Goal: Task Accomplishment & Management: Manage account settings

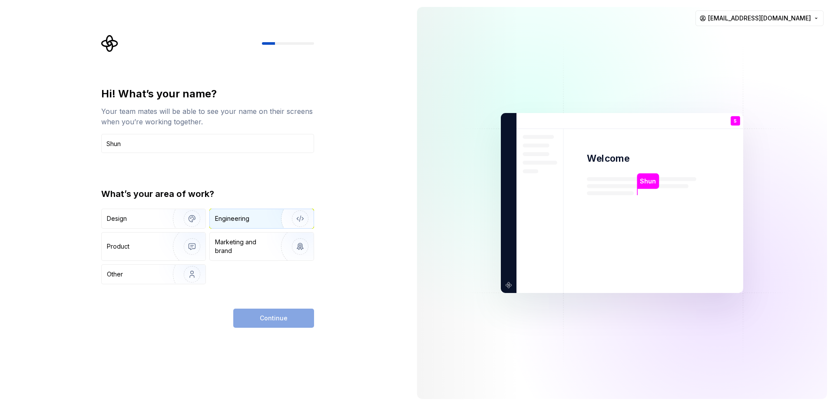
type input "Shun"
click at [252, 216] on div "Engineering" at bounding box center [249, 218] width 69 height 9
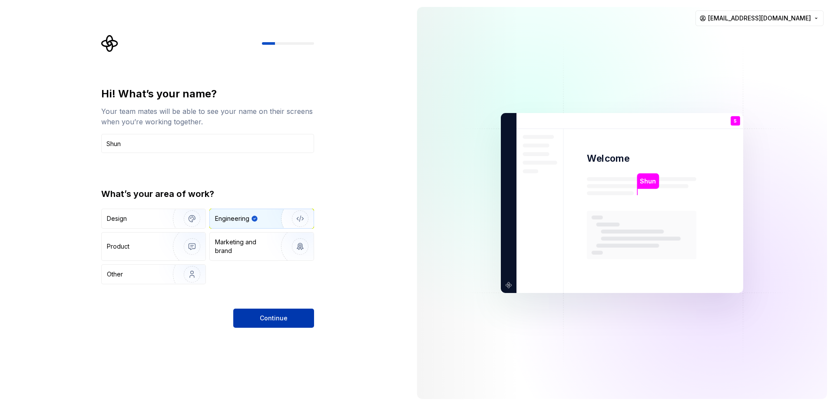
click at [268, 321] on span "Continue" at bounding box center [274, 318] width 28 height 9
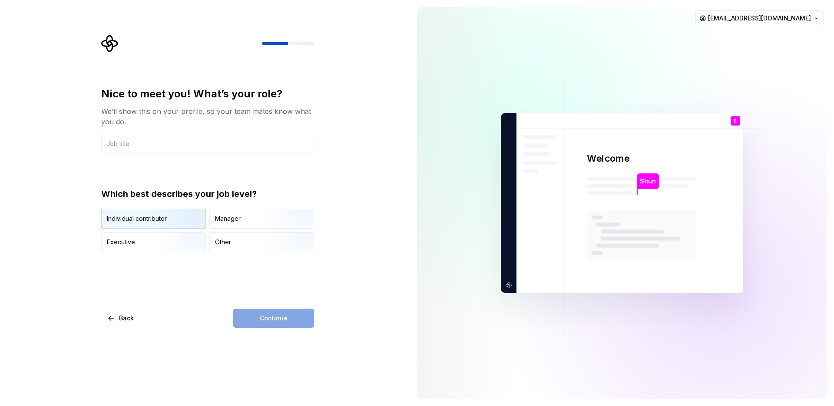
click at [171, 220] on img "button" at bounding box center [185, 229] width 56 height 58
click at [206, 139] on input "text" at bounding box center [207, 143] width 213 height 19
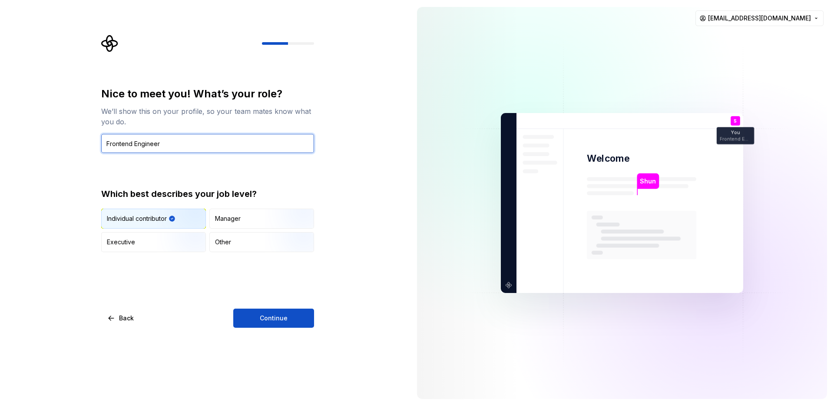
type input "Frontend Engineer"
click at [275, 330] on div "Nice to meet you! What’s your role? We’ll show this on your profile, so your te…" at bounding box center [205, 203] width 410 height 406
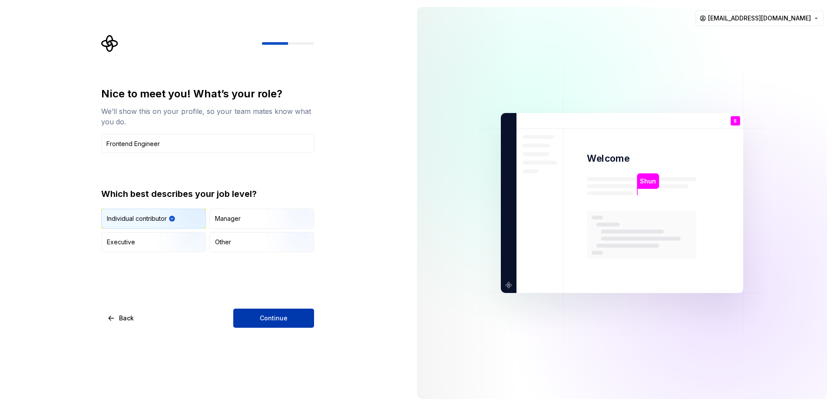
click at [292, 315] on button "Continue" at bounding box center [273, 317] width 81 height 19
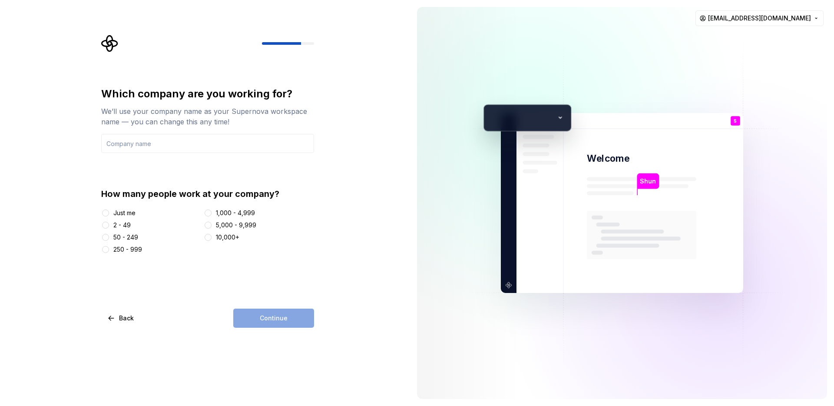
click at [220, 236] on div "10,000+" at bounding box center [227, 237] width 23 height 9
click at [211, 236] on button "10,000+" at bounding box center [208, 237] width 7 height 7
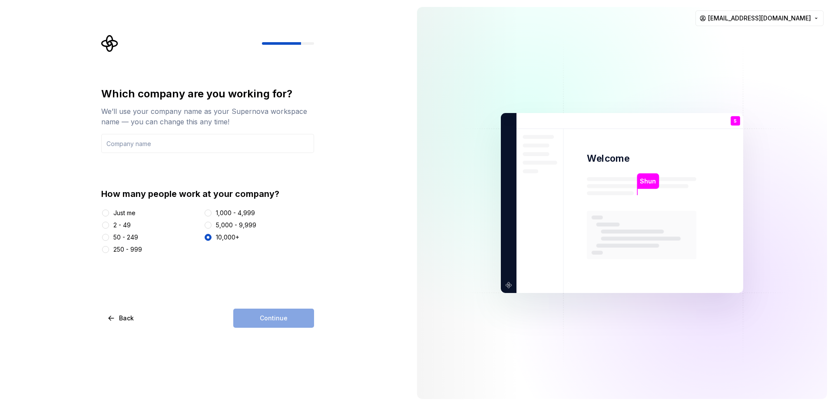
click at [244, 211] on div "1,000 - 4,999" at bounding box center [235, 212] width 39 height 9
click at [211, 211] on button "1,000 - 4,999" at bounding box center [208, 212] width 7 height 7
click at [249, 143] on input "text" at bounding box center [207, 143] width 213 height 19
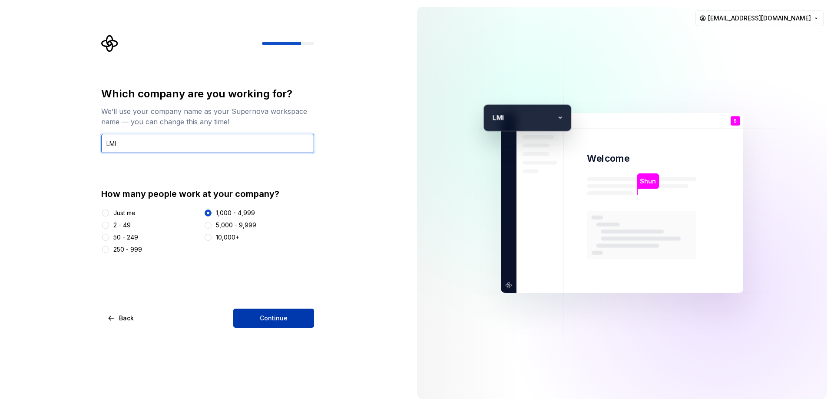
type input "LMI"
click at [241, 313] on button "Continue" at bounding box center [273, 317] width 81 height 19
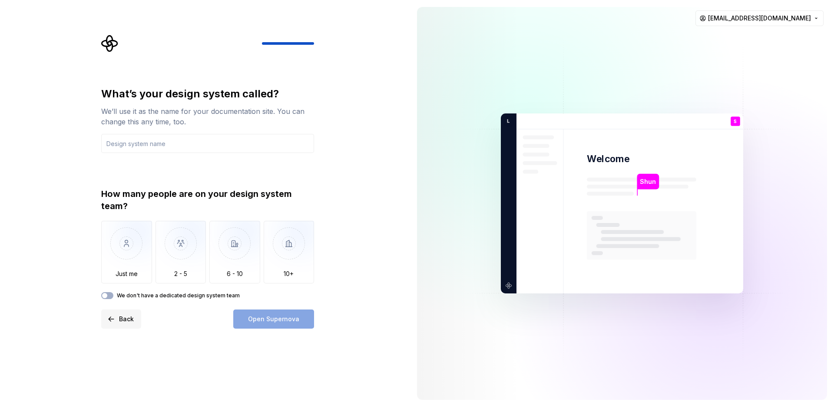
click at [123, 322] on span "Back" at bounding box center [126, 318] width 15 height 9
click at [125, 318] on span "Back" at bounding box center [126, 318] width 15 height 9
click at [119, 319] on span "Back" at bounding box center [126, 318] width 15 height 9
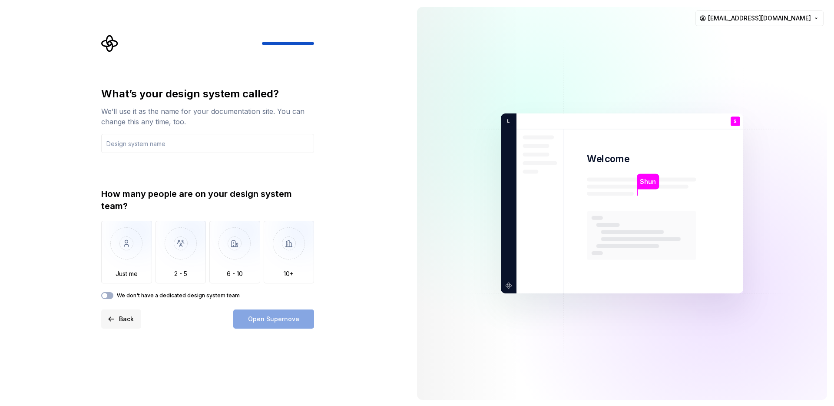
click at [119, 319] on span "Back" at bounding box center [126, 318] width 15 height 9
click at [135, 145] on input "text" at bounding box center [207, 143] width 213 height 19
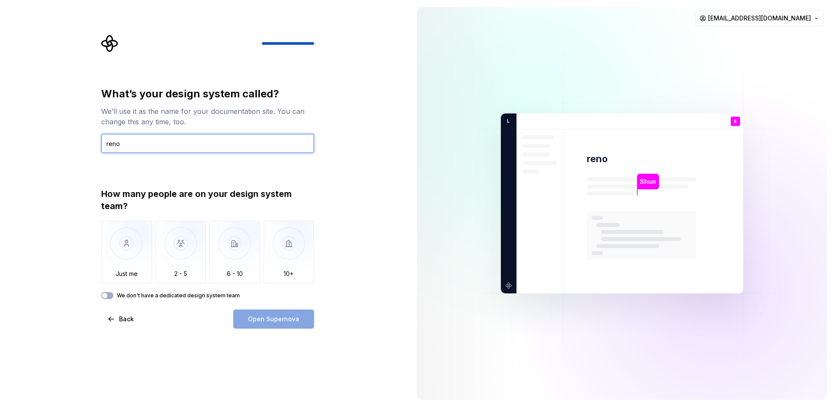
type input "reno"
click at [172, 301] on div "What’s your design system called? We’ll use it as the name for your documentati…" at bounding box center [207, 207] width 213 height 241
click at [175, 298] on label "We don't have a dedicated design system team" at bounding box center [178, 295] width 123 height 7
click at [113, 298] on button "We don't have a dedicated design system team" at bounding box center [107, 295] width 12 height 7
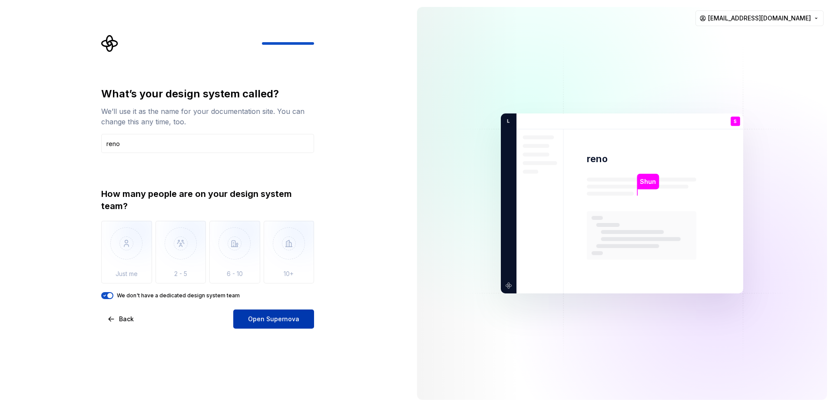
click at [236, 320] on button "Open Supernova" at bounding box center [273, 318] width 81 height 19
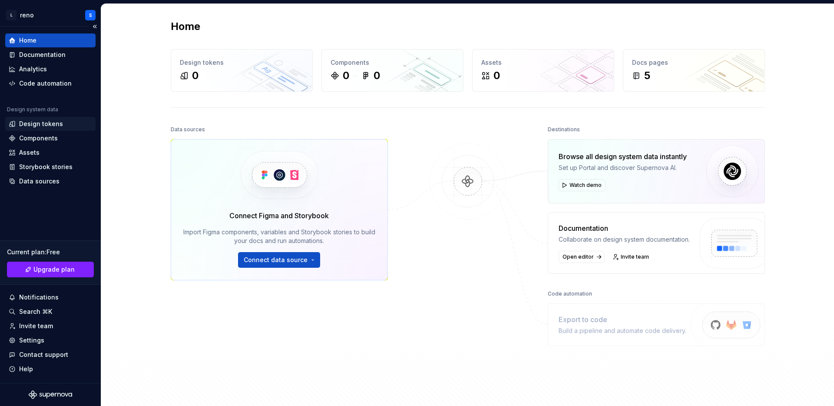
click at [55, 125] on div "Design tokens" at bounding box center [41, 123] width 44 height 9
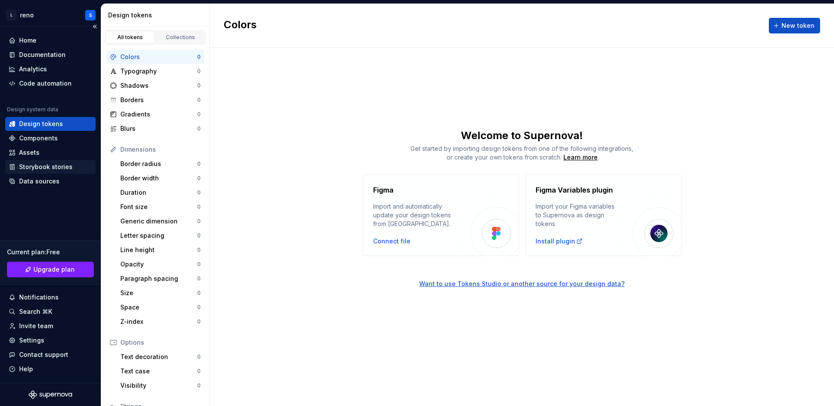
click at [62, 168] on div "Storybook stories" at bounding box center [45, 166] width 53 height 9
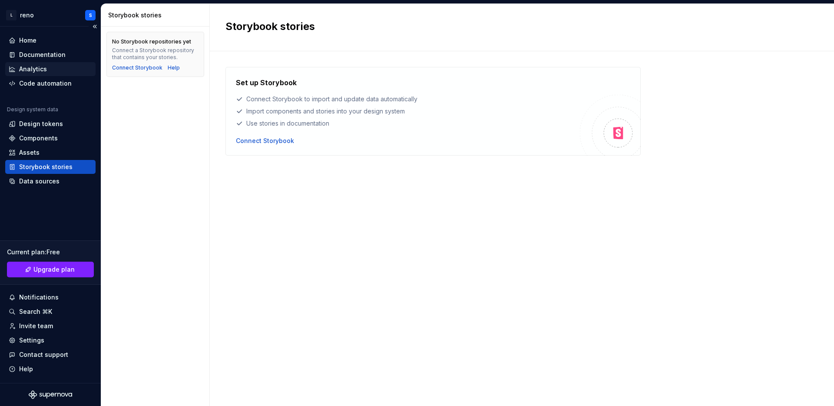
click at [54, 68] on div "Analytics" at bounding box center [50, 69] width 83 height 9
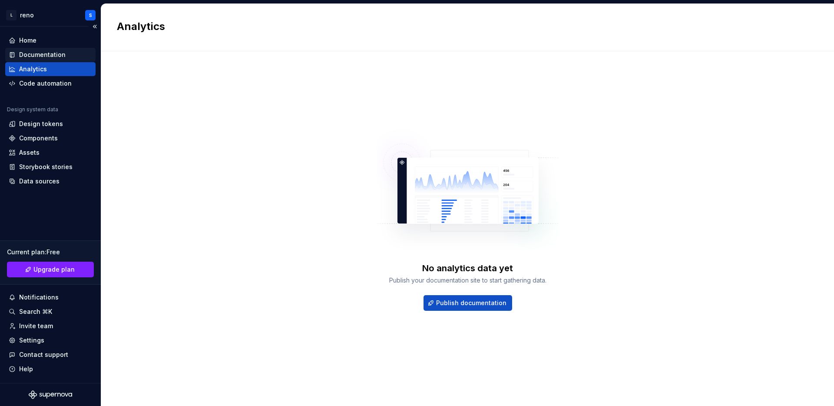
click at [71, 55] on div "Documentation" at bounding box center [50, 54] width 83 height 9
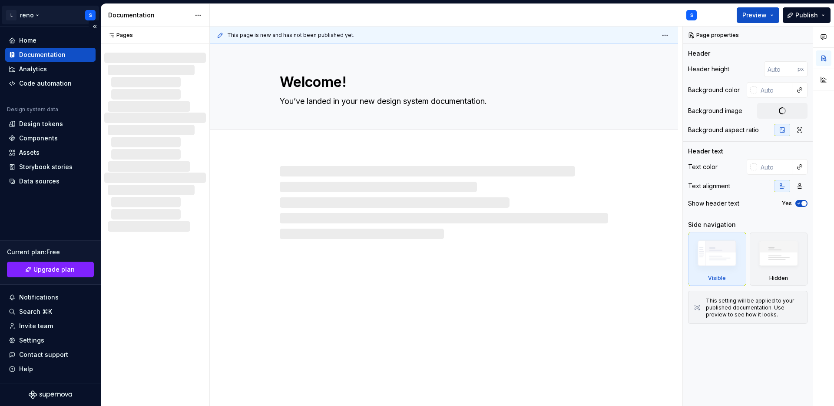
click at [91, 16] on html "L reno S Home Documentation Analytics Code automation Design system data Design…" at bounding box center [417, 203] width 834 height 406
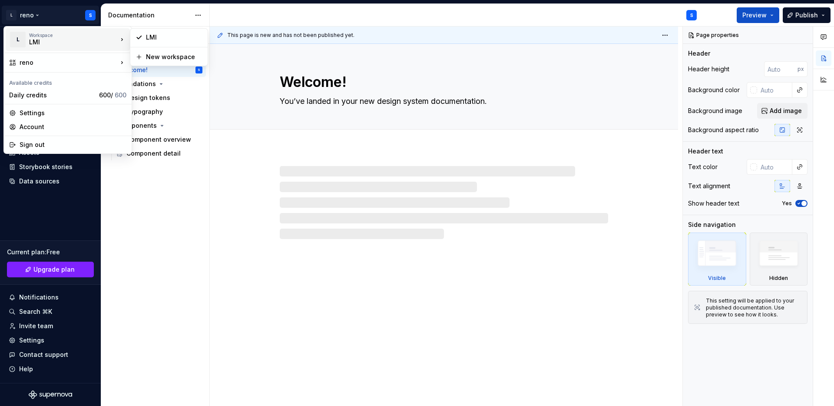
click at [57, 40] on div "LMI" at bounding box center [66, 42] width 74 height 9
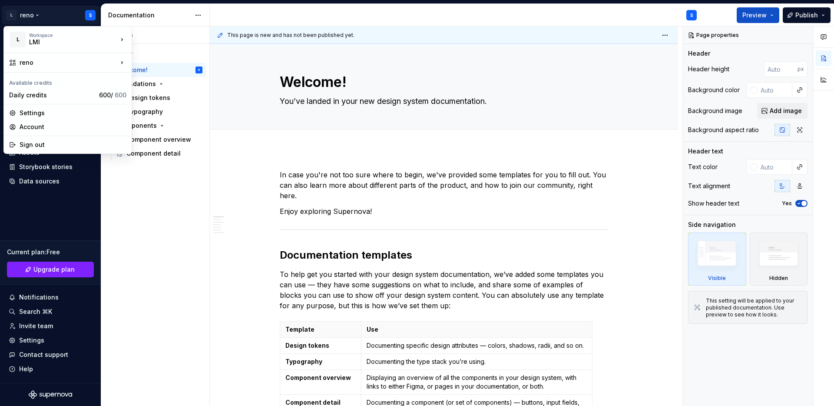
click at [60, 18] on html "L reno S Home Documentation Analytics Code automation Design system data Design…" at bounding box center [417, 203] width 834 height 406
click at [49, 116] on div "Settings" at bounding box center [73, 113] width 107 height 9
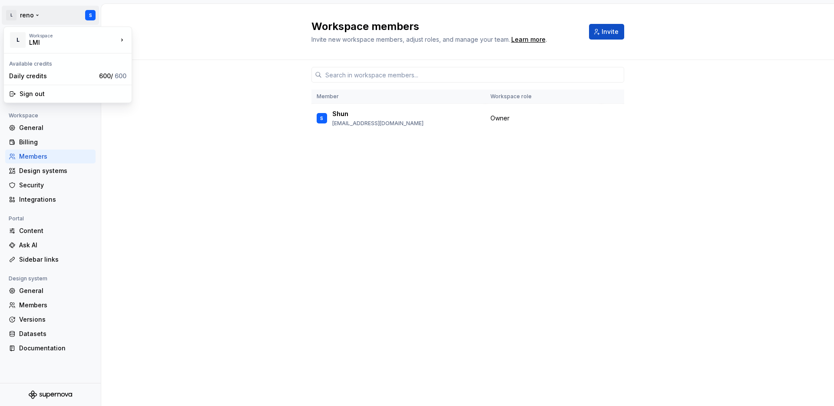
click at [7, 13] on html "L reno S Back Account Profile Authentication Notifications Workspace General Bi…" at bounding box center [417, 203] width 834 height 406
click at [19, 13] on html "L reno S Back Account Profile Authentication Notifications Workspace General Bi…" at bounding box center [417, 203] width 834 height 406
click at [10, 39] on icon at bounding box center [12, 37] width 7 height 7
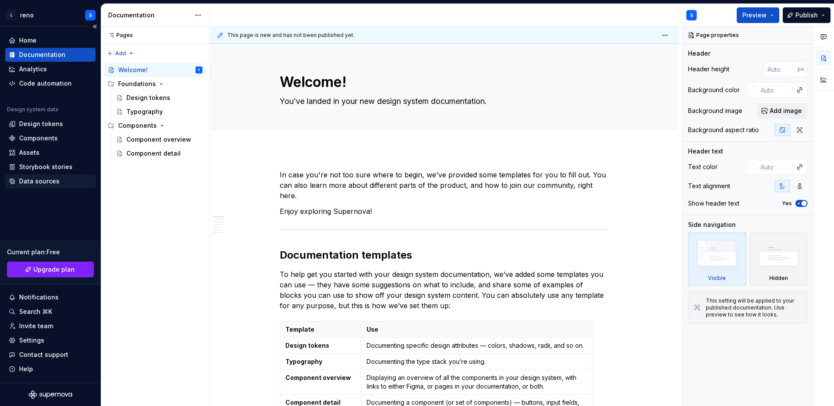
click at [56, 177] on div "Data sources" at bounding box center [39, 181] width 40 height 9
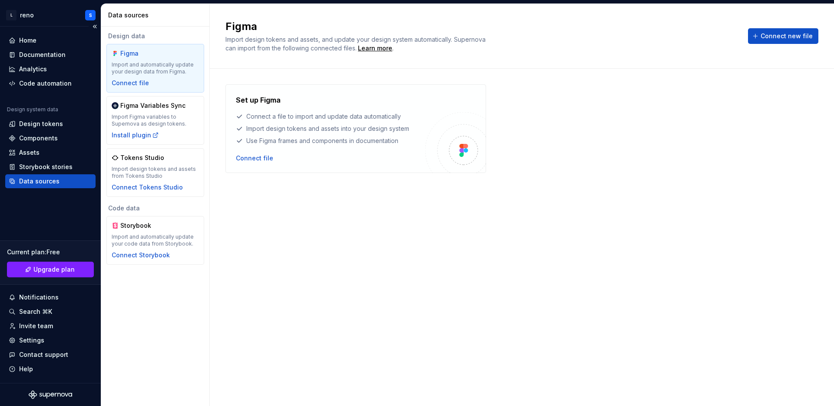
click at [54, 183] on div "Data sources" at bounding box center [39, 181] width 40 height 9
click at [67, 125] on div "Design tokens" at bounding box center [50, 123] width 83 height 9
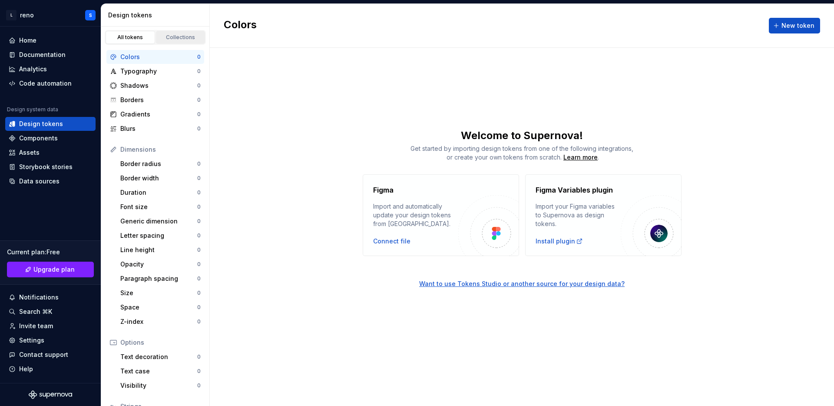
click at [182, 40] on div "Collections" at bounding box center [180, 37] width 43 height 7
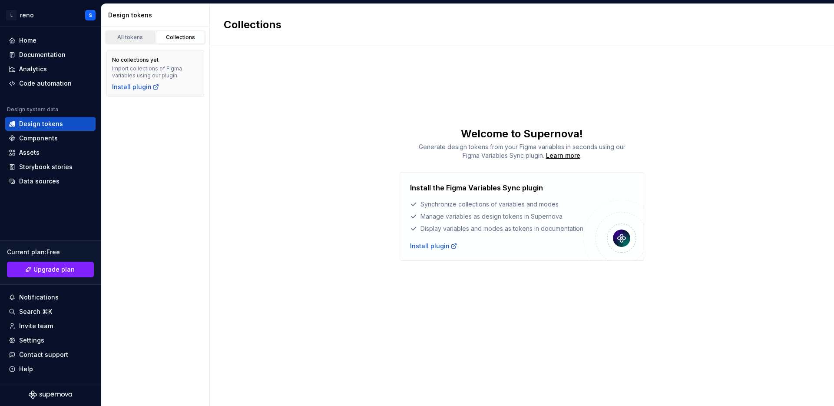
click at [139, 38] on div "All tokens" at bounding box center [130, 37] width 43 height 7
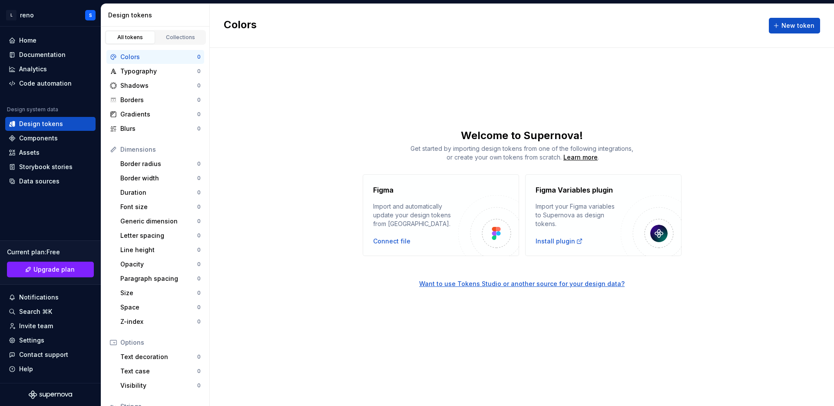
click at [403, 248] on div "Figma Import and automatically update your design tokens from [GEOGRAPHIC_DATA]…" at bounding box center [441, 215] width 156 height 82
click at [399, 241] on div "Connect file" at bounding box center [391, 241] width 37 height 9
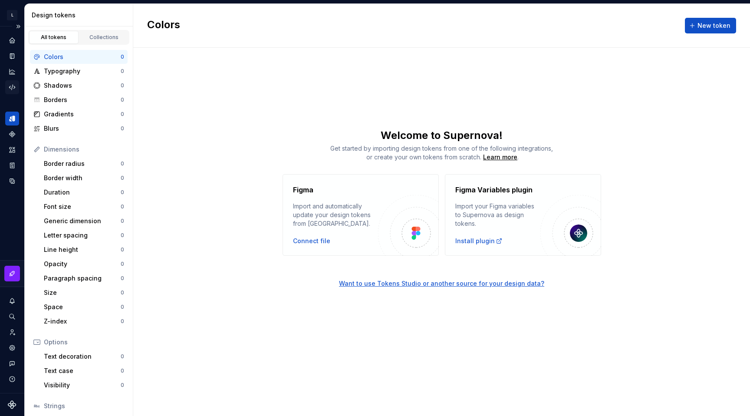
click at [11, 88] on icon "Code automation" at bounding box center [12, 87] width 8 height 8
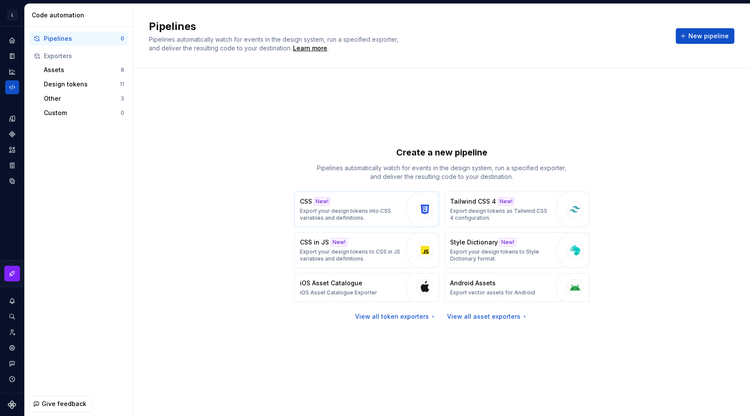
click at [419, 215] on img "button" at bounding box center [425, 209] width 13 height 13
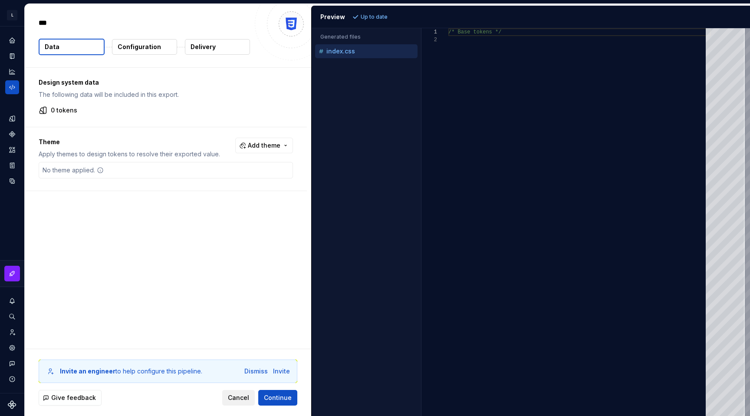
click at [241, 399] on span "Cancel" at bounding box center [238, 397] width 21 height 9
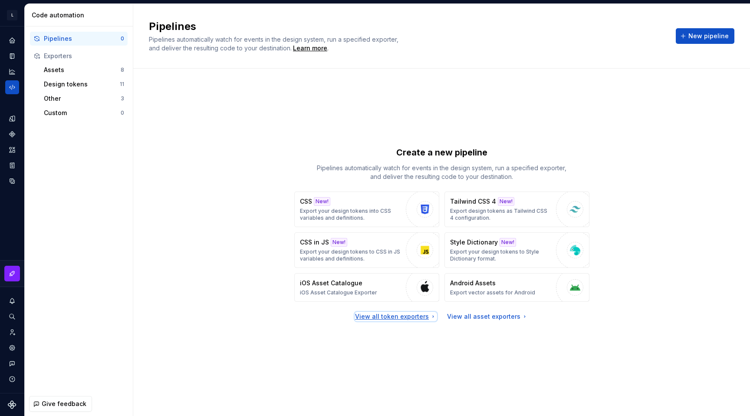
click at [411, 318] on div "View all token exporters" at bounding box center [396, 316] width 82 height 9
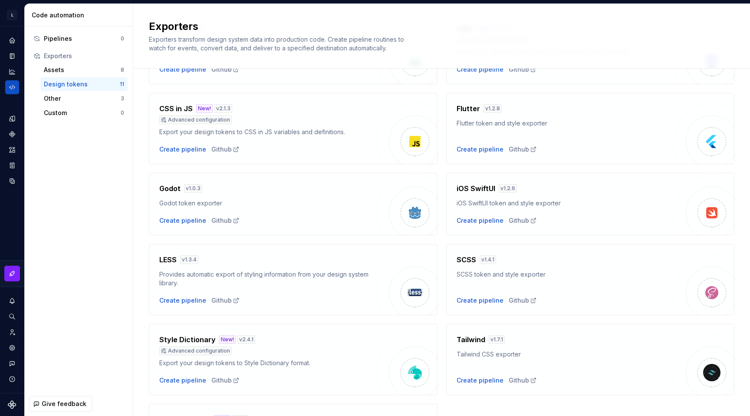
scroll to position [184, 0]
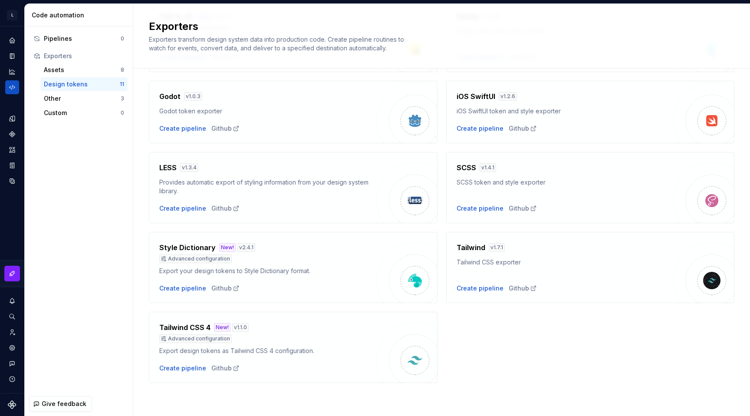
click at [463, 172] on h4 "SCSS" at bounding box center [467, 167] width 20 height 10
click at [463, 168] on h4 "SCSS" at bounding box center [467, 167] width 20 height 10
click at [478, 213] on div "SCSS v 1.4.1 SCSS token and style exporter Create pipeline Github" at bounding box center [590, 187] width 289 height 71
click at [477, 208] on div "Create pipeline" at bounding box center [480, 208] width 47 height 9
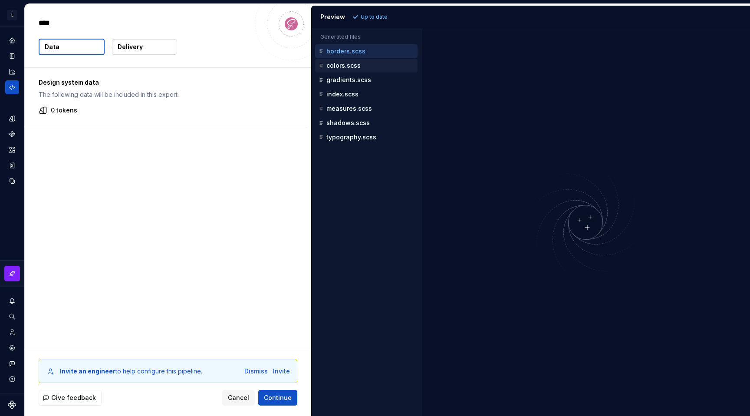
click at [354, 69] on div "colors.scss" at bounding box center [367, 65] width 101 height 9
click at [354, 89] on div "index.scss" at bounding box center [366, 94] width 102 height 14
click at [351, 105] on p "measures.scss" at bounding box center [350, 108] width 46 height 7
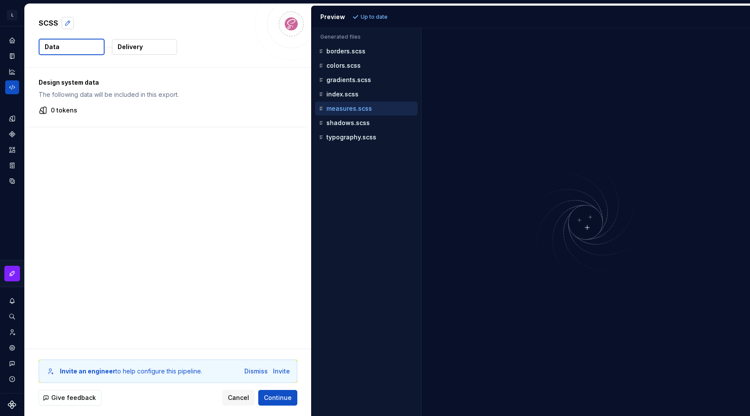
click at [67, 23] on button "button" at bounding box center [68, 23] width 12 height 12
type textarea "*"
click at [77, 52] on button "Data" at bounding box center [72, 47] width 66 height 17
click at [133, 54] on button "Delivery" at bounding box center [144, 47] width 65 height 16
click at [134, 46] on p "Delivery" at bounding box center [130, 47] width 25 height 9
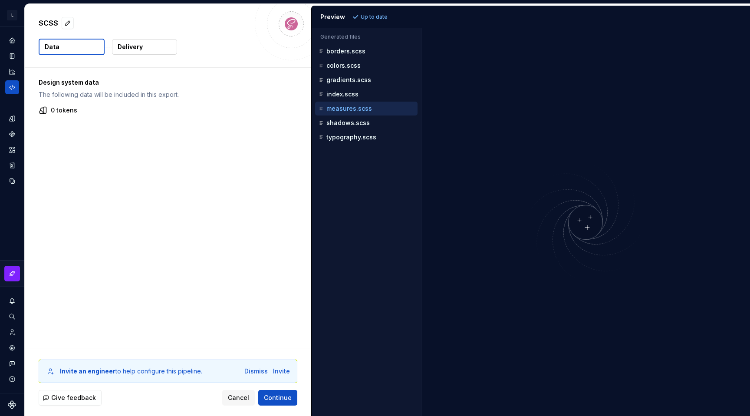
click at [88, 44] on button "Data" at bounding box center [72, 47] width 66 height 17
click at [255, 370] on div "Dismiss" at bounding box center [255, 371] width 23 height 9
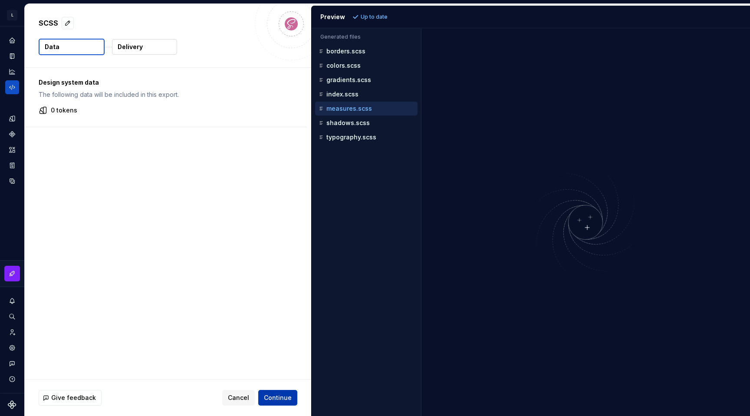
click at [284, 396] on span "Continue" at bounding box center [278, 397] width 28 height 9
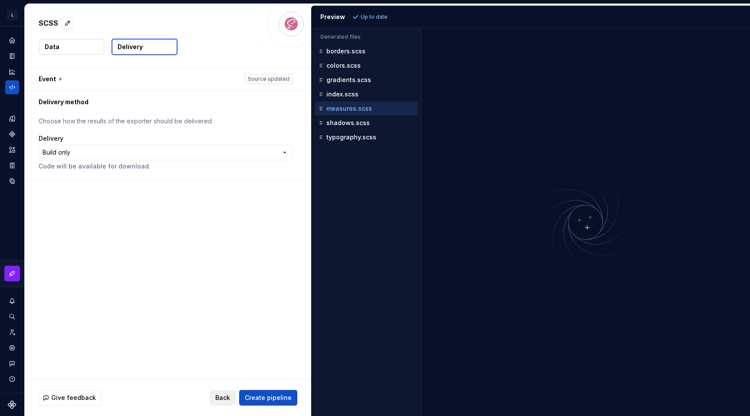
click at [235, 396] on button "Back" at bounding box center [223, 398] width 26 height 16
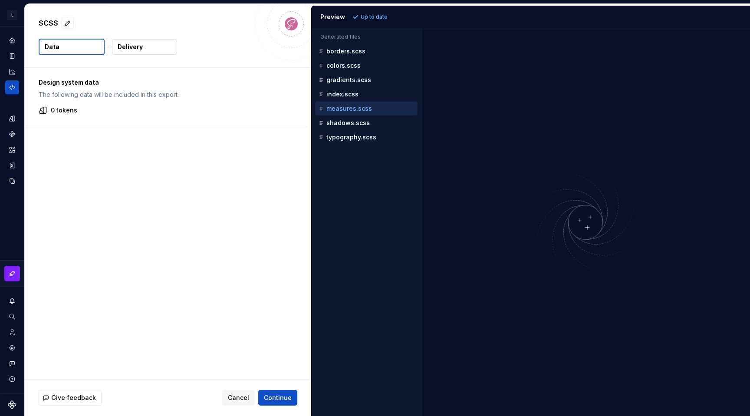
click at [69, 80] on p "Design system data" at bounding box center [166, 82] width 254 height 9
click at [66, 110] on p "0 tokens" at bounding box center [64, 110] width 26 height 9
click at [45, 109] on icon at bounding box center [43, 110] width 9 height 9
click at [56, 109] on p "0 tokens" at bounding box center [64, 110] width 26 height 9
click at [295, 28] on img at bounding box center [291, 23] width 17 height 17
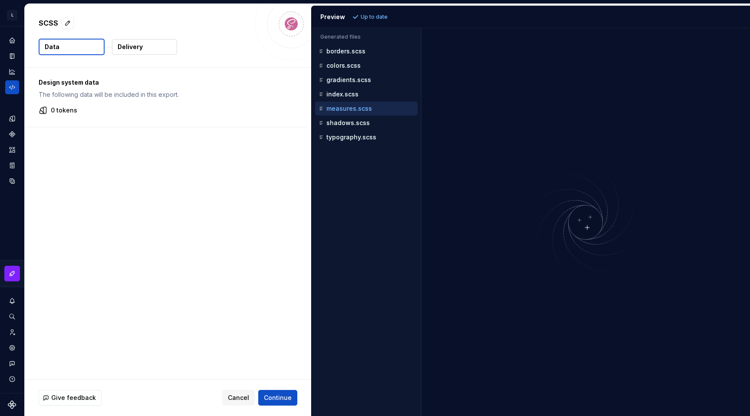
click at [154, 44] on button "Delivery" at bounding box center [144, 47] width 65 height 16
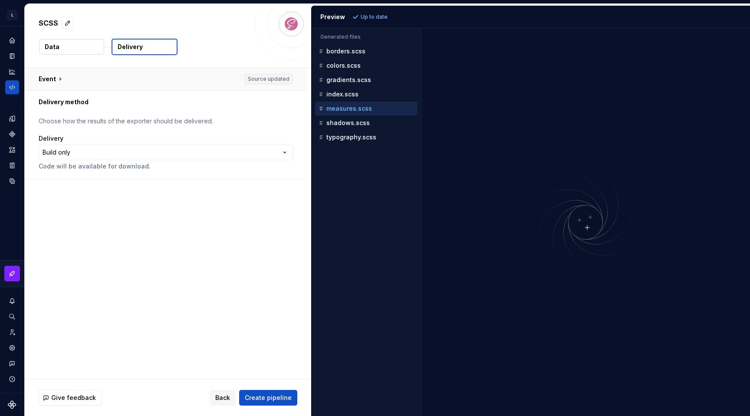
click at [61, 80] on button "button" at bounding box center [166, 79] width 282 height 23
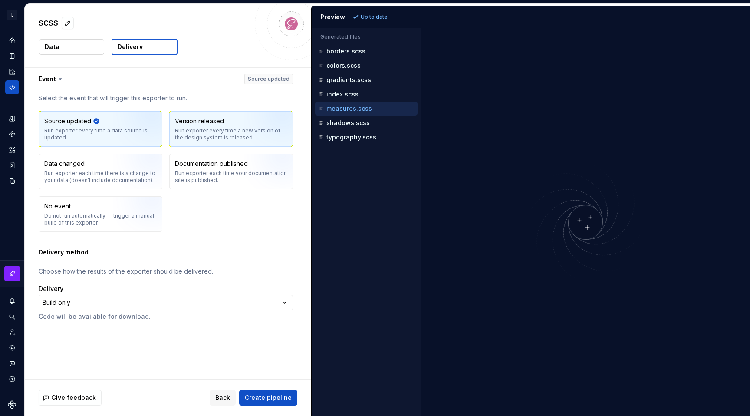
click at [186, 114] on div "Version released Run exporter every time a new version of the design system is …" at bounding box center [231, 129] width 123 height 35
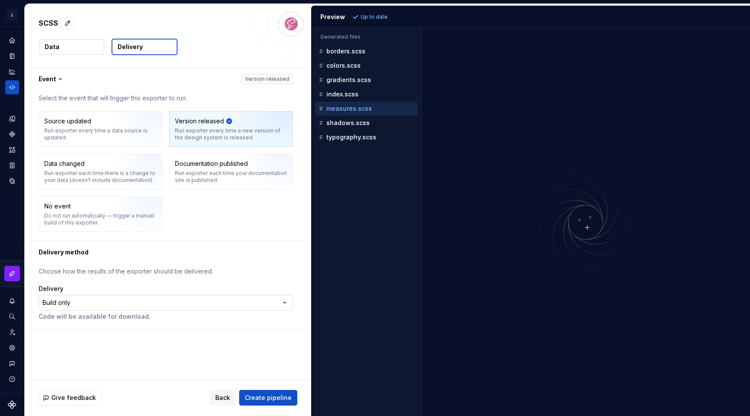
click at [81, 304] on html "**********" at bounding box center [375, 208] width 750 height 416
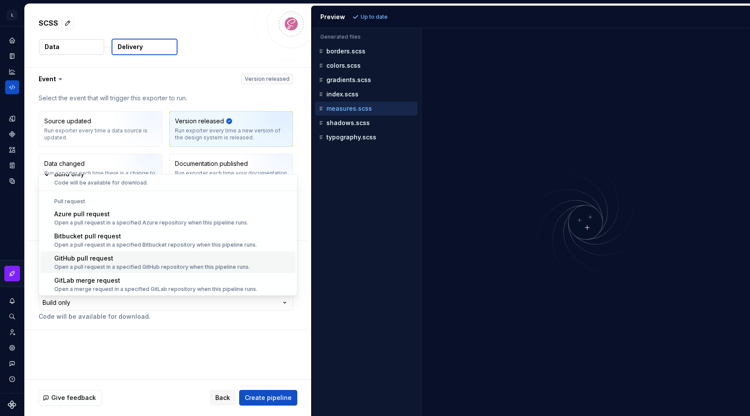
scroll to position [24, 0]
click at [107, 322] on html "**********" at bounding box center [375, 208] width 750 height 416
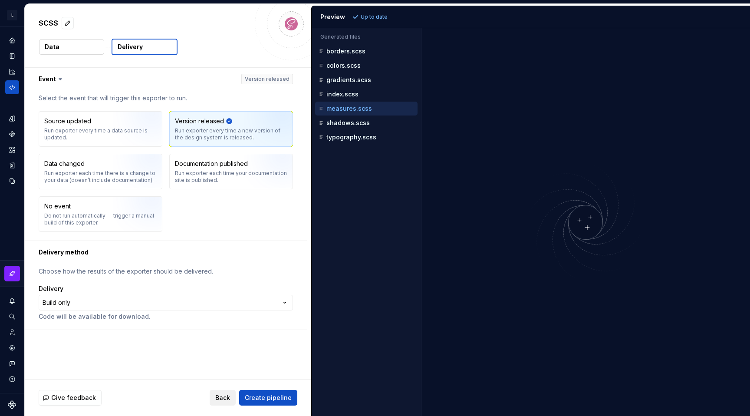
click at [227, 396] on span "Back" at bounding box center [222, 397] width 15 height 9
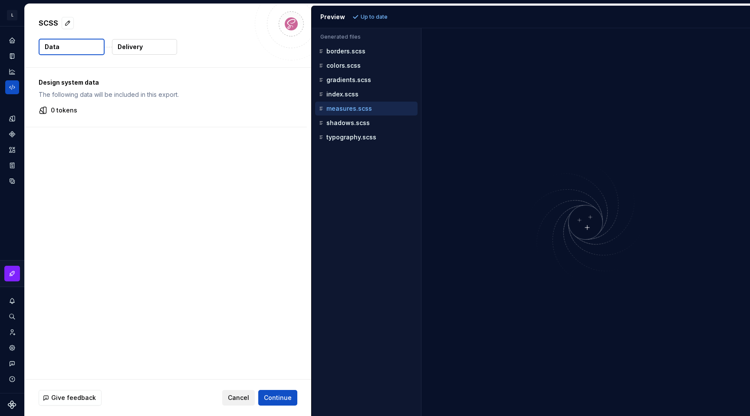
click at [234, 391] on button "Cancel" at bounding box center [238, 398] width 33 height 16
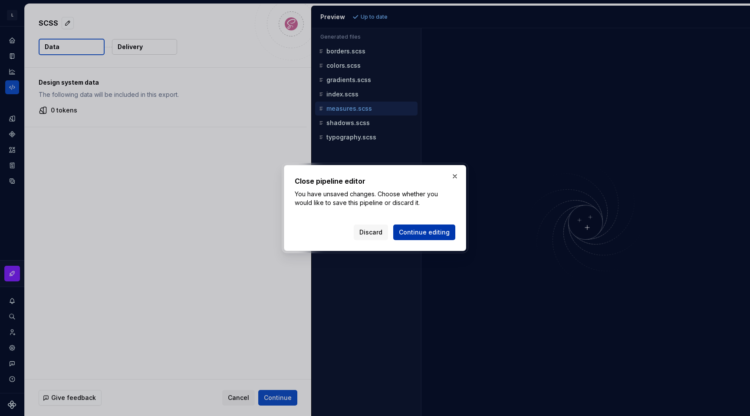
click at [427, 239] on button "Continue editing" at bounding box center [424, 233] width 62 height 16
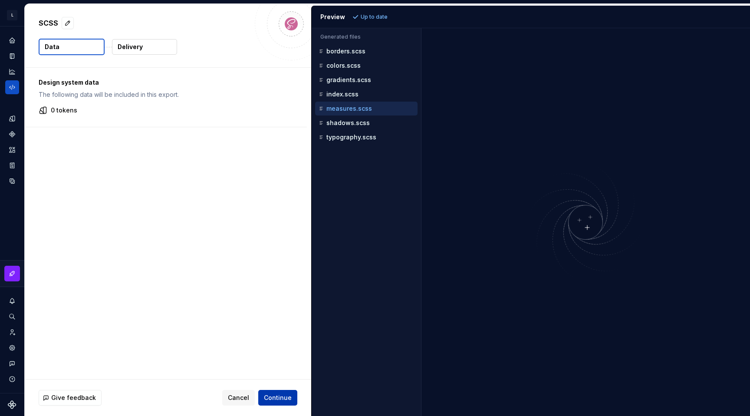
click at [281, 392] on button "Continue" at bounding box center [277, 398] width 39 height 16
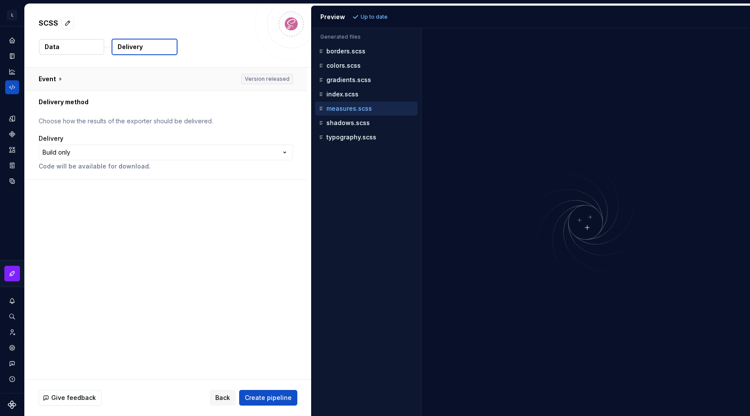
click at [182, 74] on button "button" at bounding box center [166, 79] width 282 height 23
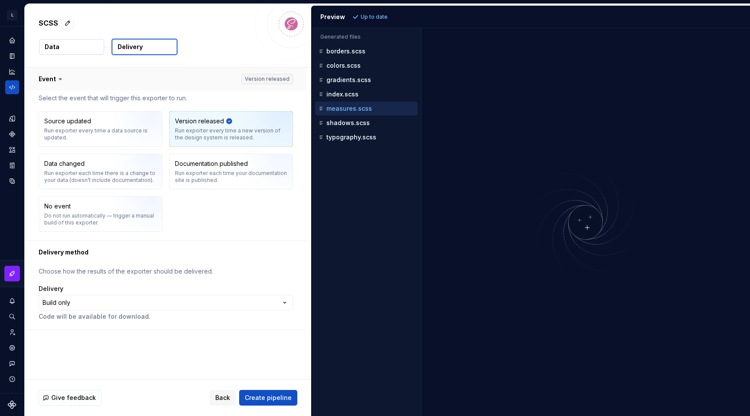
click at [160, 86] on button "button" at bounding box center [166, 79] width 282 height 23
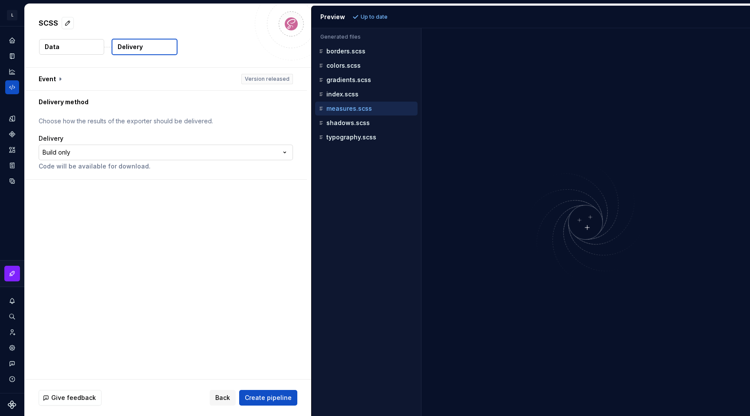
click at [179, 150] on html "**********" at bounding box center [375, 208] width 750 height 416
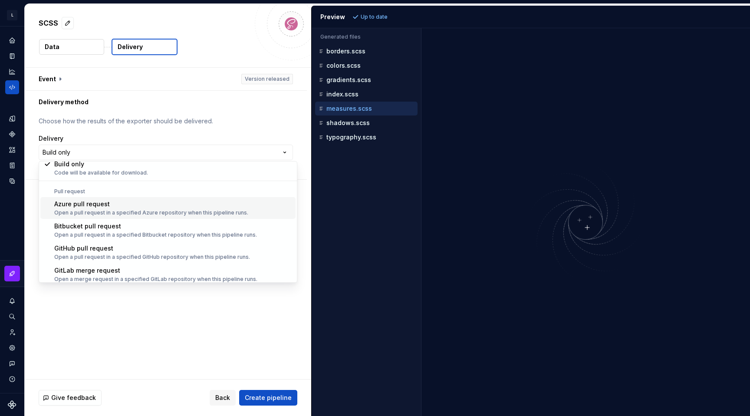
scroll to position [24, 0]
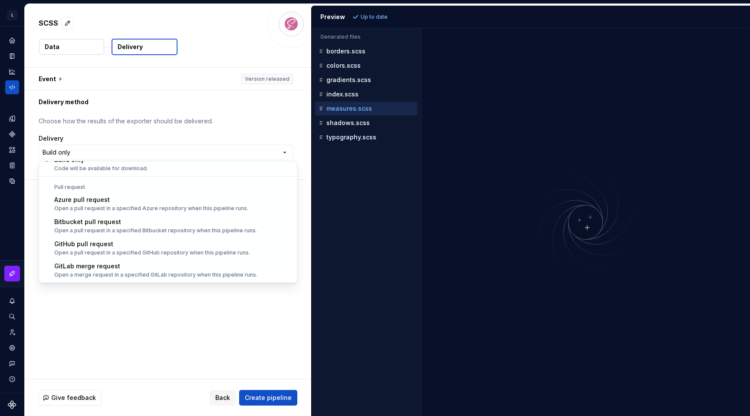
select select "******"
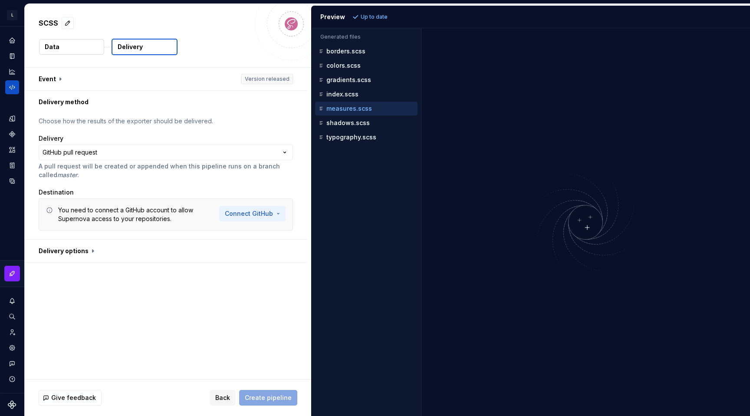
click at [234, 221] on html "**********" at bounding box center [375, 208] width 750 height 416
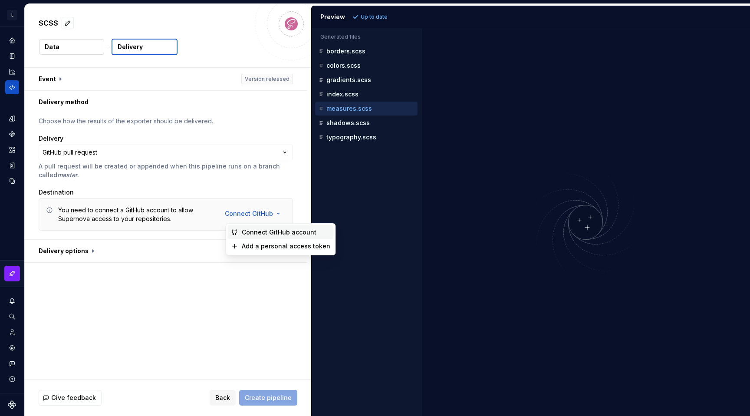
click at [243, 230] on span "Connect GitHub account" at bounding box center [286, 232] width 89 height 9
click at [10, 69] on icon "Analytics" at bounding box center [12, 72] width 8 height 8
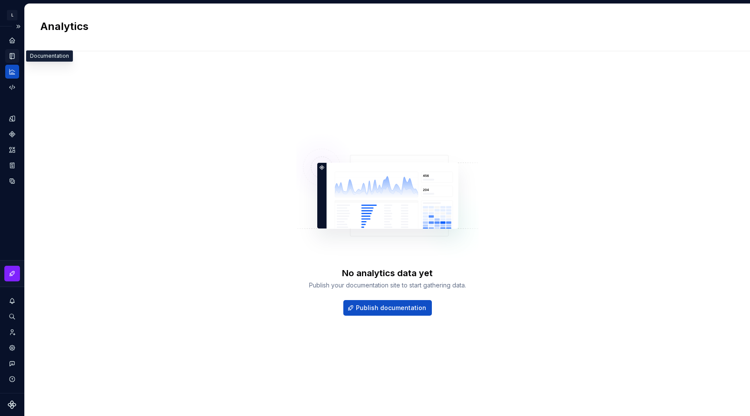
click at [14, 53] on icon "Documentation" at bounding box center [12, 56] width 8 height 8
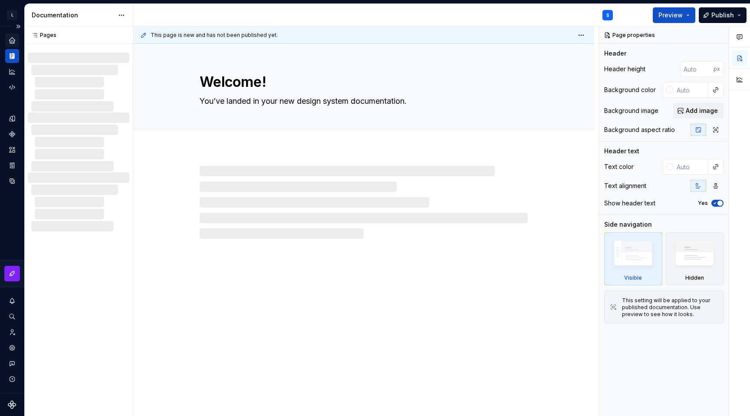
type textarea "*"
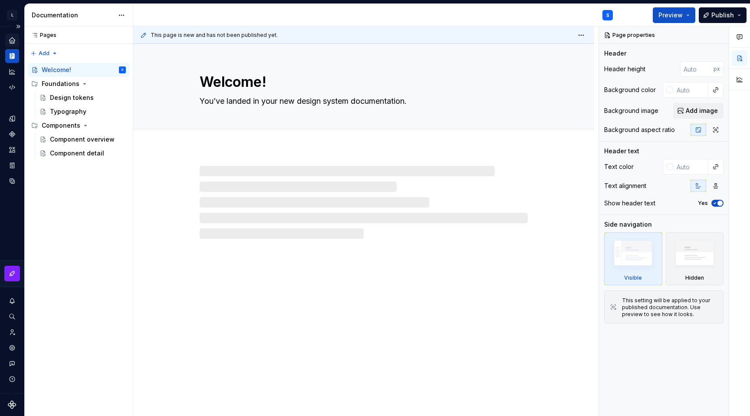
click at [14, 46] on div "Home" at bounding box center [12, 40] width 14 height 14
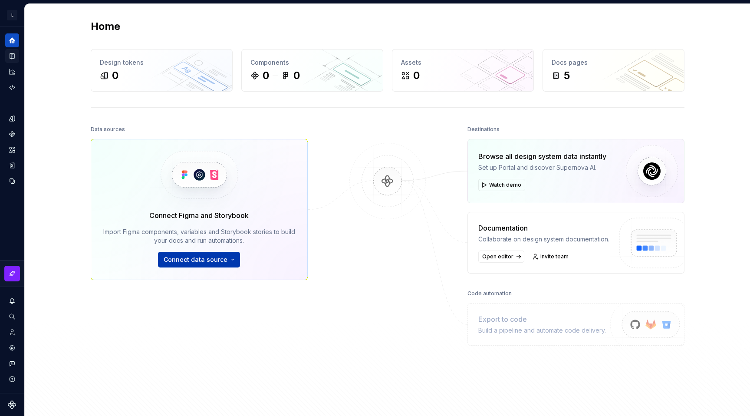
click at [190, 258] on span "Connect data source" at bounding box center [196, 259] width 64 height 9
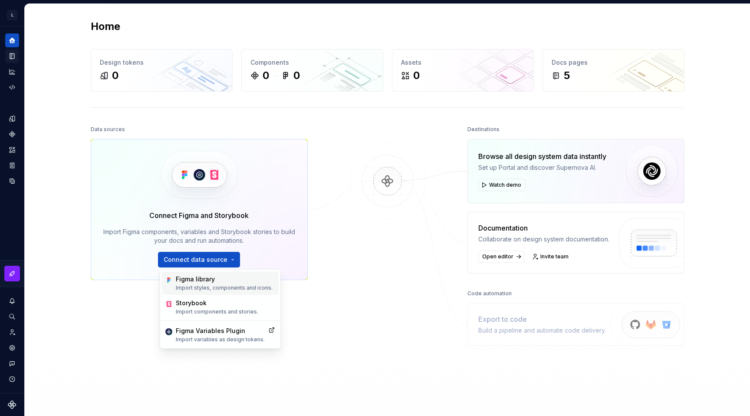
click at [227, 285] on p "Import styles, components and icons." at bounding box center [224, 287] width 97 height 7
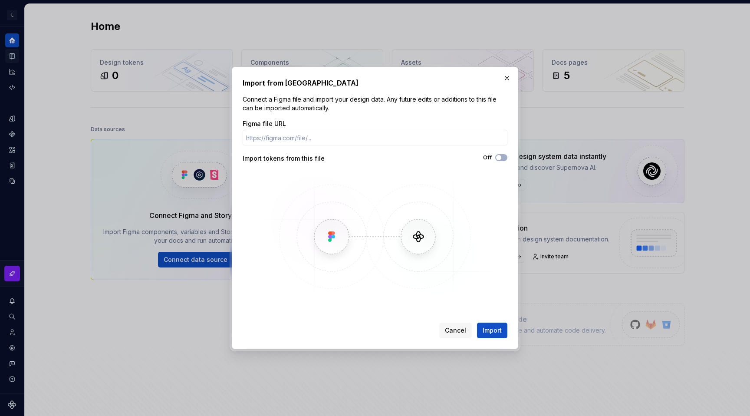
click at [307, 241] on img at bounding box center [375, 237] width 252 height 130
click at [311, 137] on input "Figma file URL" at bounding box center [375, 138] width 265 height 16
paste input "[URL][DOMAIN_NAME]"
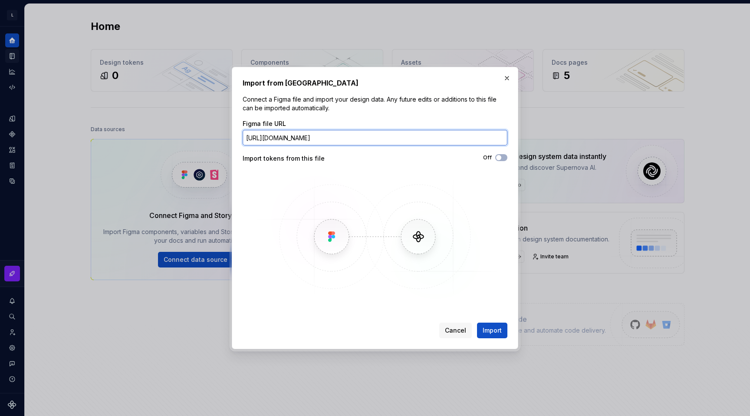
scroll to position [0, 56]
type input "[URL][DOMAIN_NAME]"
click at [503, 155] on button "Off" at bounding box center [501, 157] width 12 height 7
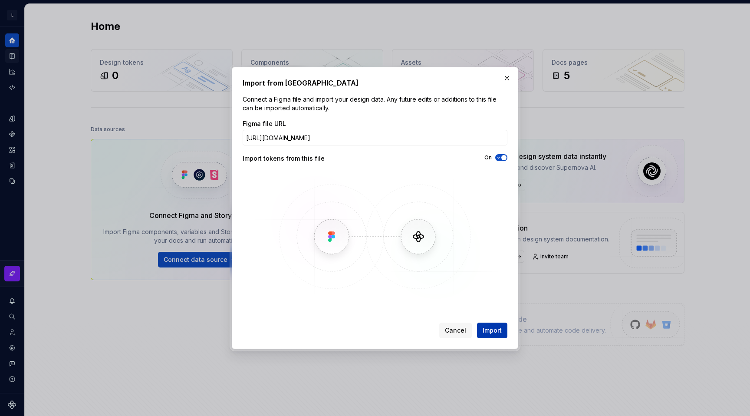
click at [493, 327] on span "Import" at bounding box center [492, 330] width 19 height 9
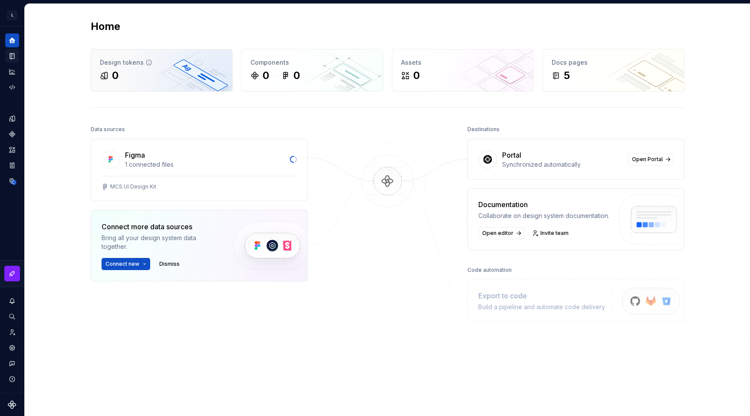
click at [168, 78] on div "0" at bounding box center [162, 76] width 124 height 14
click at [211, 184] on div "MCS UI Design Kit" at bounding box center [199, 186] width 195 height 7
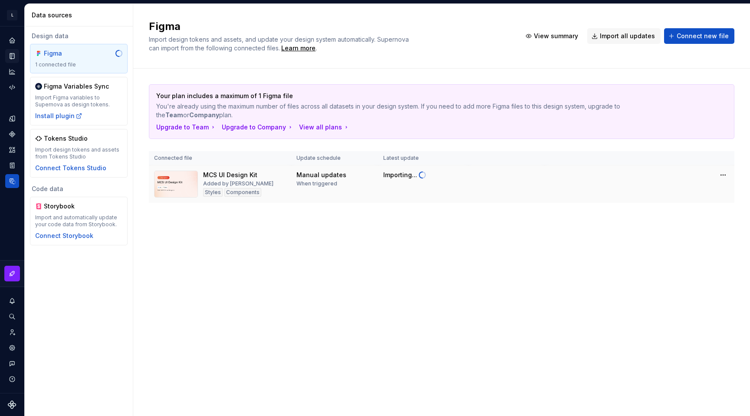
click at [314, 188] on td "Manual updates When triggered" at bounding box center [334, 184] width 87 height 38
click at [394, 174] on div "Importing..." at bounding box center [400, 175] width 34 height 9
click at [234, 167] on td "MCS UI Design Kit Added by [PERSON_NAME] Components" at bounding box center [220, 184] width 142 height 38
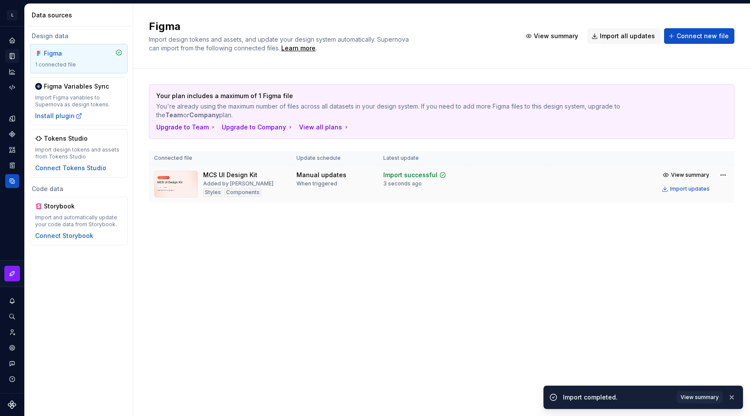
click at [416, 191] on td "Import successful 3 seconds ago" at bounding box center [423, 184] width 90 height 38
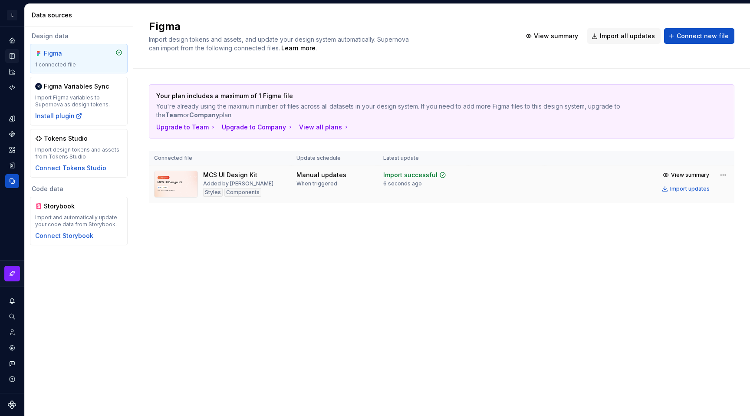
click at [182, 188] on img at bounding box center [176, 184] width 44 height 27
click at [105, 63] on div "1 connected file" at bounding box center [78, 64] width 87 height 7
click at [279, 189] on div "MCS UI Design Kit Added by [PERSON_NAME] Components" at bounding box center [220, 184] width 132 height 27
click at [316, 181] on div "When triggered" at bounding box center [317, 183] width 41 height 7
click at [398, 176] on div "Import successful" at bounding box center [410, 175] width 54 height 9
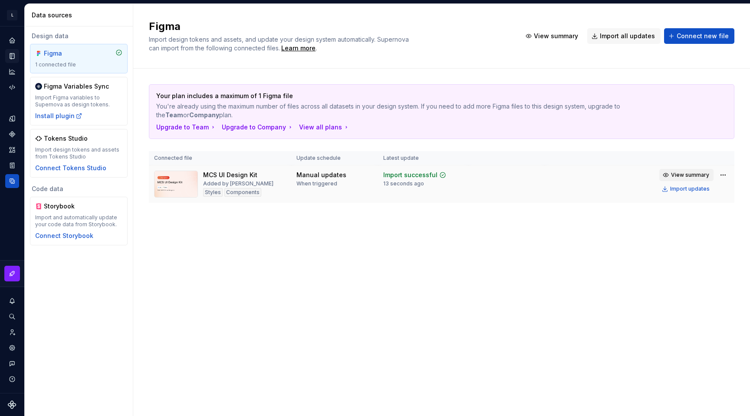
click at [686, 175] on span "View summary" at bounding box center [690, 175] width 38 height 7
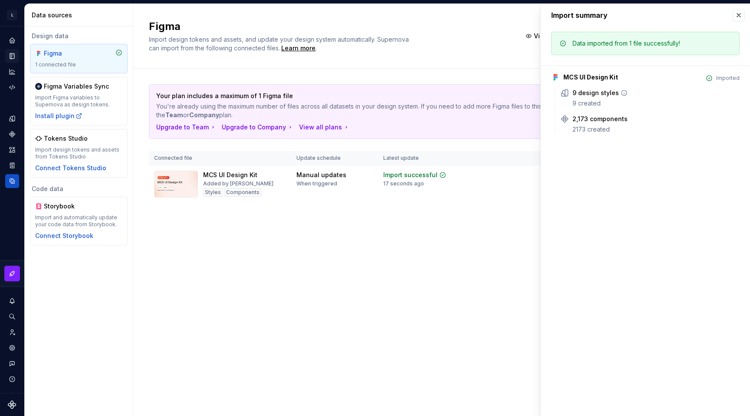
click at [584, 91] on div "9 design styles" at bounding box center [596, 93] width 46 height 9
click at [594, 124] on div "2,173 components 2173 created" at bounding box center [656, 124] width 167 height 19
click at [15, 46] on div "Home" at bounding box center [12, 40] width 14 height 14
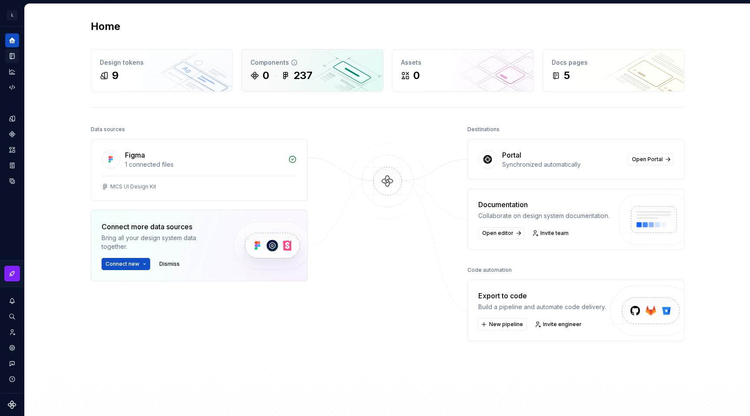
click at [292, 81] on div "237" at bounding box center [296, 76] width 31 height 14
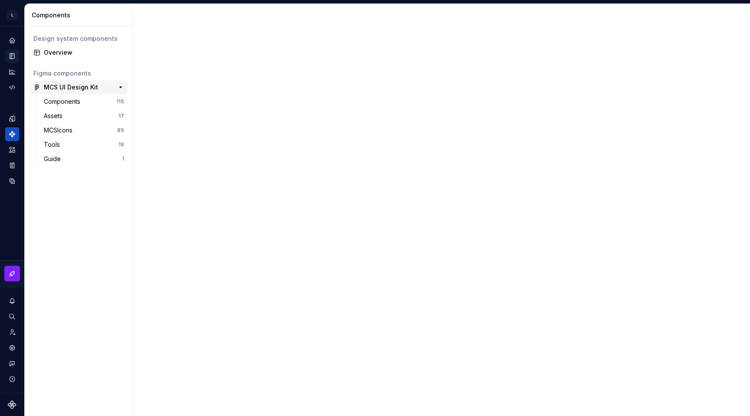
click at [56, 87] on div "MCS UI Design Kit" at bounding box center [71, 87] width 54 height 9
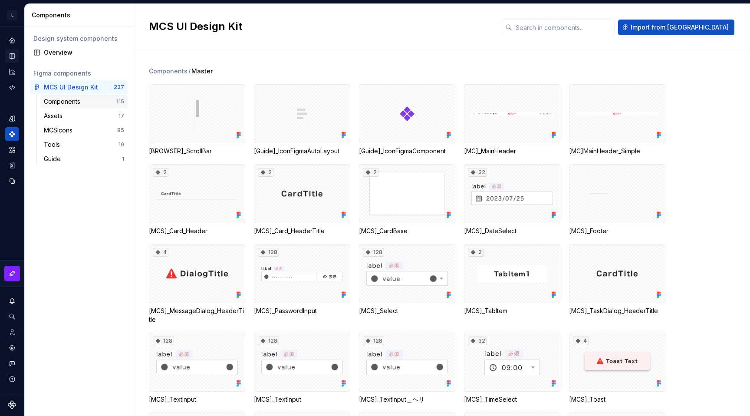
click at [58, 99] on div "Components" at bounding box center [64, 101] width 40 height 9
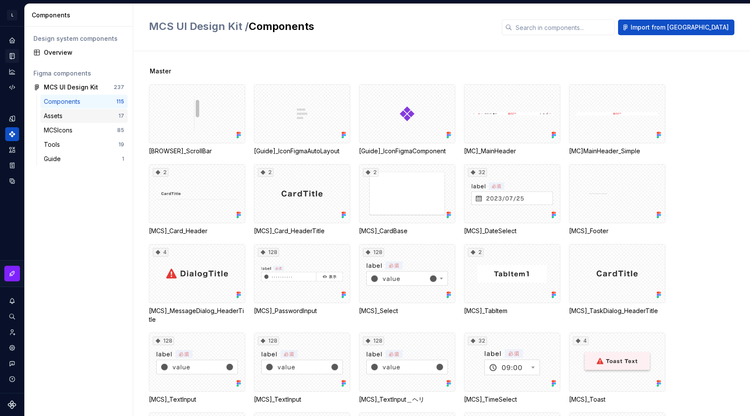
click at [59, 112] on div "Assets" at bounding box center [55, 116] width 22 height 9
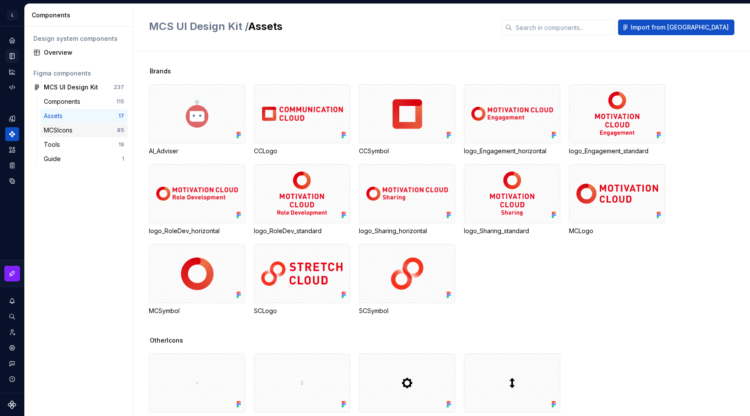
click at [65, 126] on div "MCSIcons" at bounding box center [60, 130] width 32 height 9
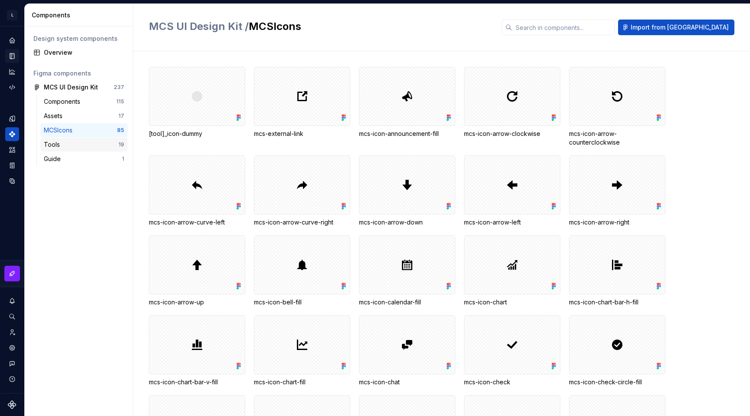
click at [68, 146] on div "Tools" at bounding box center [81, 144] width 75 height 9
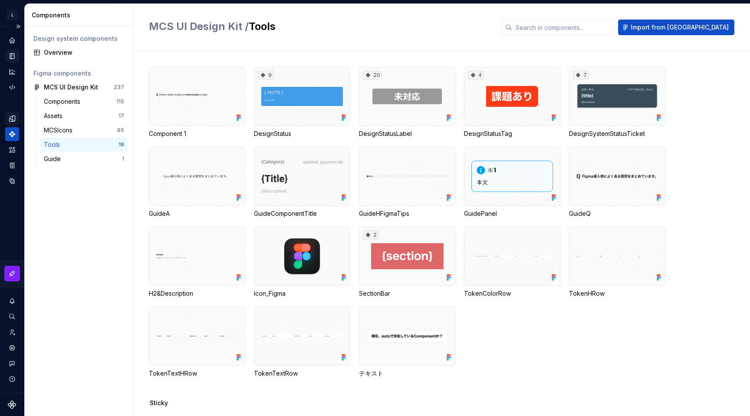
click at [13, 114] on div "Design tokens" at bounding box center [12, 119] width 14 height 14
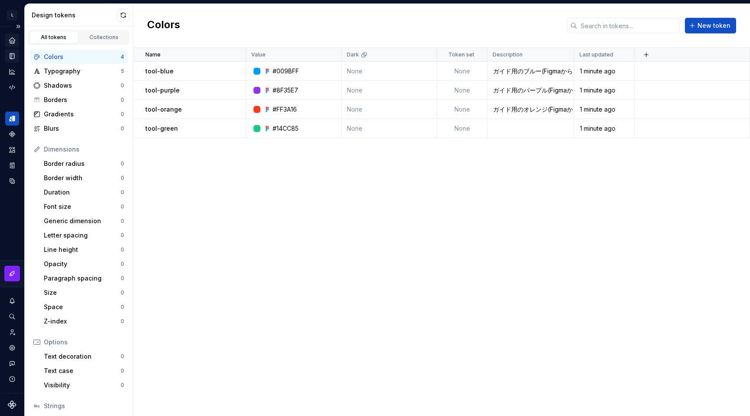
click at [13, 36] on icon "Home" at bounding box center [12, 40] width 8 height 8
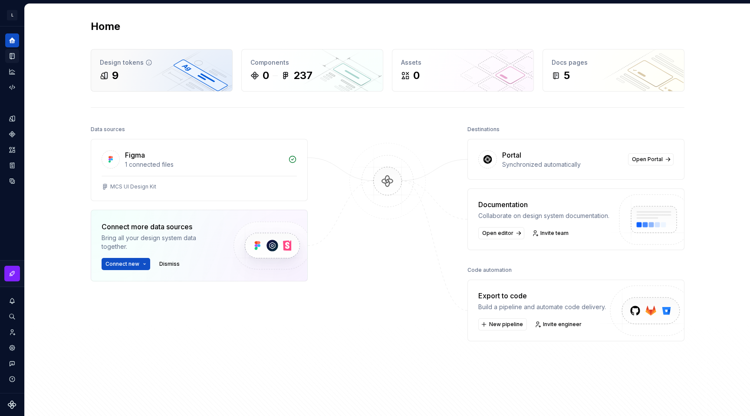
click at [142, 84] on div "Design tokens 9" at bounding box center [161, 71] width 141 height 42
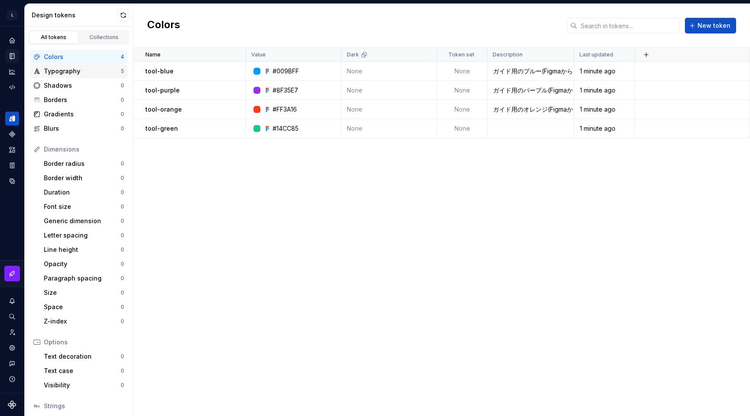
click at [68, 75] on div "Typography" at bounding box center [82, 71] width 77 height 9
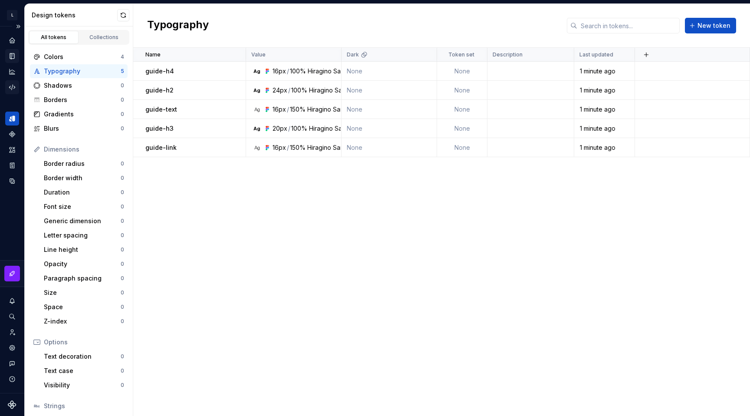
click at [12, 87] on icon "Code automation" at bounding box center [12, 87] width 6 height 5
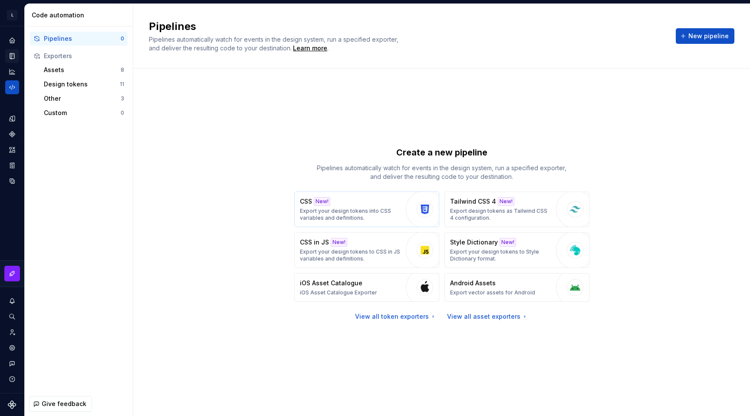
click at [378, 222] on button "CSS New! Export your design tokens into CSS variables and definitions." at bounding box center [366, 210] width 145 height 36
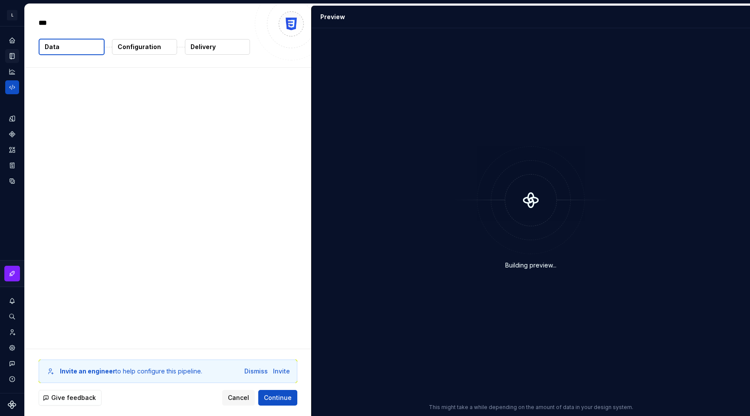
type textarea "*"
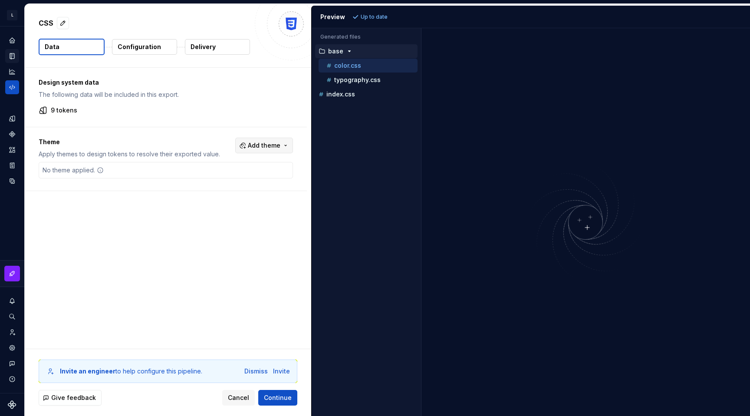
click at [275, 142] on span "Add theme" at bounding box center [264, 145] width 33 height 9
click at [275, 142] on html "L reno S Design system data CSS Data Configuration Delivery Design system data …" at bounding box center [375, 208] width 750 height 416
click at [357, 71] on div "color.css" at bounding box center [368, 66] width 99 height 14
click at [357, 79] on p "typography.css" at bounding box center [357, 79] width 46 height 7
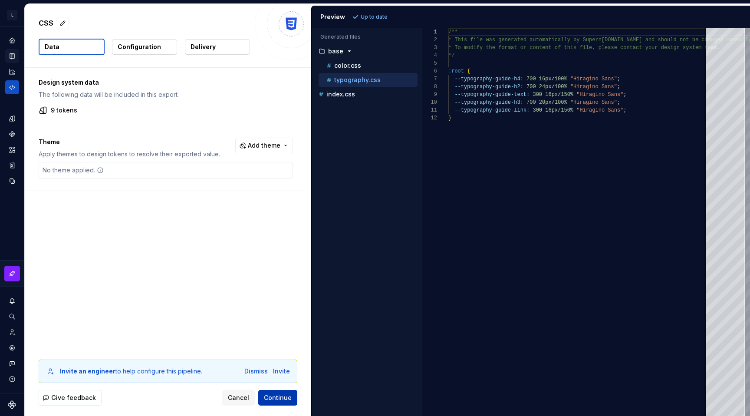
click at [282, 397] on span "Continue" at bounding box center [278, 397] width 28 height 9
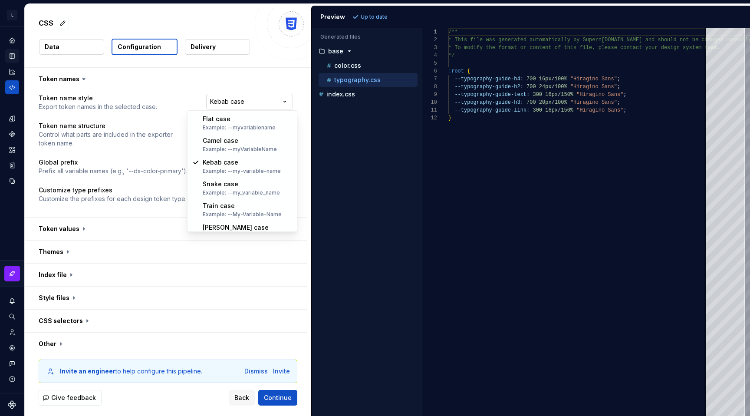
click at [270, 101] on html "**********" at bounding box center [375, 208] width 750 height 416
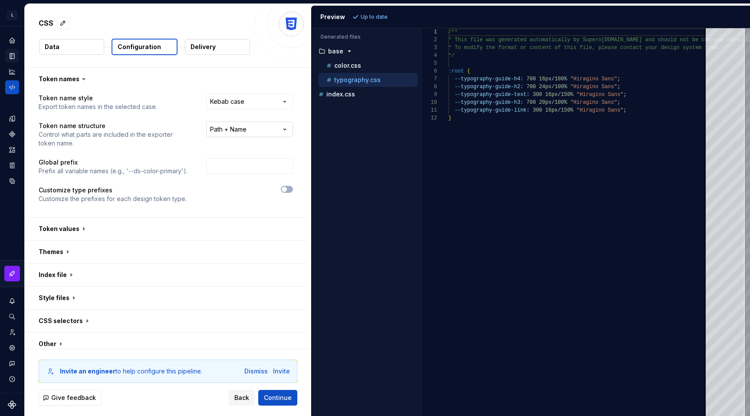
click at [283, 135] on html "**********" at bounding box center [375, 208] width 750 height 416
click at [281, 133] on html "**********" at bounding box center [375, 208] width 750 height 416
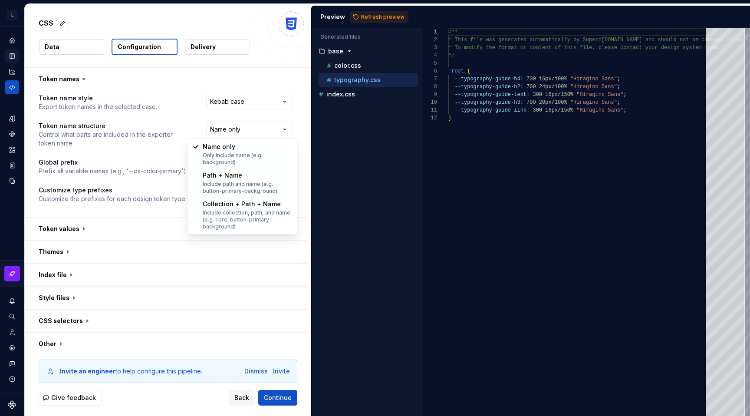
select select "**********"
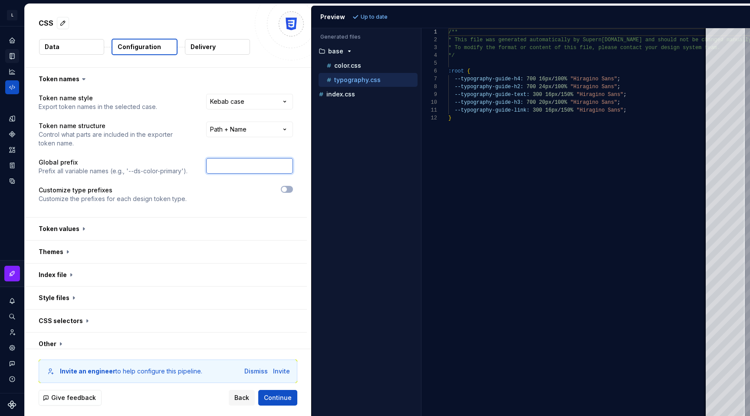
click at [267, 160] on input "text" at bounding box center [249, 166] width 87 height 16
type input "mcs"
click at [293, 190] on button "button" at bounding box center [287, 189] width 12 height 7
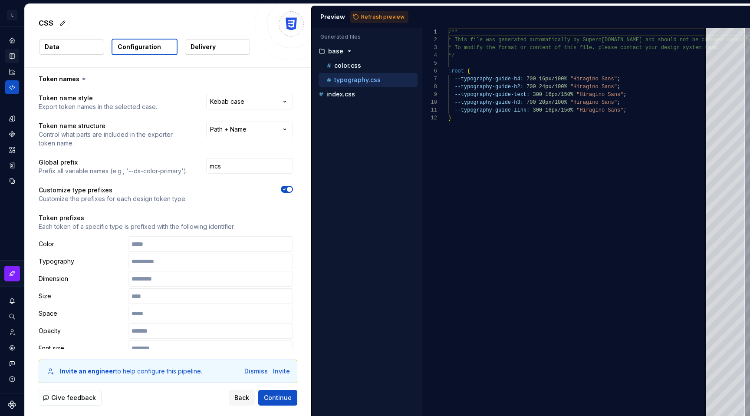
click at [292, 190] on span "button" at bounding box center [289, 189] width 5 height 5
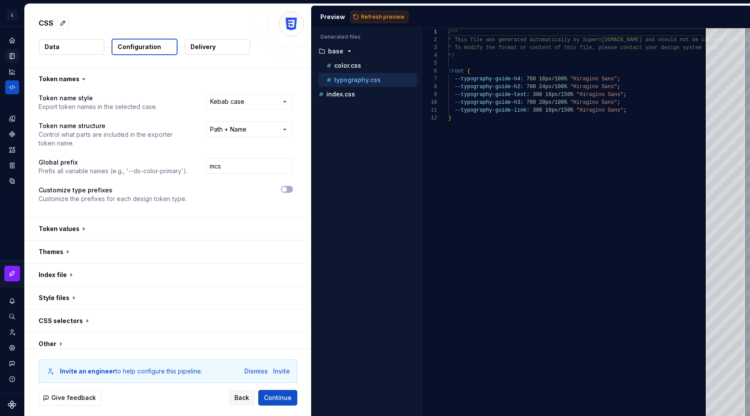
click at [384, 19] on span "Refresh preview" at bounding box center [382, 16] width 43 height 7
type textarea "**********"
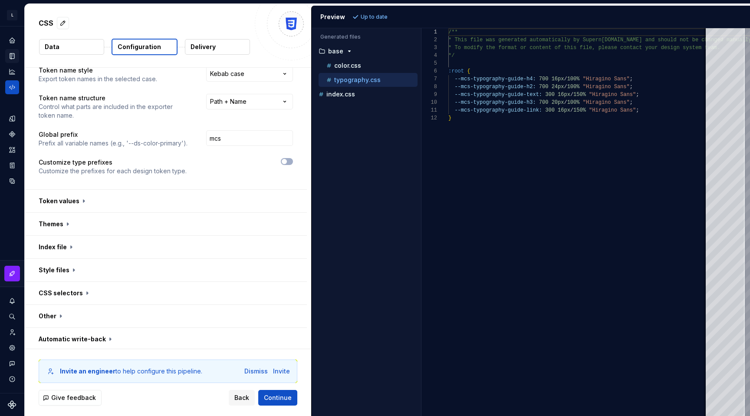
scroll to position [30, 0]
click at [91, 261] on button "button" at bounding box center [166, 268] width 282 height 23
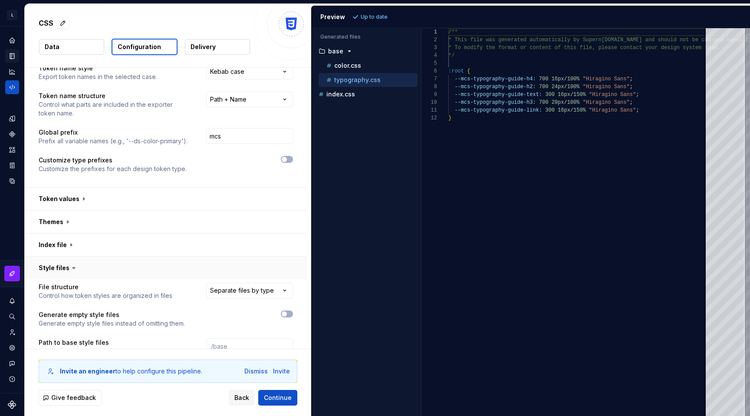
click at [91, 264] on button "button" at bounding box center [166, 268] width 282 height 23
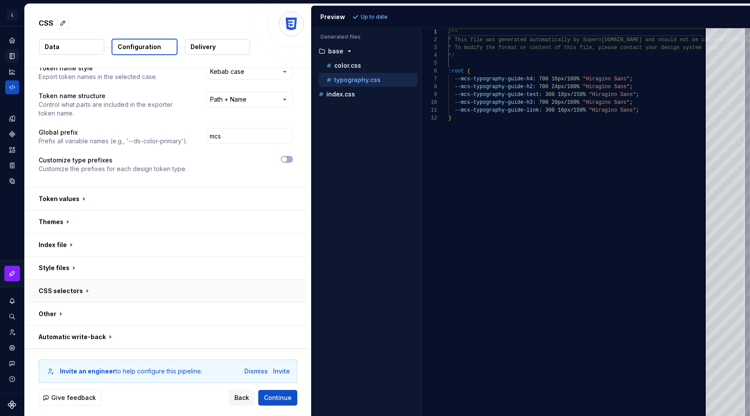
click at [84, 284] on button "button" at bounding box center [166, 291] width 282 height 23
click at [258, 374] on div "Dismiss" at bounding box center [255, 371] width 23 height 9
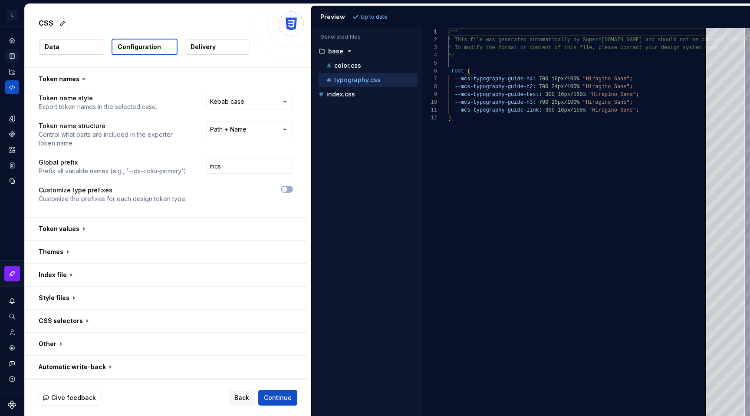
click at [91, 49] on button "Data" at bounding box center [71, 47] width 65 height 16
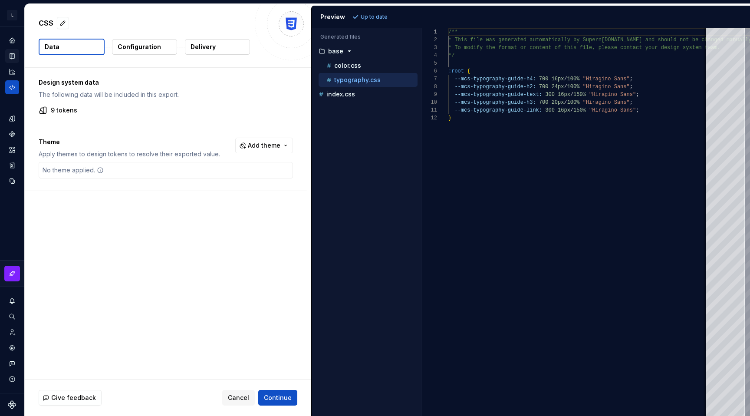
click at [78, 108] on div "9 tokens" at bounding box center [166, 110] width 254 height 9
click at [69, 108] on p "9 tokens" at bounding box center [64, 110] width 26 height 9
click at [48, 113] on div "9 tokens" at bounding box center [166, 110] width 254 height 9
click at [140, 50] on p "Configuration" at bounding box center [139, 47] width 43 height 9
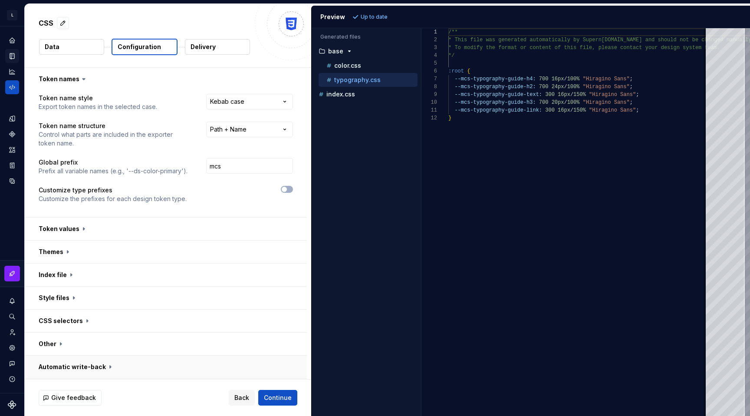
click at [94, 364] on button "button" at bounding box center [166, 367] width 282 height 23
click at [108, 347] on button "button" at bounding box center [166, 344] width 282 height 23
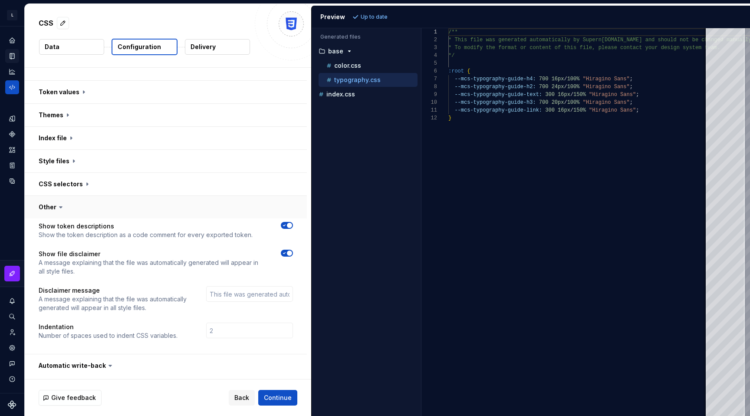
scroll to position [170, 0]
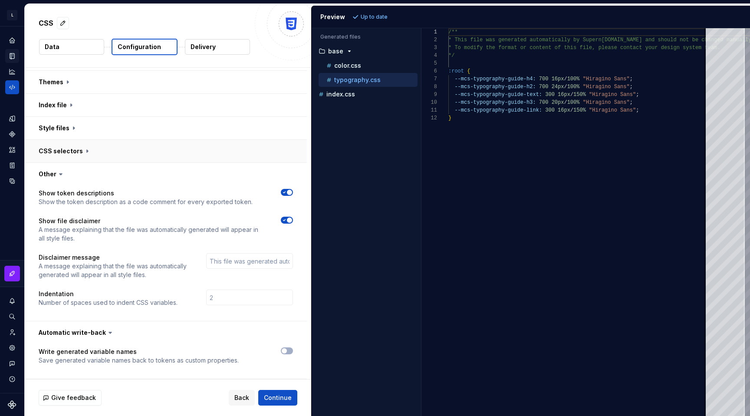
click at [81, 154] on button "button" at bounding box center [166, 151] width 282 height 23
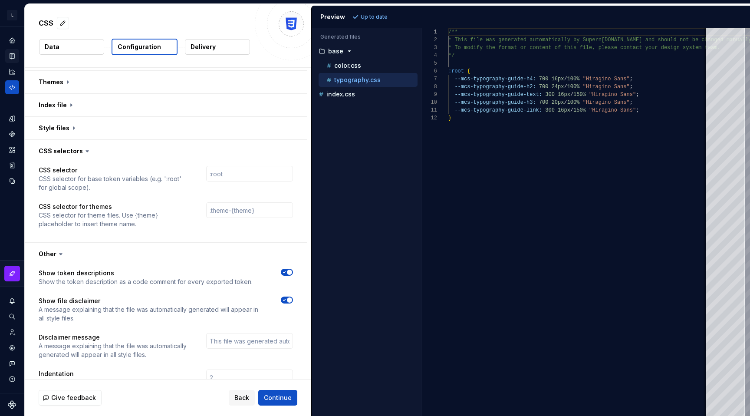
click at [83, 152] on icon at bounding box center [87, 151] width 9 height 9
click at [59, 259] on button "button" at bounding box center [166, 254] width 282 height 23
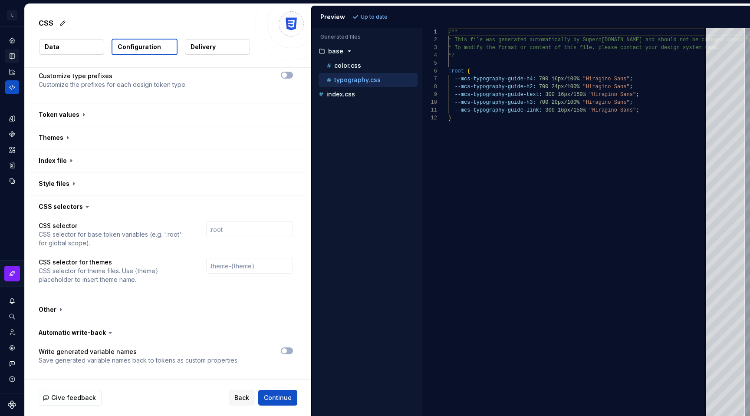
click at [83, 205] on icon at bounding box center [87, 206] width 9 height 9
click at [83, 208] on icon at bounding box center [87, 206] width 9 height 9
click at [65, 205] on button "button" at bounding box center [166, 206] width 282 height 23
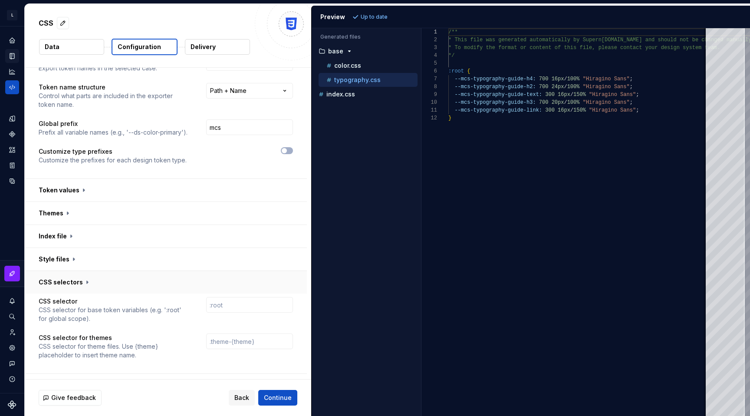
scroll to position [34, 0]
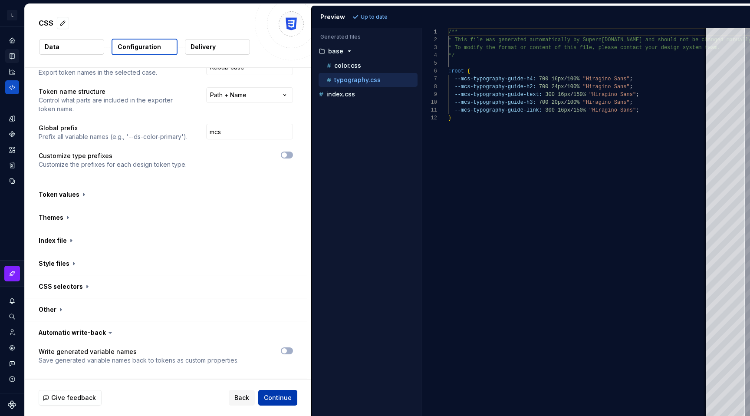
click at [278, 393] on button "Continue" at bounding box center [277, 398] width 39 height 16
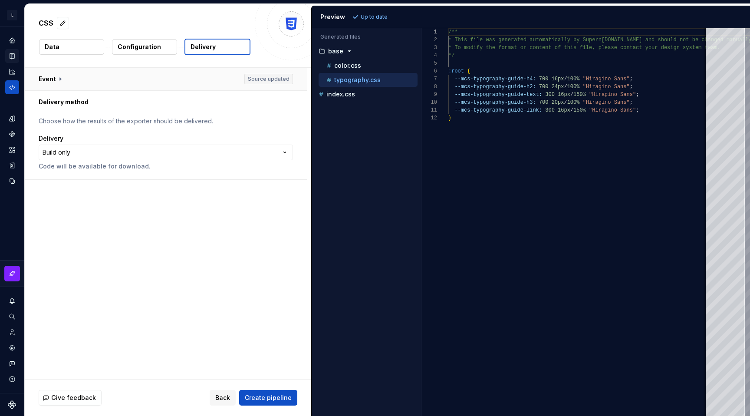
click at [46, 75] on button "button" at bounding box center [166, 79] width 282 height 23
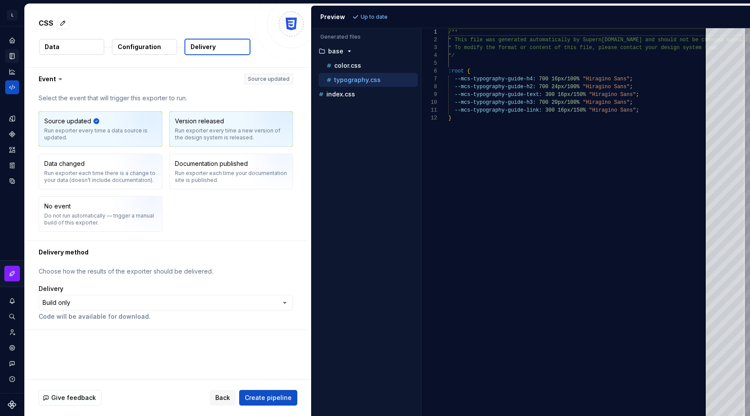
click at [208, 129] on div "Run exporter every time a new version of the design system is released." at bounding box center [231, 134] width 112 height 14
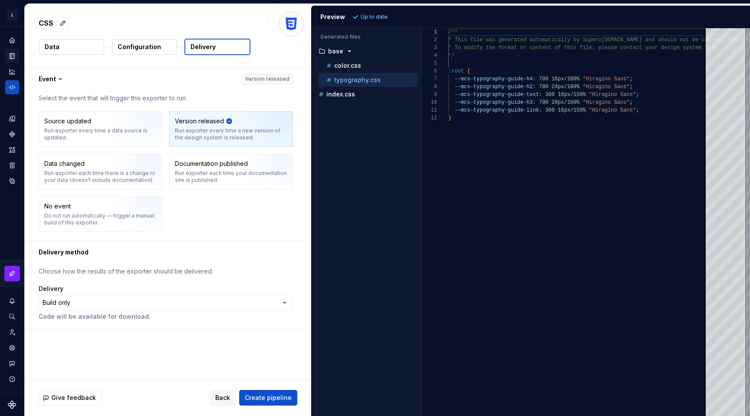
click at [62, 77] on icon at bounding box center [60, 79] width 9 height 9
click at [57, 77] on icon at bounding box center [60, 79] width 9 height 9
click at [84, 79] on button "button" at bounding box center [166, 79] width 282 height 23
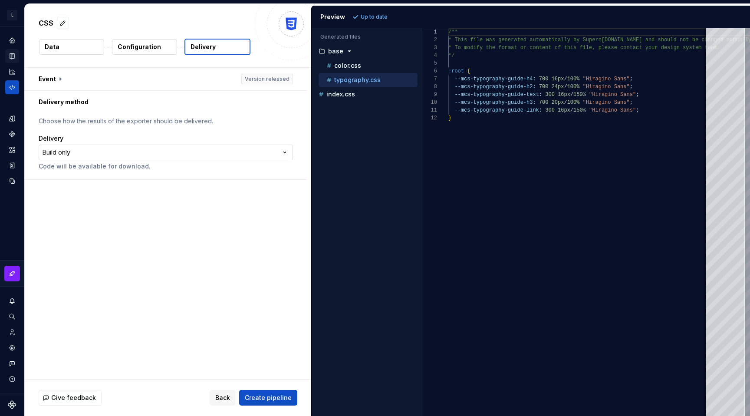
click at [122, 152] on html "**********" at bounding box center [375, 208] width 750 height 416
click at [366, 68] on div "color.css" at bounding box center [371, 65] width 93 height 9
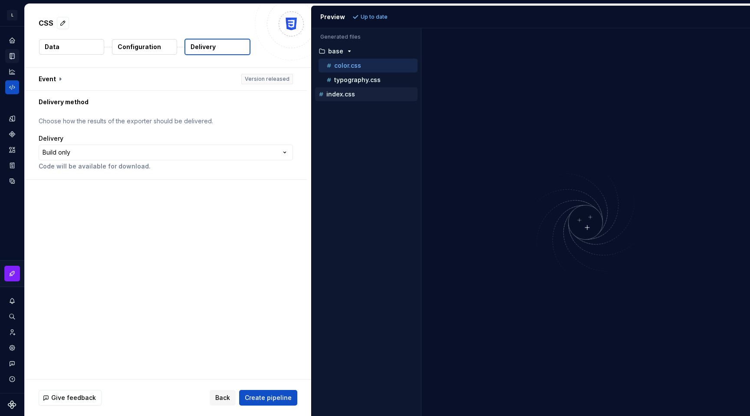
click at [347, 90] on div "index.css" at bounding box center [367, 94] width 101 height 9
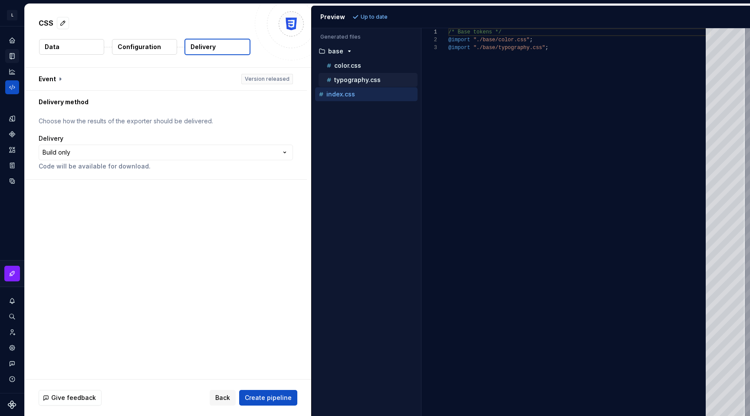
click at [363, 80] on p "typography.css" at bounding box center [357, 79] width 46 height 7
type textarea "**********"
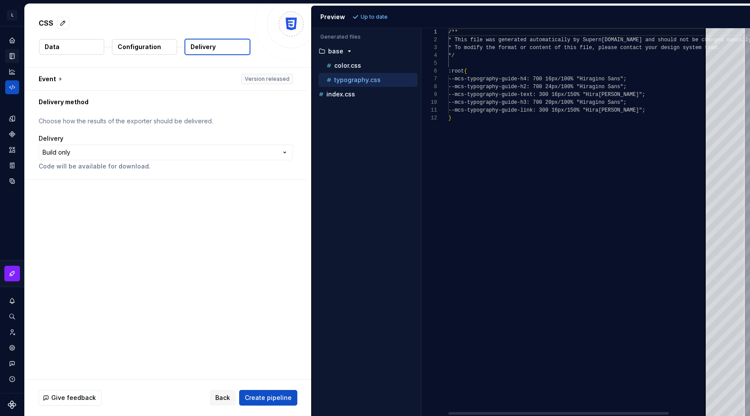
scroll to position [78, 0]
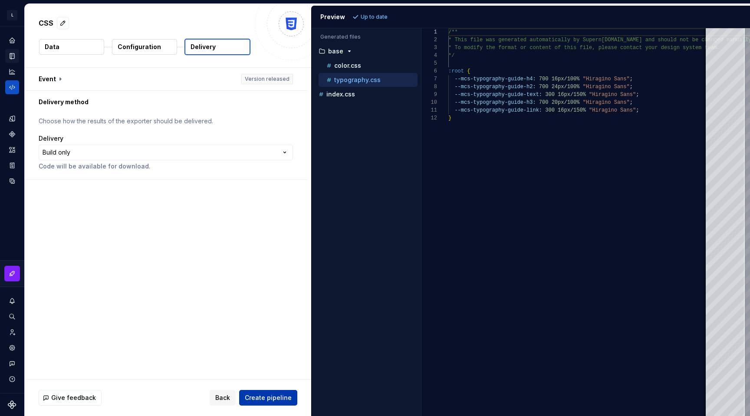
click at [253, 398] on span "Create pipeline" at bounding box center [268, 397] width 47 height 9
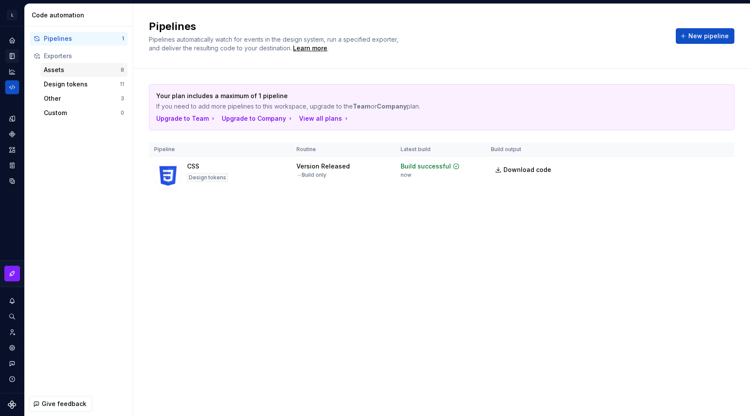
click at [56, 69] on div "Assets" at bounding box center [82, 70] width 77 height 9
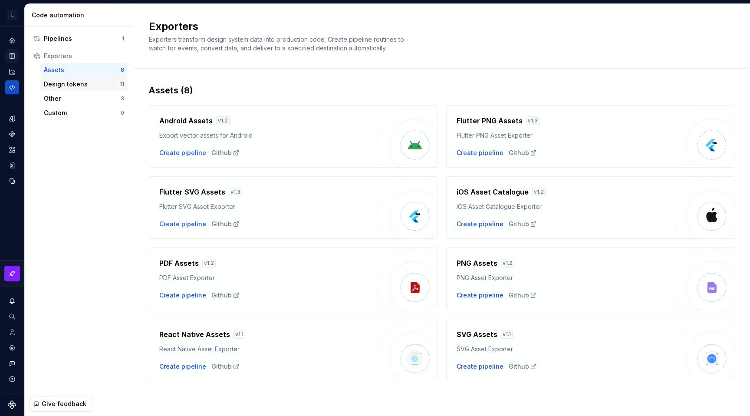
click at [58, 82] on div "Design tokens" at bounding box center [82, 84] width 76 height 9
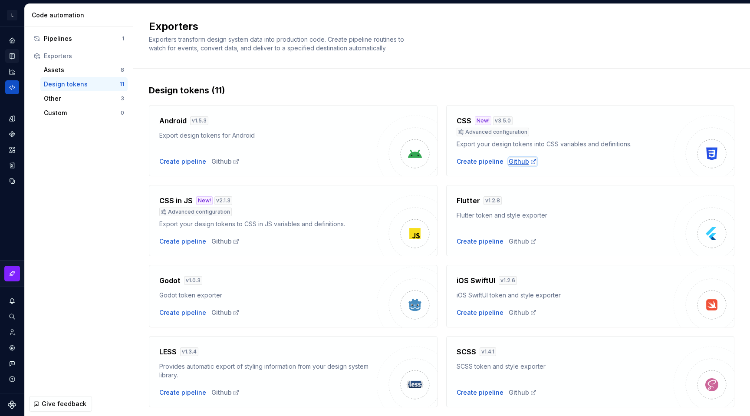
click at [519, 160] on div "Github" at bounding box center [523, 161] width 28 height 9
click at [15, 121] on icon "Design tokens" at bounding box center [12, 119] width 8 height 8
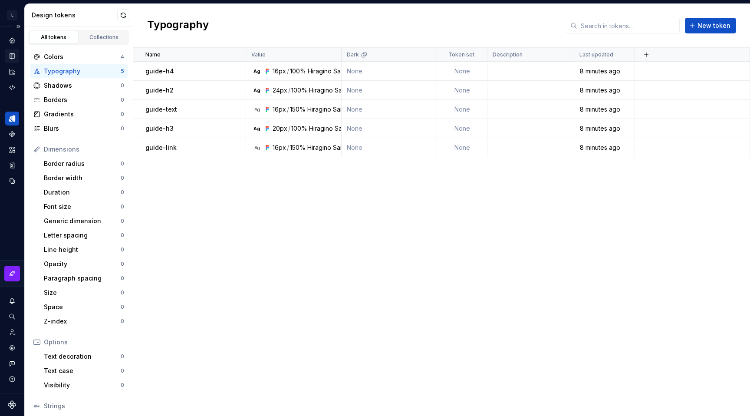
click at [694, 33] on div "Typography New token" at bounding box center [441, 26] width 617 height 44
click at [707, 27] on span "New token" at bounding box center [714, 25] width 33 height 9
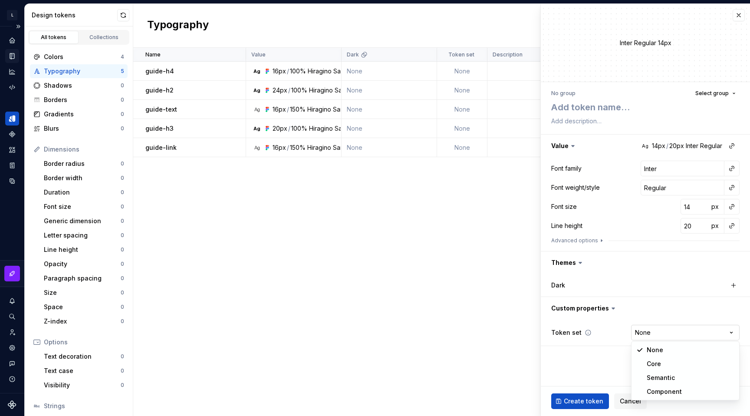
click at [653, 331] on html "L reno S Design system data Design tokens All tokens Collections Colors 4 Typog…" at bounding box center [375, 208] width 750 height 416
click at [610, 335] on html "L reno S Design system data Design tokens All tokens Collections Colors 4 Typog…" at bounding box center [375, 208] width 750 height 416
click at [620, 398] on span "Cancel" at bounding box center [630, 401] width 21 height 9
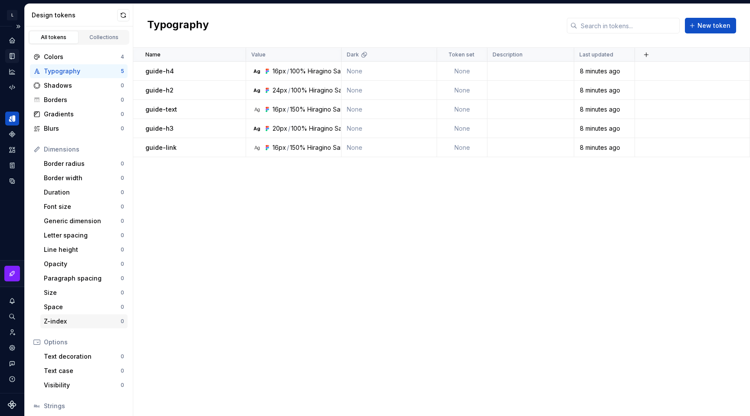
scroll to position [59, 0]
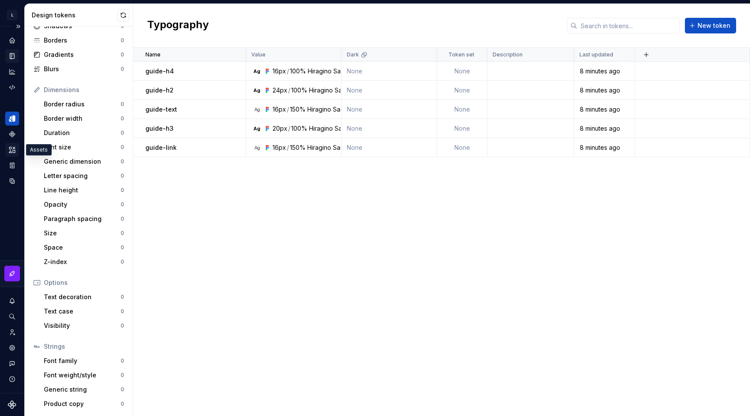
click at [13, 152] on icon "Assets" at bounding box center [12, 150] width 6 height 6
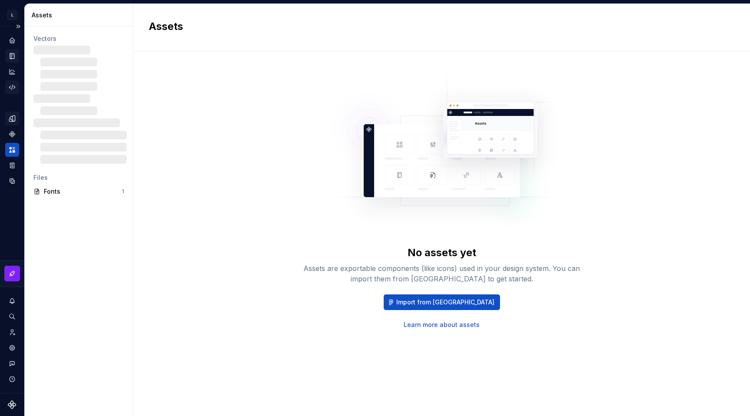
click at [13, 85] on icon "Code automation" at bounding box center [12, 87] width 8 height 8
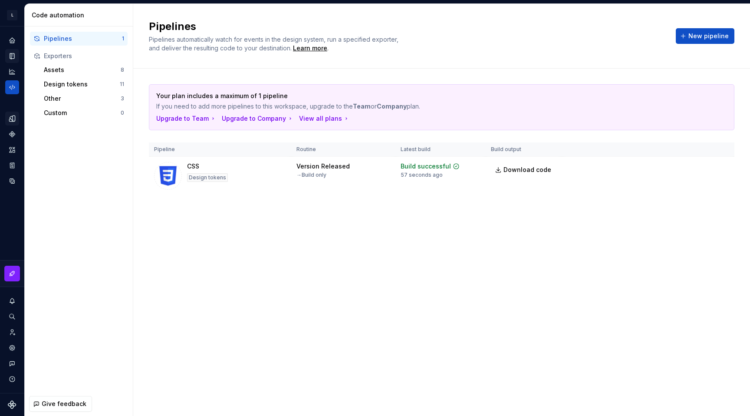
click at [12, 57] on icon "Documentation" at bounding box center [12, 56] width 3 height 5
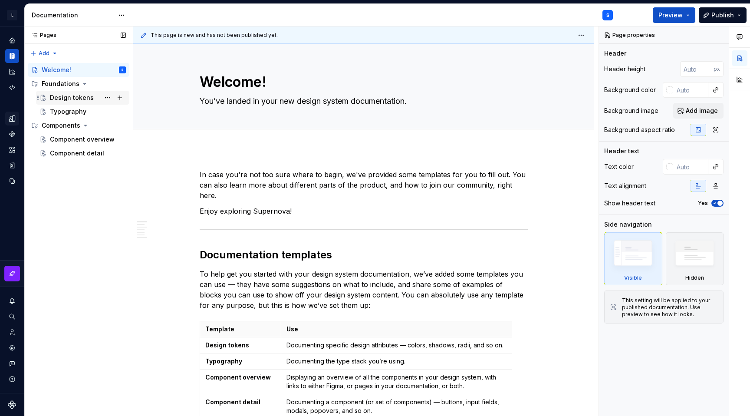
click at [65, 95] on div "Design tokens" at bounding box center [72, 97] width 44 height 9
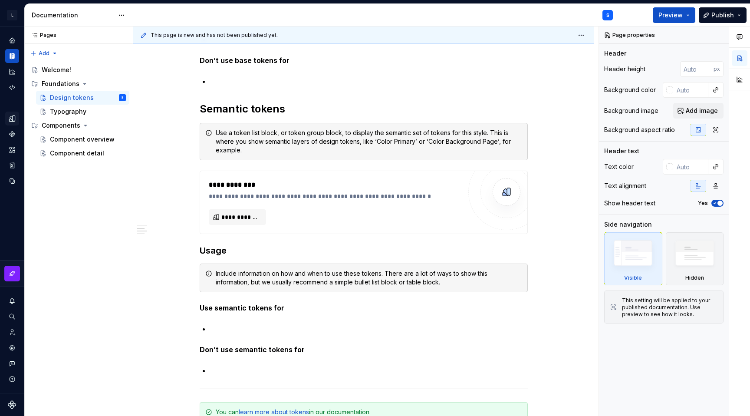
scroll to position [678, 0]
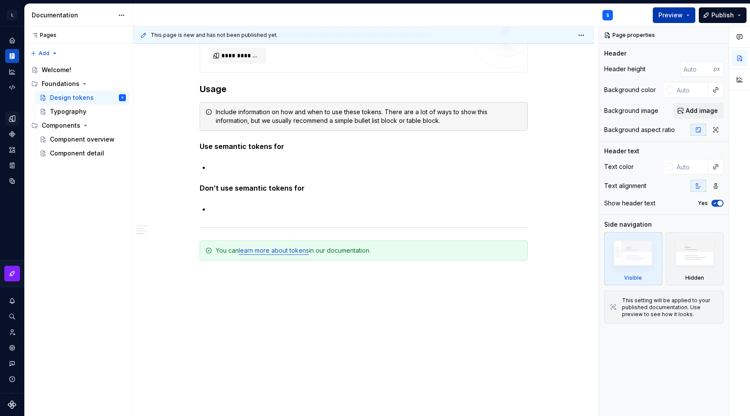
click at [685, 15] on button "Preview" at bounding box center [674, 15] width 43 height 16
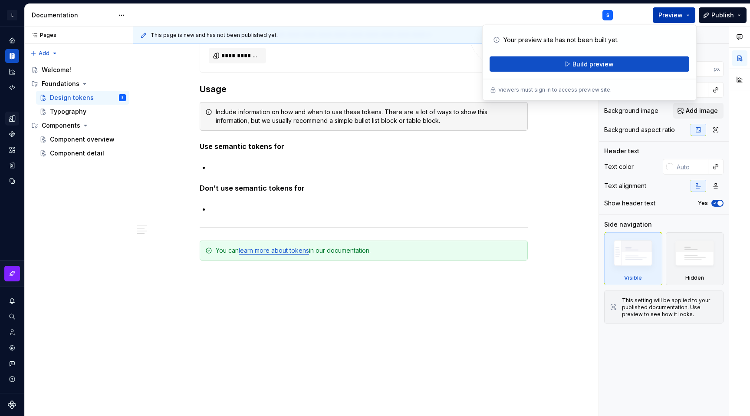
click at [685, 15] on button "Preview" at bounding box center [674, 15] width 43 height 16
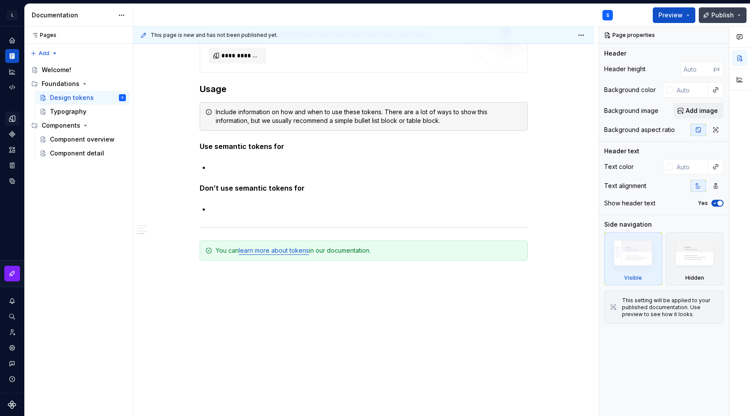
click at [717, 15] on span "Publish" at bounding box center [723, 15] width 23 height 9
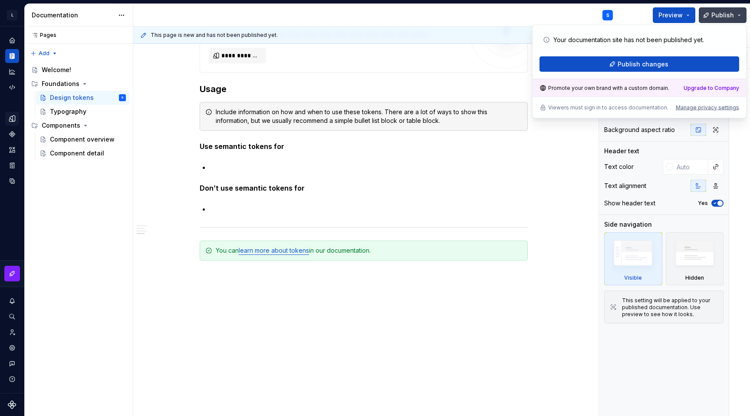
click at [717, 15] on span "Publish" at bounding box center [723, 15] width 23 height 9
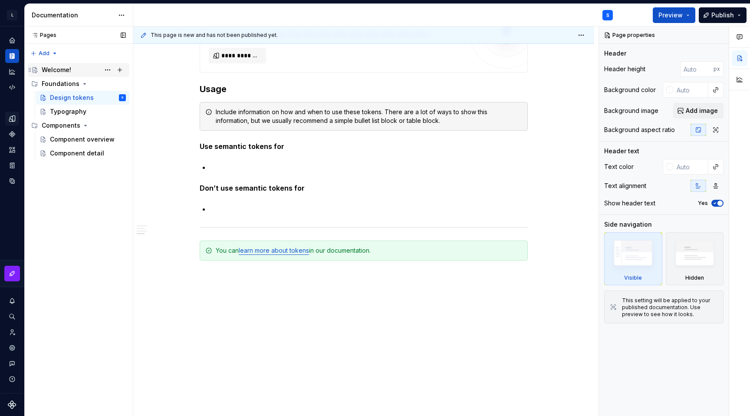
click at [84, 63] on div "Welcome!" at bounding box center [79, 70] width 102 height 14
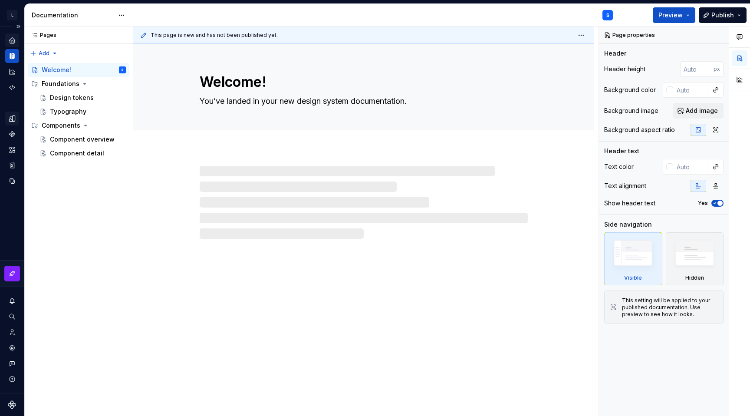
click at [7, 39] on div "Home" at bounding box center [12, 40] width 14 height 14
type textarea "*"
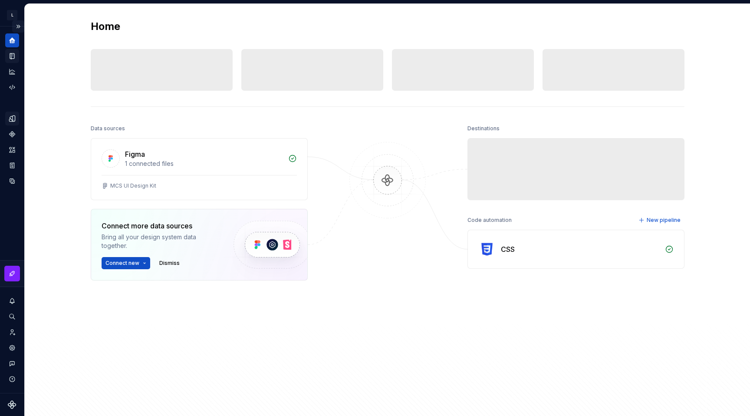
click at [20, 23] on button "Expand sidebar" at bounding box center [18, 26] width 12 height 12
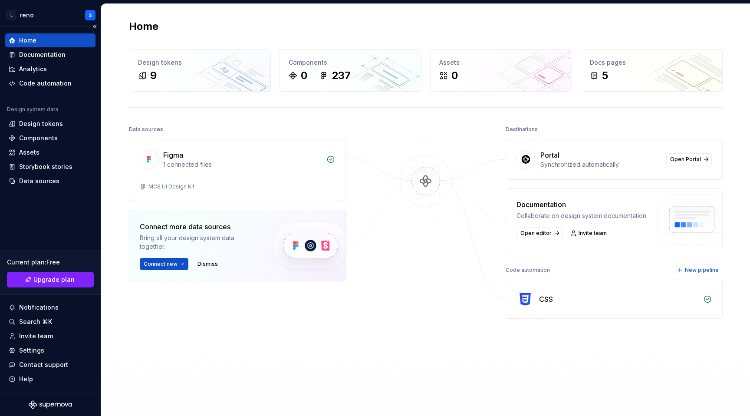
click at [60, 42] on div "Home" at bounding box center [50, 40] width 83 height 9
click at [218, 169] on div "Figma 1 connected files" at bounding box center [237, 157] width 216 height 36
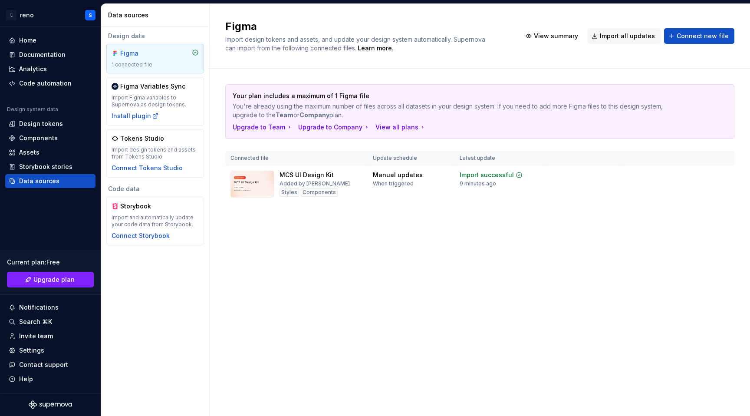
click at [180, 63] on div "1 connected file" at bounding box center [155, 64] width 87 height 7
click at [726, 174] on html "L reno S Home Documentation Analytics Code automation Design system data Design…" at bounding box center [375, 208] width 750 height 416
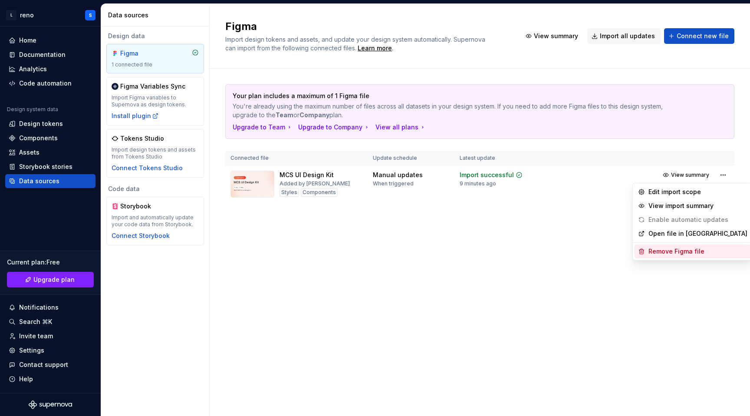
click at [675, 254] on div "Remove Figma file" at bounding box center [698, 251] width 99 height 9
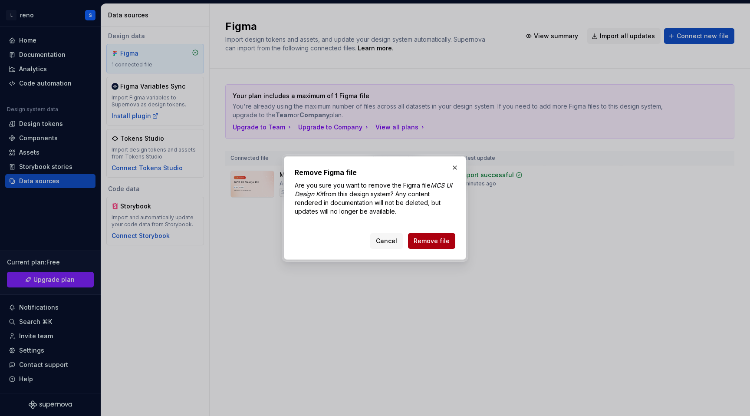
click at [447, 240] on span "Remove file" at bounding box center [432, 241] width 36 height 9
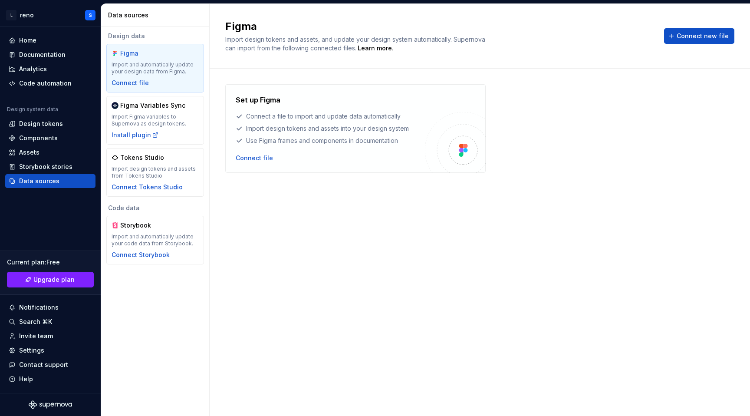
click at [140, 66] on div "Import and automatically update your design data from Figma." at bounding box center [155, 68] width 87 height 14
click at [265, 159] on div "Connect file" at bounding box center [254, 158] width 37 height 9
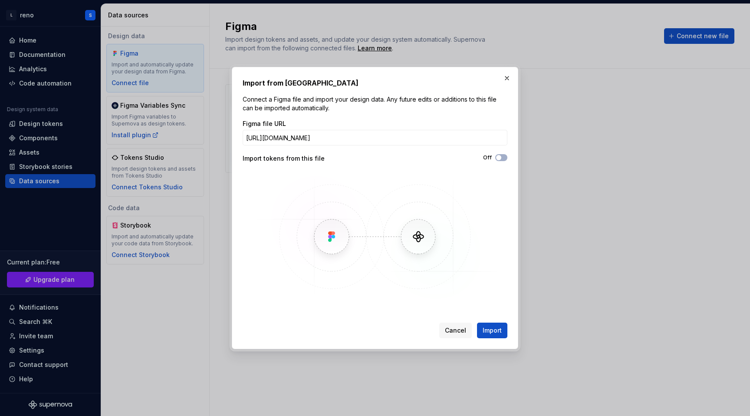
scroll to position [0, 429]
type input "[URL][DOMAIN_NAME]"
click at [489, 327] on span "Import" at bounding box center [492, 330] width 19 height 9
click at [459, 332] on span "Cancel" at bounding box center [455, 330] width 21 height 9
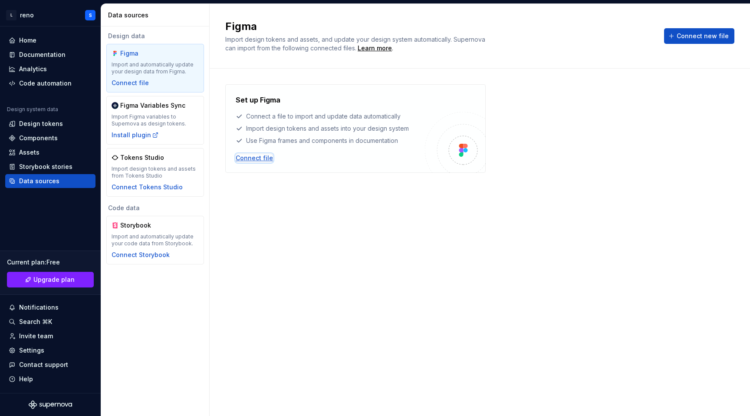
click at [261, 155] on div "Connect file" at bounding box center [254, 158] width 37 height 9
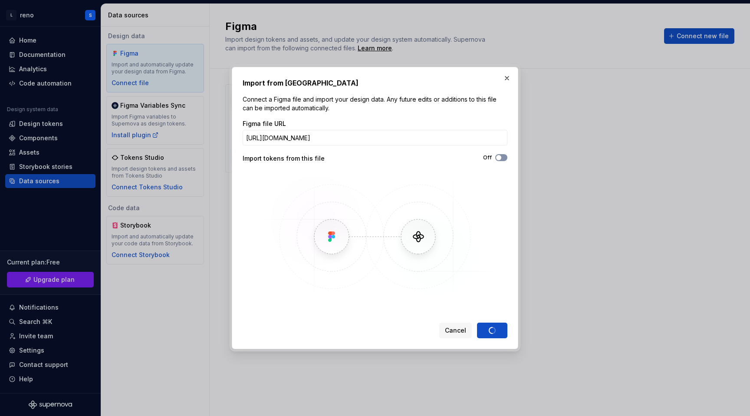
click at [503, 158] on button "Off" at bounding box center [501, 157] width 12 height 7
click at [503, 335] on div "Cancel Import" at bounding box center [473, 331] width 68 height 16
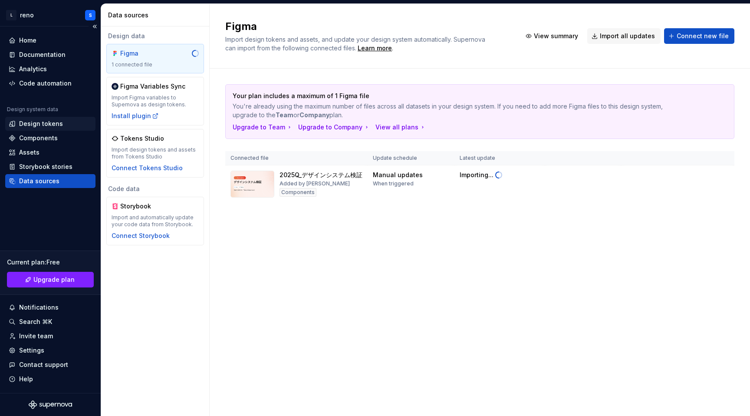
click at [45, 122] on div "Design tokens" at bounding box center [41, 123] width 44 height 9
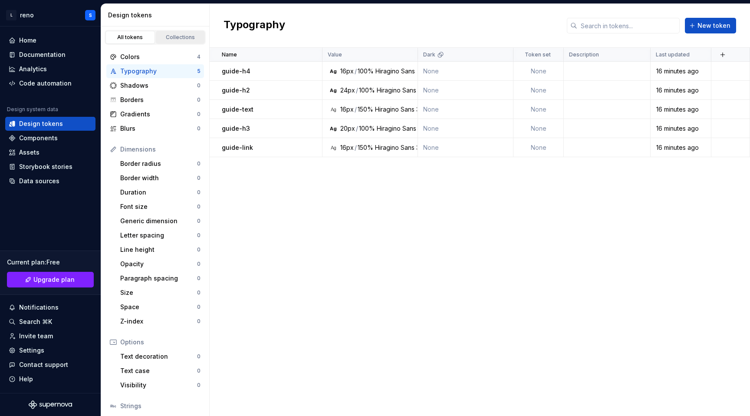
click at [168, 38] on div "Collections" at bounding box center [180, 37] width 43 height 7
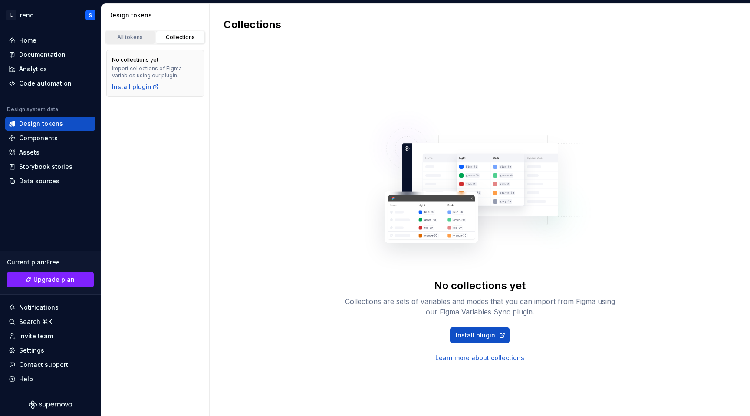
click at [133, 35] on div "All tokens" at bounding box center [130, 37] width 43 height 7
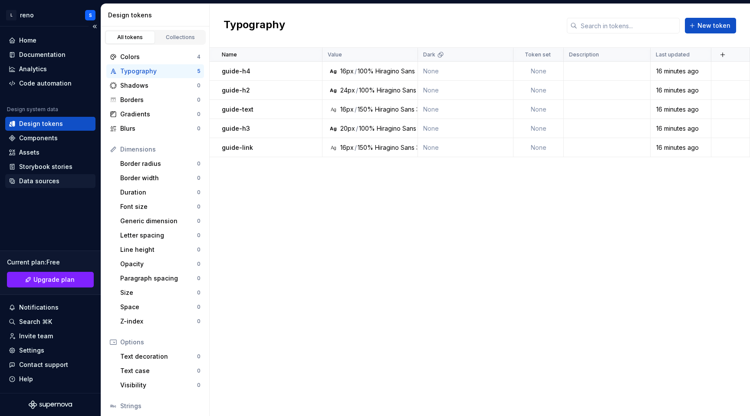
click at [36, 185] on div "Data sources" at bounding box center [39, 181] width 40 height 9
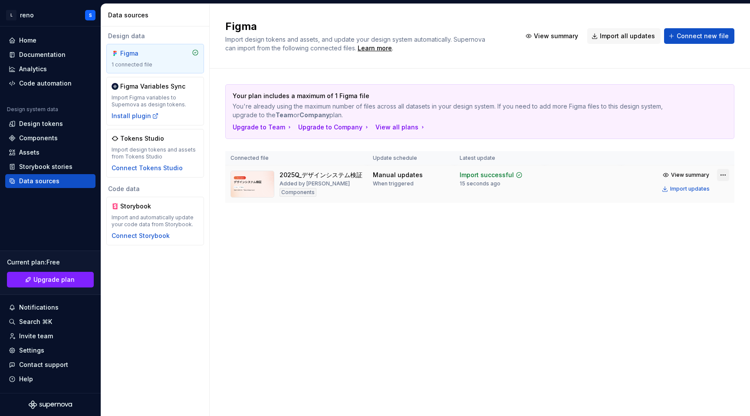
click at [721, 175] on html "L reno S Home Documentation Analytics Code automation Design system data Design…" at bounding box center [375, 208] width 750 height 416
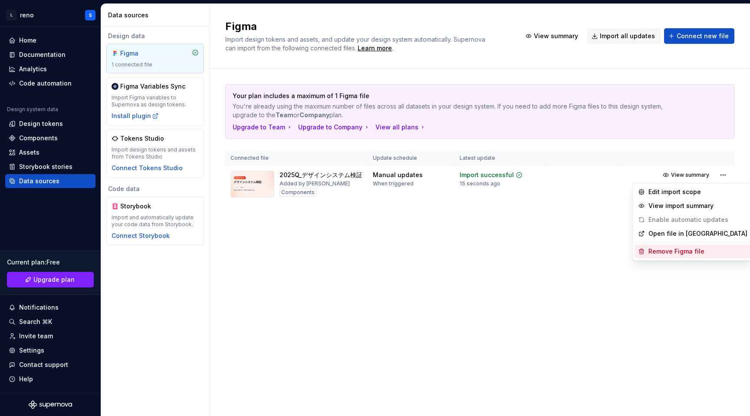
click at [671, 251] on div "Remove Figma file" at bounding box center [698, 251] width 99 height 9
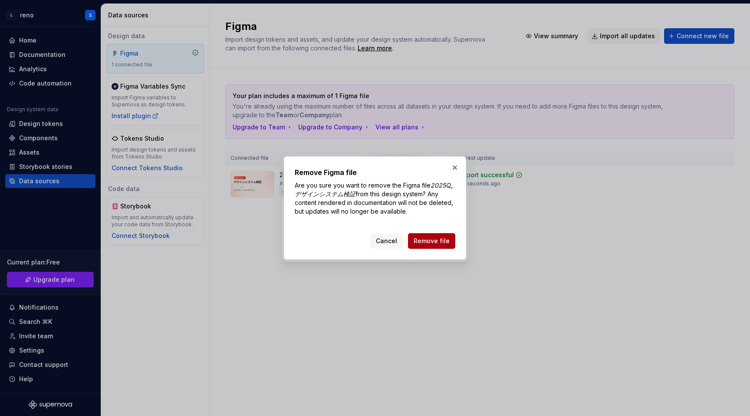
click at [437, 243] on span "Remove file" at bounding box center [432, 241] width 36 height 9
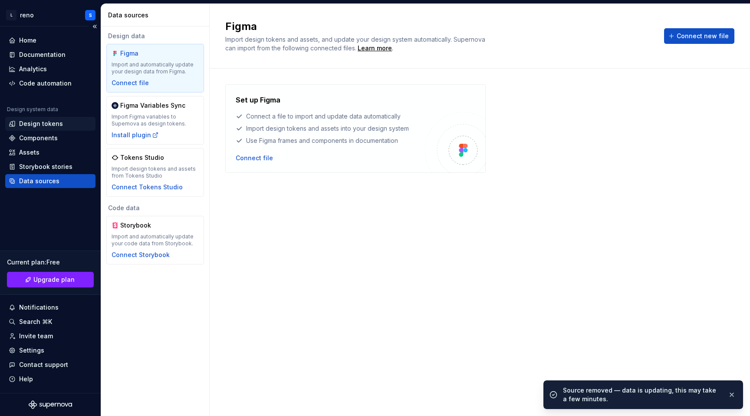
click at [54, 125] on div "Design tokens" at bounding box center [41, 123] width 44 height 9
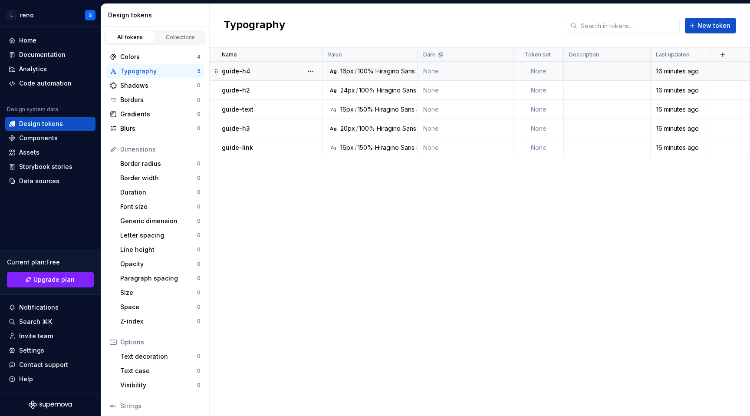
click at [628, 71] on td at bounding box center [607, 71] width 87 height 19
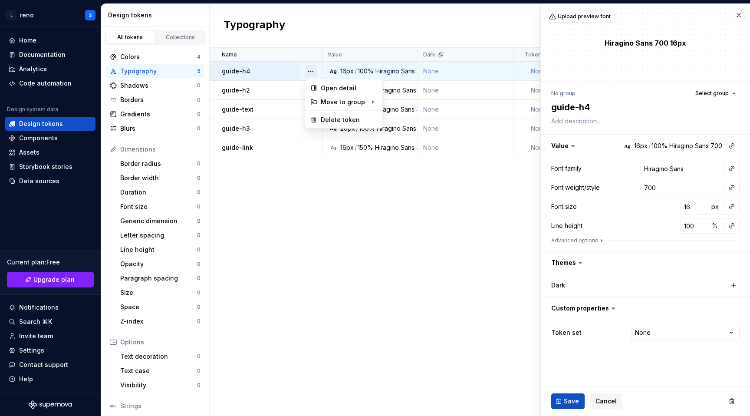
click at [310, 71] on button "button" at bounding box center [311, 71] width 12 height 12
click at [326, 120] on div "Delete token" at bounding box center [349, 120] width 56 height 9
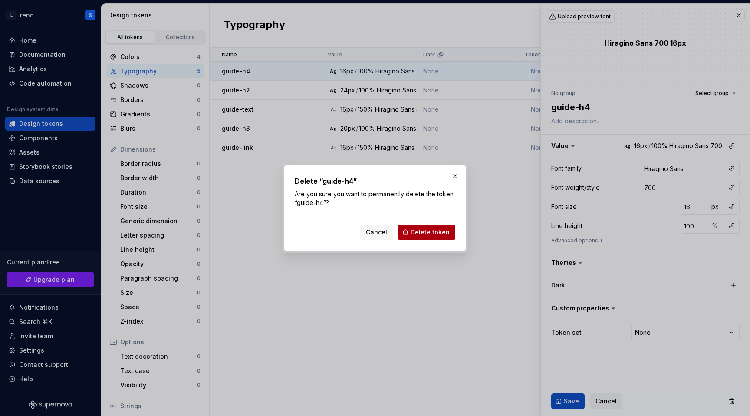
click at [418, 238] on button "Delete token" at bounding box center [426, 233] width 57 height 16
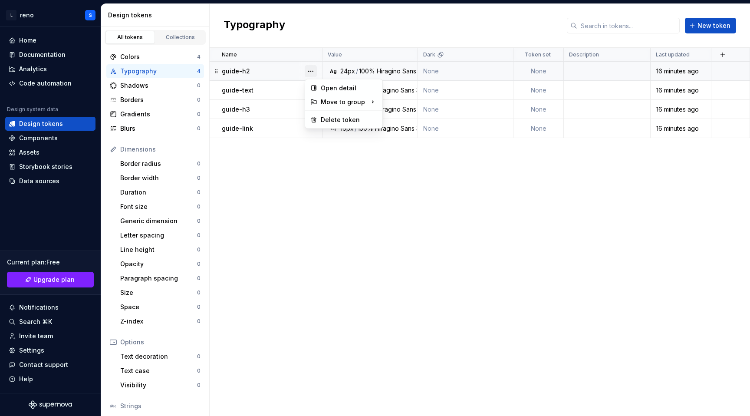
click at [310, 74] on button "button" at bounding box center [311, 71] width 12 height 12
click at [321, 116] on div "Delete token" at bounding box center [349, 120] width 56 height 9
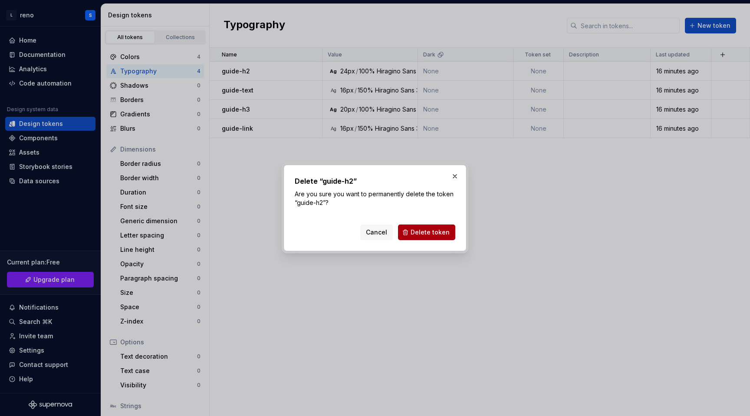
click at [413, 231] on span "Delete token" at bounding box center [430, 232] width 39 height 9
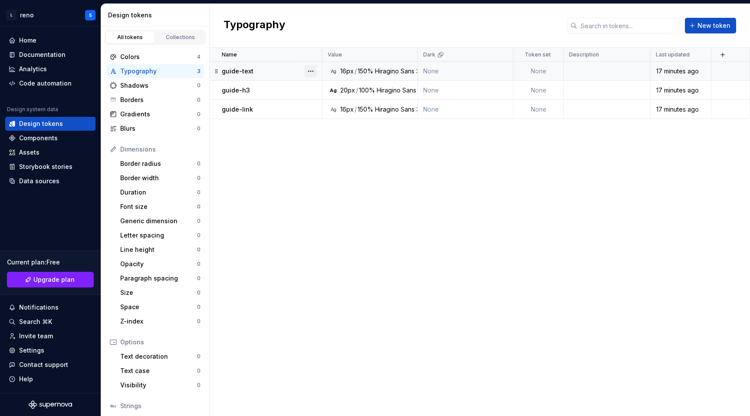
click at [311, 71] on button "button" at bounding box center [311, 71] width 12 height 12
click at [332, 121] on div "Delete token" at bounding box center [349, 120] width 56 height 9
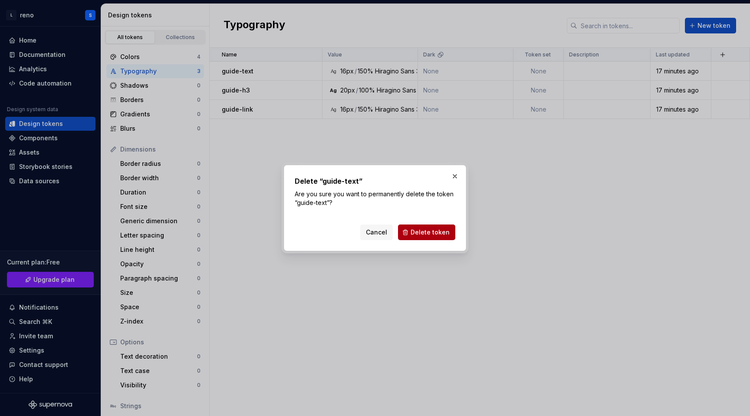
click at [447, 233] on span "Delete token" at bounding box center [430, 232] width 39 height 9
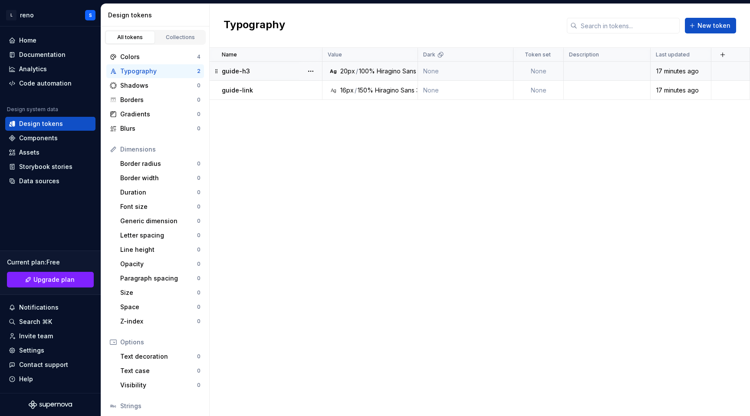
click at [281, 66] on td "guide-h3" at bounding box center [266, 71] width 113 height 19
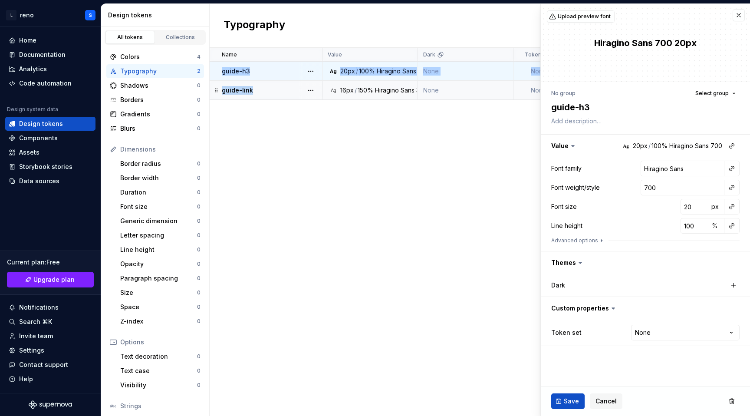
click at [287, 88] on div "guide-link" at bounding box center [272, 90] width 100 height 9
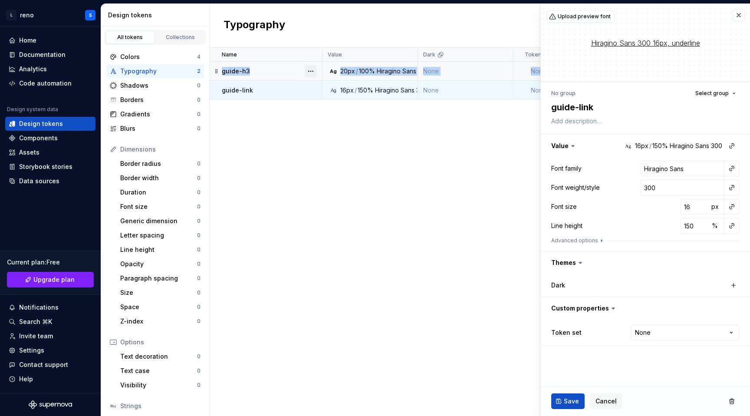
click at [312, 75] on button "button" at bounding box center [311, 71] width 12 height 12
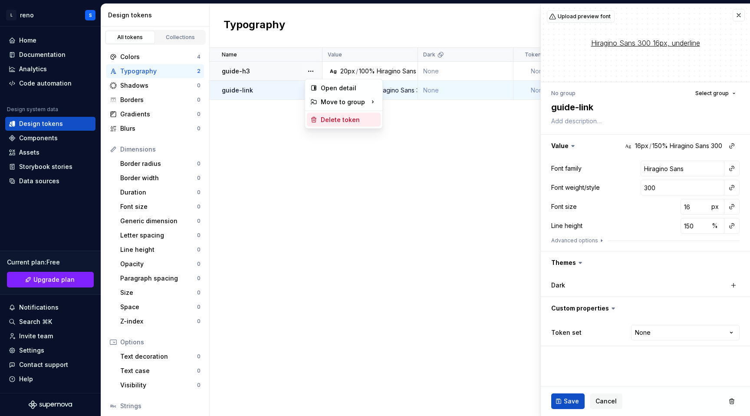
click at [324, 113] on div "Delete token" at bounding box center [344, 120] width 74 height 14
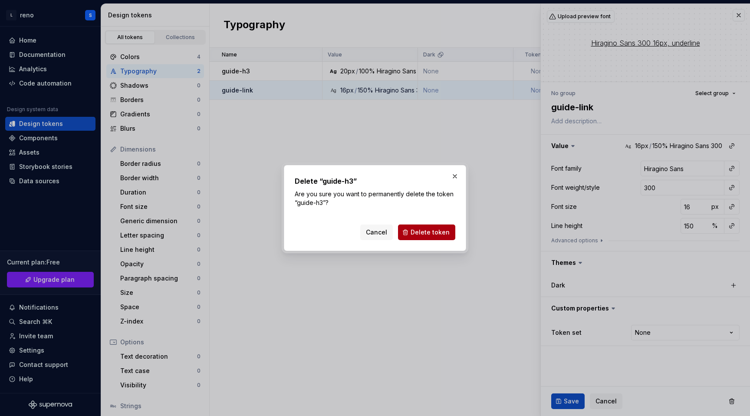
click at [421, 225] on button "Delete token" at bounding box center [426, 233] width 57 height 16
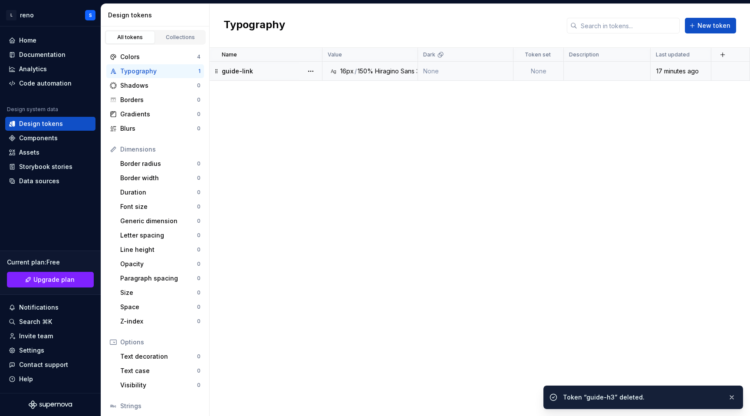
click at [313, 71] on button "button" at bounding box center [311, 71] width 12 height 12
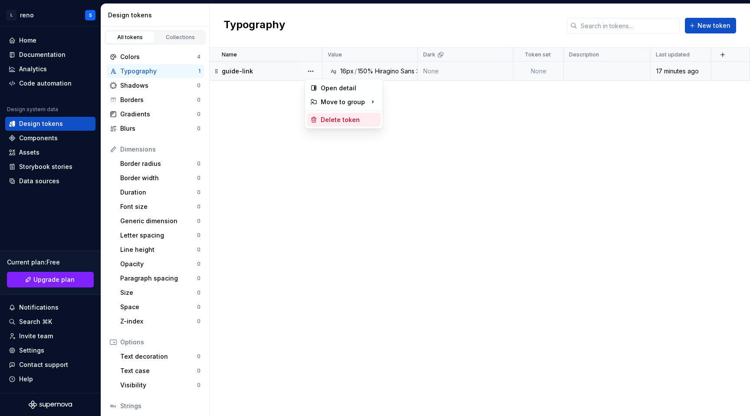
click at [334, 119] on div "Delete token" at bounding box center [349, 120] width 56 height 9
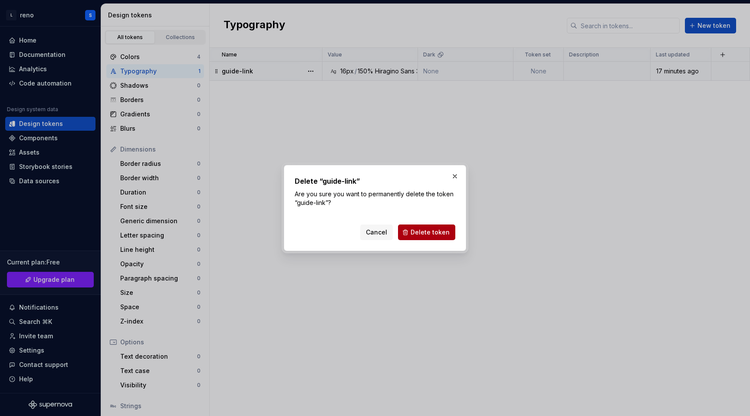
click at [431, 231] on span "Delete token" at bounding box center [430, 232] width 39 height 9
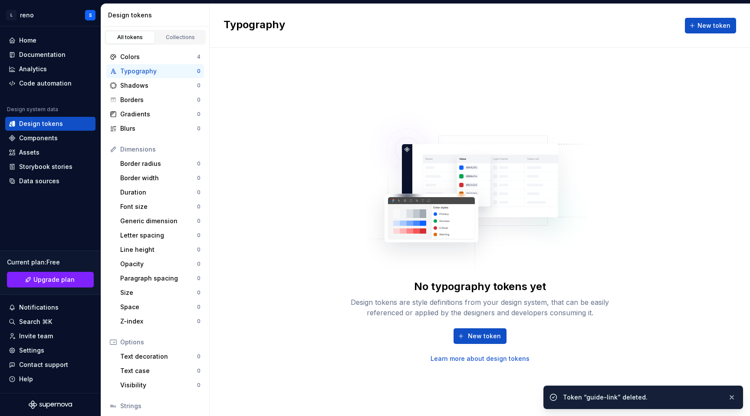
click at [184, 42] on link "Collections" at bounding box center [181, 37] width 50 height 13
click at [182, 36] on div "Collections" at bounding box center [180, 37] width 43 height 7
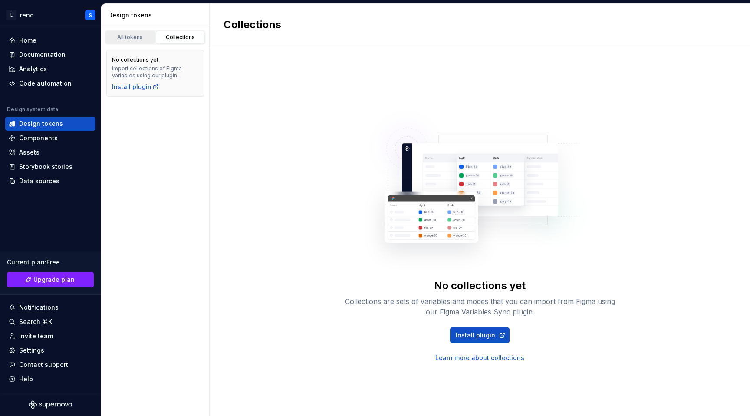
click at [134, 33] on link "All tokens" at bounding box center [131, 37] width 50 height 13
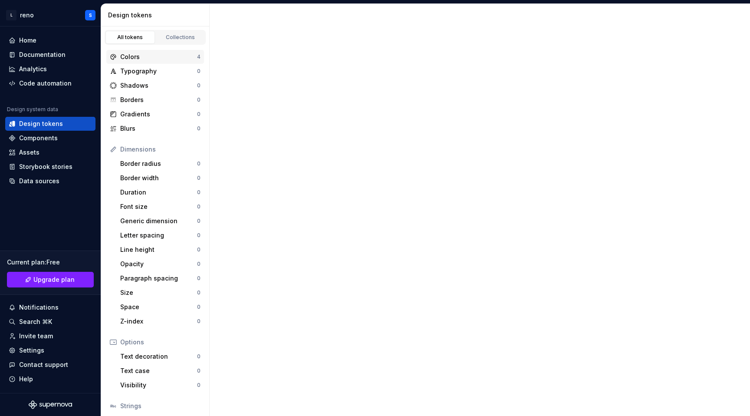
click at [138, 59] on div "Colors" at bounding box center [158, 57] width 77 height 9
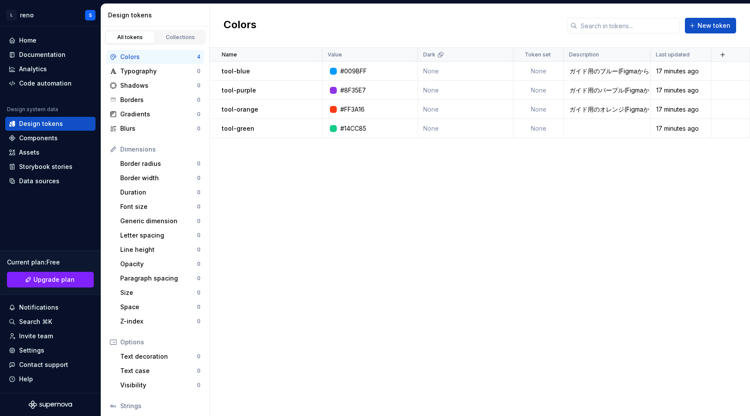
click at [282, 140] on div "Name Value Dark Token set Description Last updated tool-blue #009BFF None None …" at bounding box center [480, 232] width 541 height 368
click at [319, 69] on div at bounding box center [311, 71] width 23 height 19
click at [314, 70] on button "button" at bounding box center [311, 71] width 12 height 12
type textarea "*"
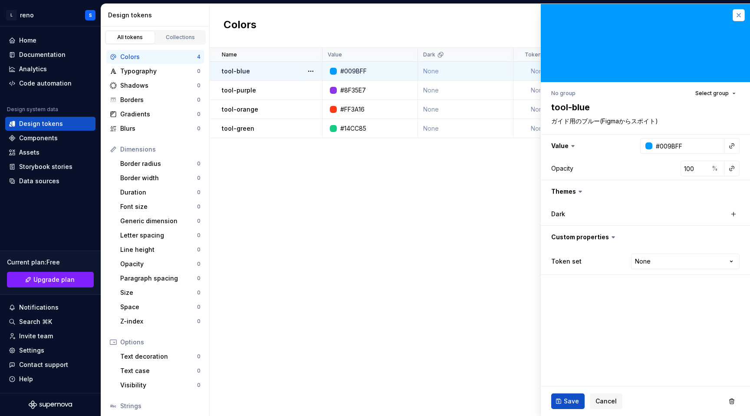
click at [740, 13] on button "button" at bounding box center [739, 15] width 12 height 12
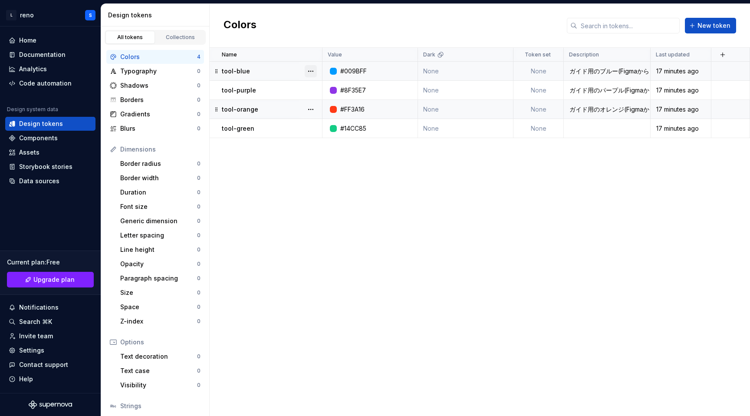
click at [312, 72] on button "button" at bounding box center [311, 71] width 12 height 12
click at [326, 124] on div "Delete token" at bounding box center [344, 120] width 74 height 14
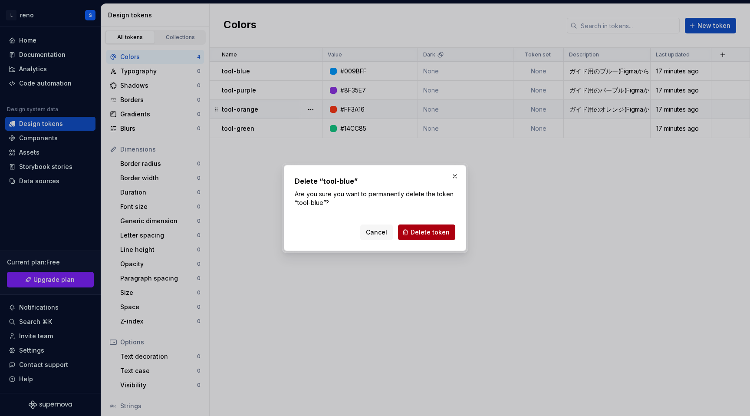
click at [417, 228] on span "Delete token" at bounding box center [430, 232] width 39 height 9
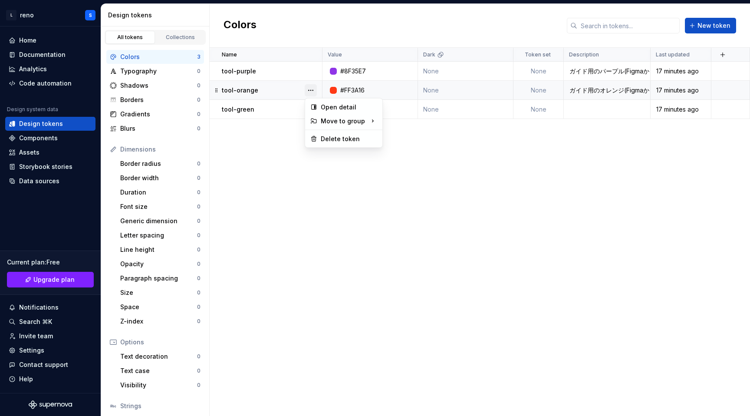
click at [312, 92] on button "button" at bounding box center [311, 90] width 12 height 12
click at [329, 142] on div "Delete token" at bounding box center [349, 139] width 56 height 9
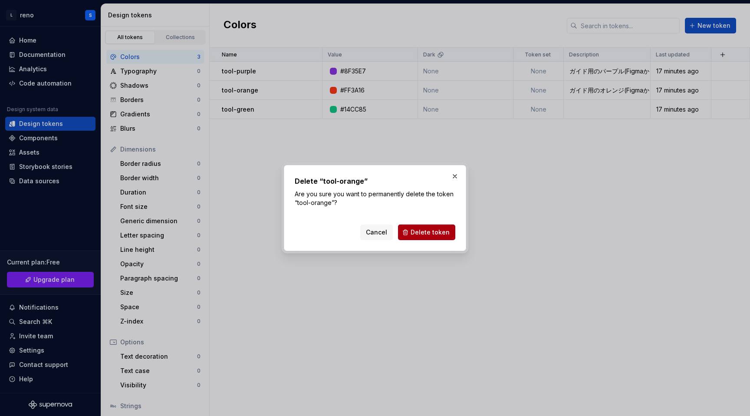
click at [433, 225] on button "Delete token" at bounding box center [426, 233] width 57 height 16
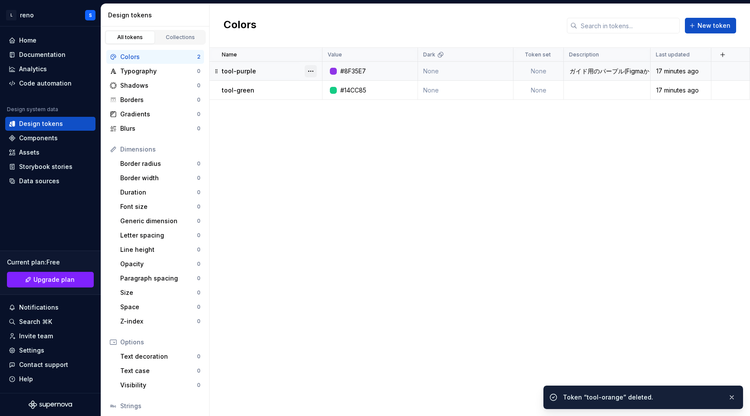
click at [307, 68] on button "button" at bounding box center [311, 71] width 12 height 12
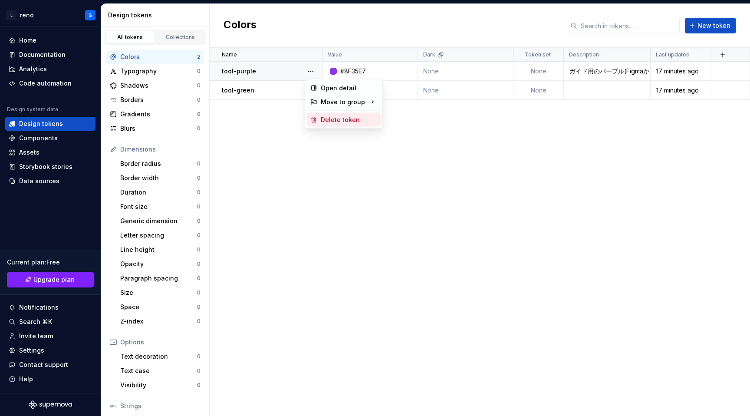
click at [332, 115] on div "Delete token" at bounding box center [344, 120] width 74 height 14
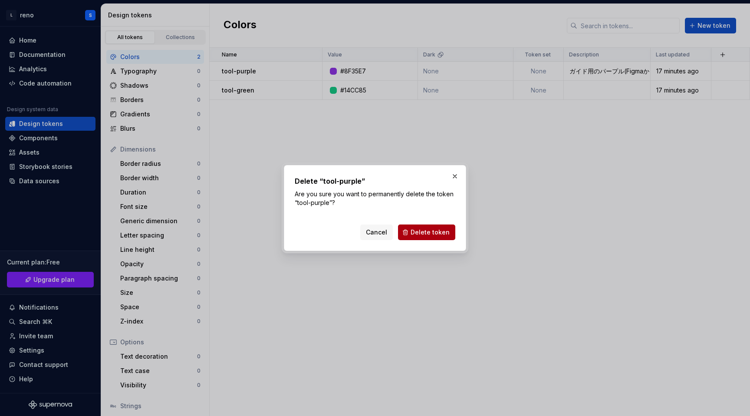
click at [432, 226] on button "Delete token" at bounding box center [426, 233] width 57 height 16
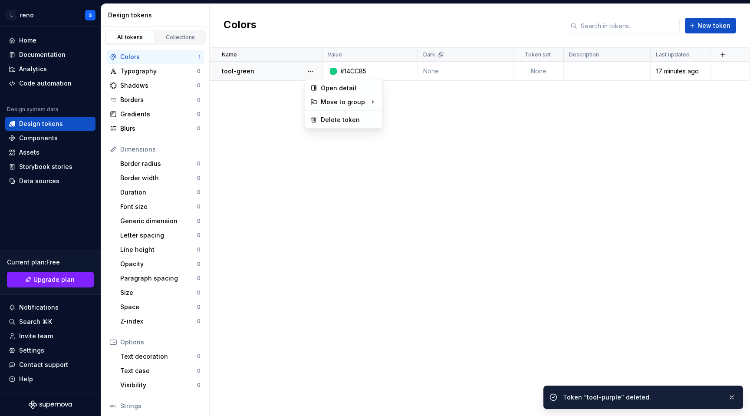
click at [312, 70] on button "button" at bounding box center [311, 71] width 12 height 12
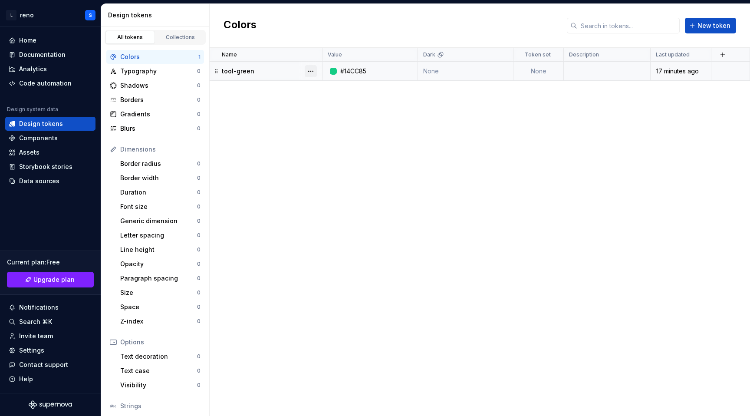
click at [308, 75] on button "button" at bounding box center [311, 71] width 12 height 12
click at [319, 122] on div "Delete token" at bounding box center [344, 120] width 74 height 14
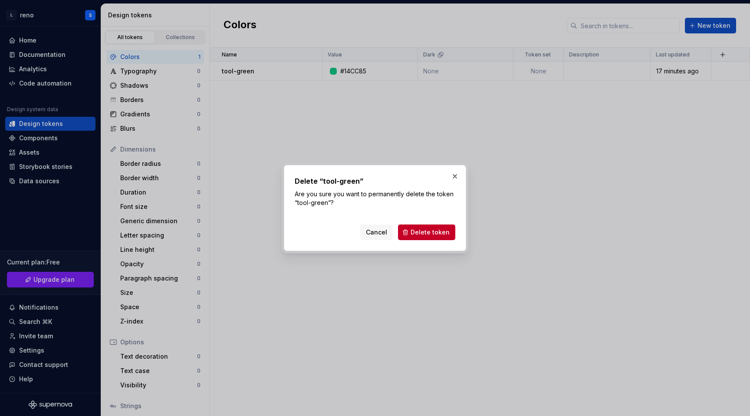
click at [429, 242] on div "Delete “tool-green” Are you sure you want to permanently delete the token “tool…" at bounding box center [375, 208] width 182 height 86
click at [436, 238] on button "Delete token" at bounding box center [426, 233] width 57 height 16
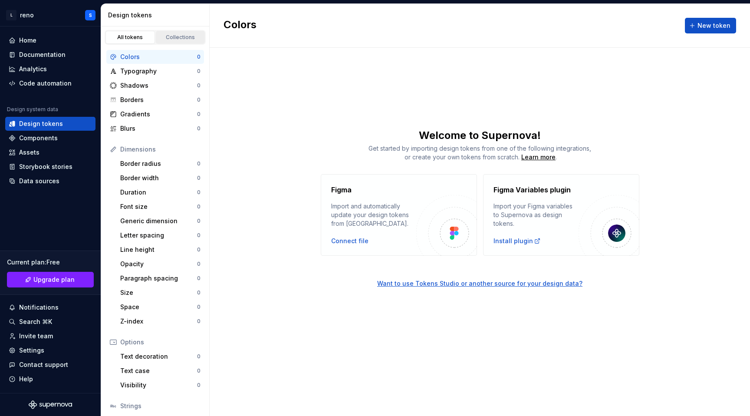
click at [178, 40] on div "Collections" at bounding box center [180, 37] width 43 height 7
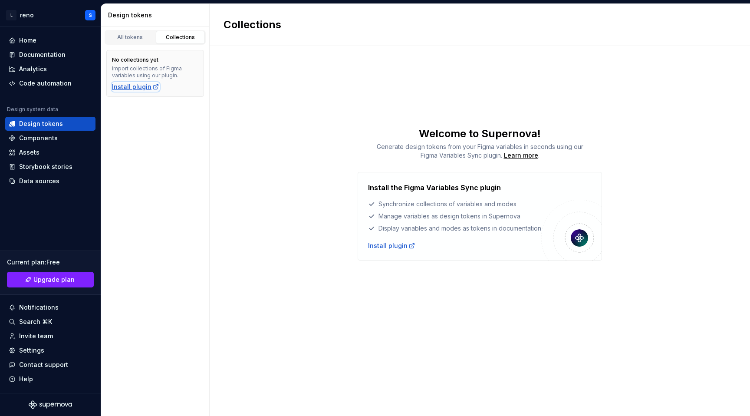
click at [146, 89] on div "Install plugin" at bounding box center [135, 87] width 47 height 9
click at [129, 39] on div "All tokens" at bounding box center [130, 37] width 43 height 7
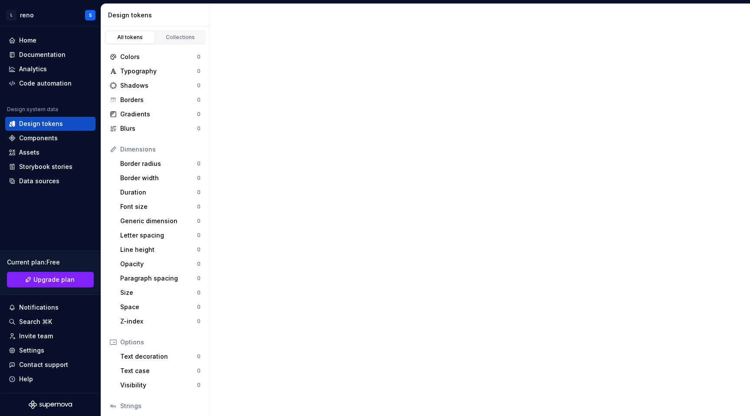
click at [129, 39] on div "All tokens" at bounding box center [130, 37] width 43 height 7
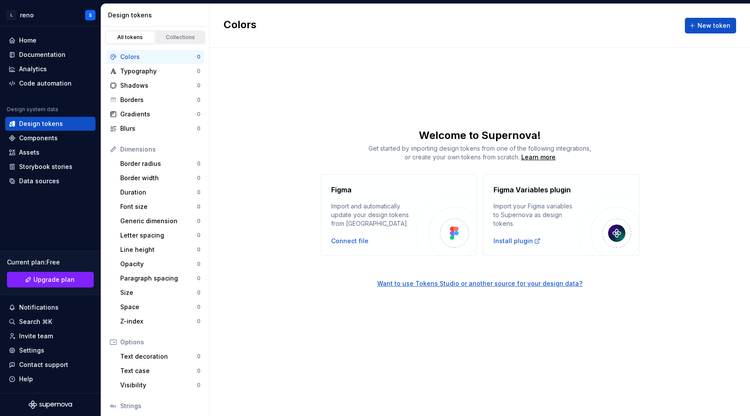
click at [174, 40] on div "Collections" at bounding box center [180, 37] width 43 height 7
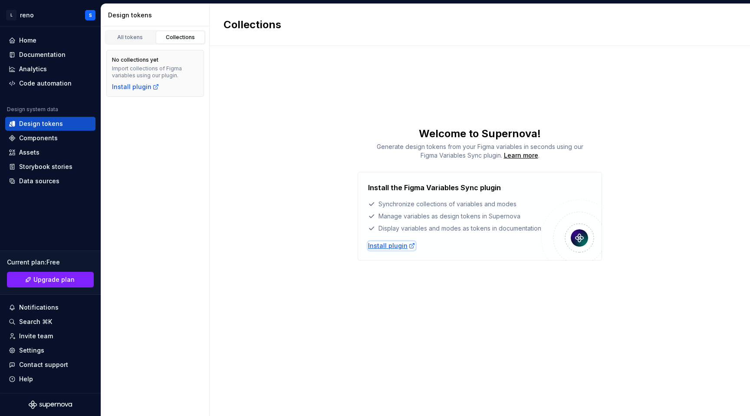
click at [397, 245] on div "Install plugin" at bounding box center [391, 245] width 47 height 9
click at [43, 47] on div "Home" at bounding box center [50, 40] width 90 height 14
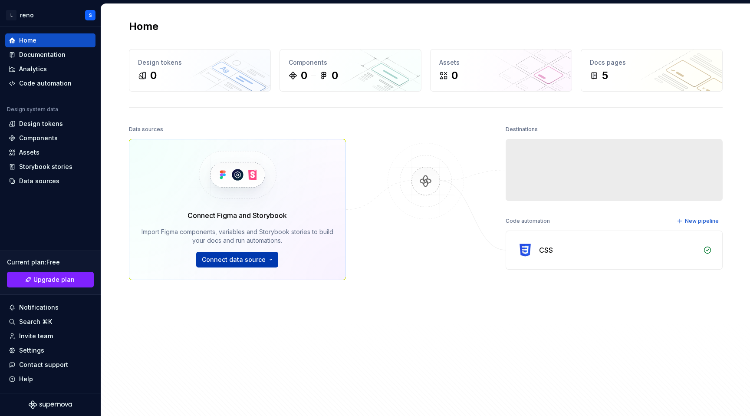
click at [221, 256] on span "Connect data source" at bounding box center [234, 259] width 64 height 9
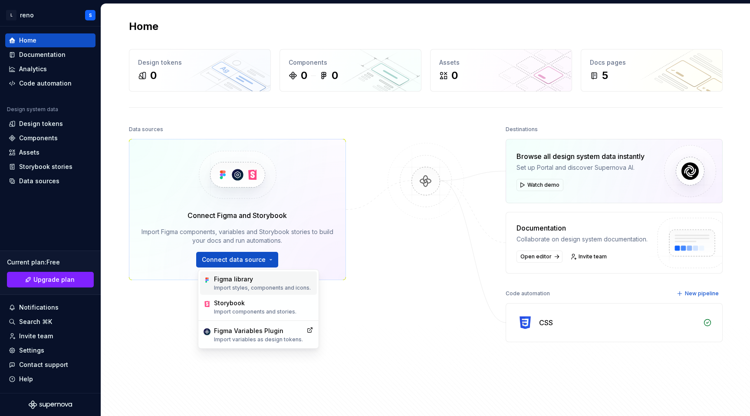
click at [226, 273] on div "Figma library Import styles, components and icons." at bounding box center [258, 282] width 117 height 23
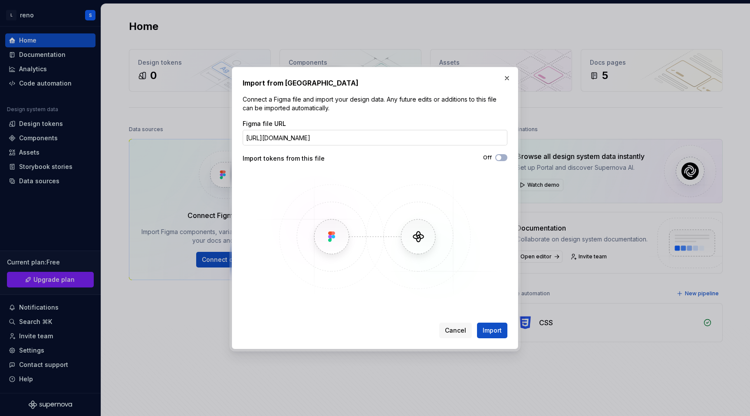
scroll to position [0, 429]
type input "[URL][DOMAIN_NAME]"
click at [485, 323] on button "Import" at bounding box center [492, 331] width 30 height 16
click at [456, 328] on span "Cancel" at bounding box center [455, 330] width 21 height 9
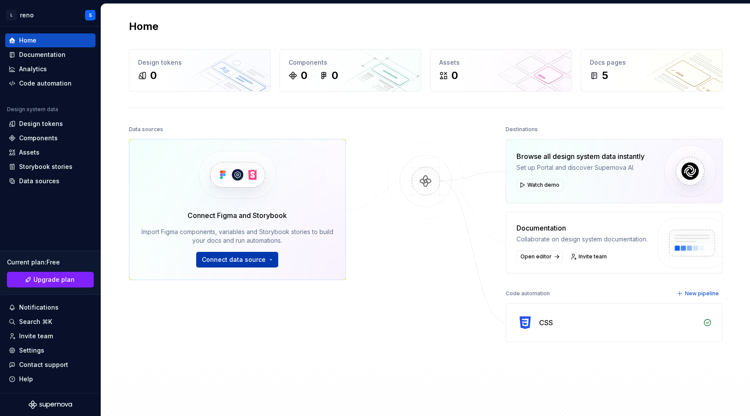
click at [212, 258] on span "Connect data source" at bounding box center [234, 259] width 64 height 9
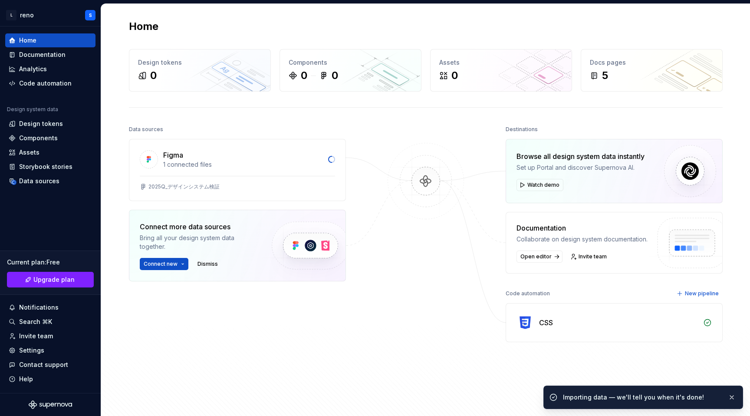
click at [218, 275] on div "Connect more data sources Bring all your design system data together. Connect n…" at bounding box center [237, 246] width 217 height 72
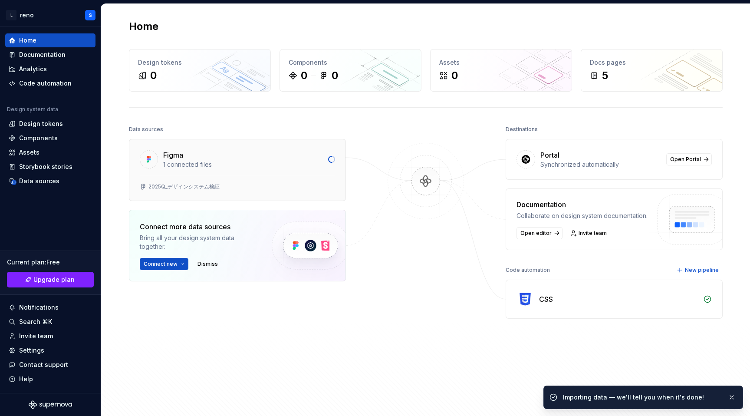
scroll to position [2, 0]
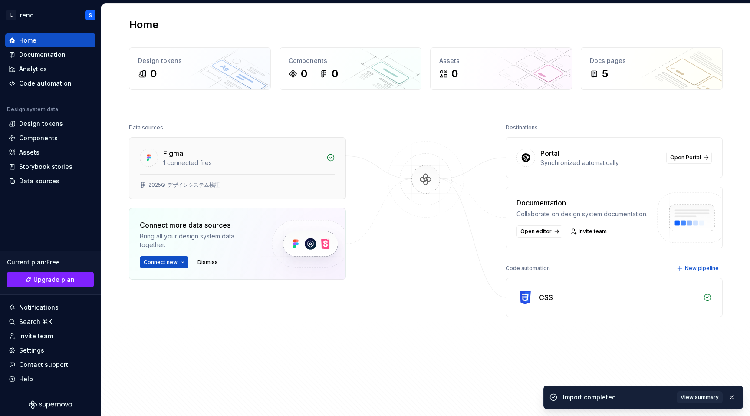
click at [278, 150] on div "Figma" at bounding box center [242, 153] width 158 height 10
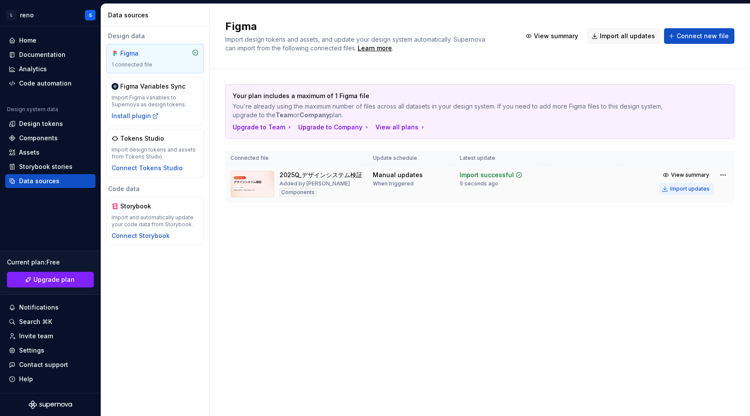
click at [699, 190] on div "Import updates" at bounding box center [690, 188] width 40 height 7
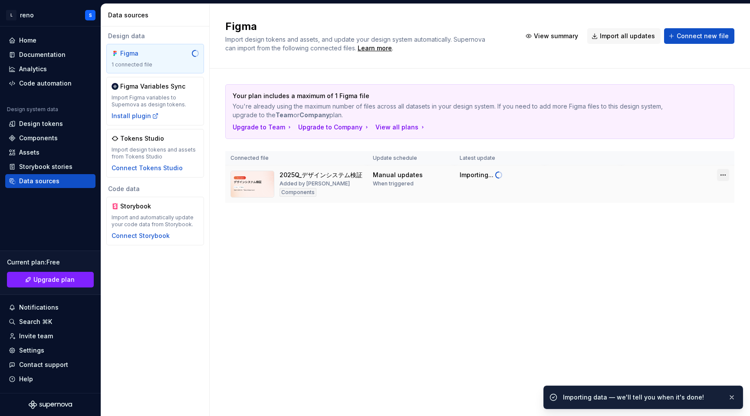
click at [721, 175] on html "L reno S Home Documentation Analytics Code automation Design system data Design…" at bounding box center [375, 208] width 750 height 416
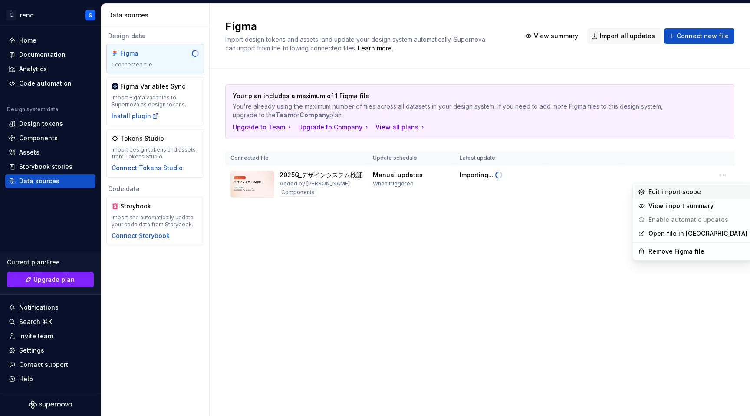
click at [694, 190] on div "Edit import scope" at bounding box center [698, 192] width 99 height 9
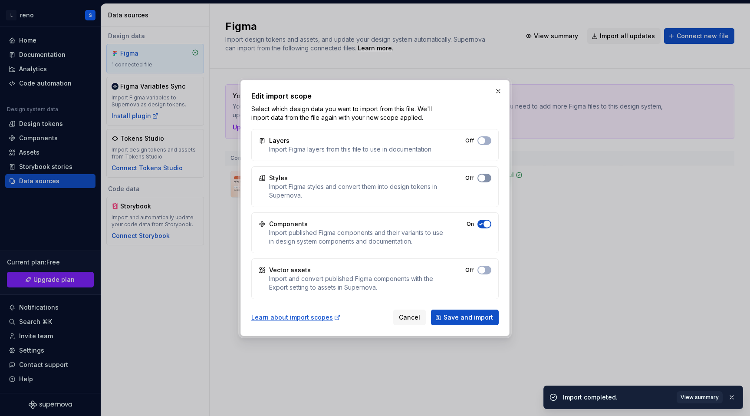
click at [484, 177] on span "button" at bounding box center [482, 178] width 7 height 7
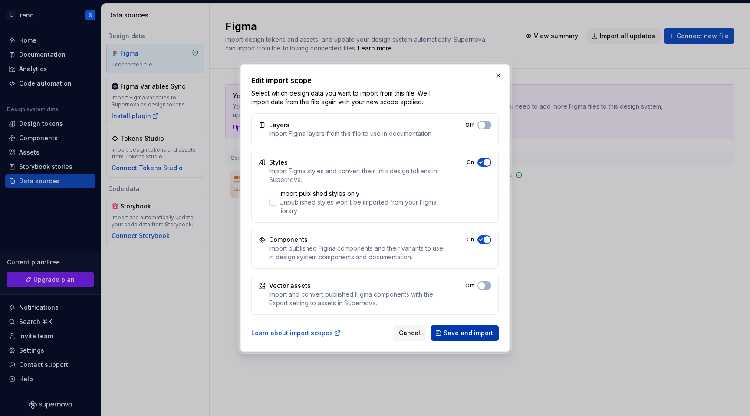
click at [478, 333] on span "Save and import" at bounding box center [469, 333] width 50 height 9
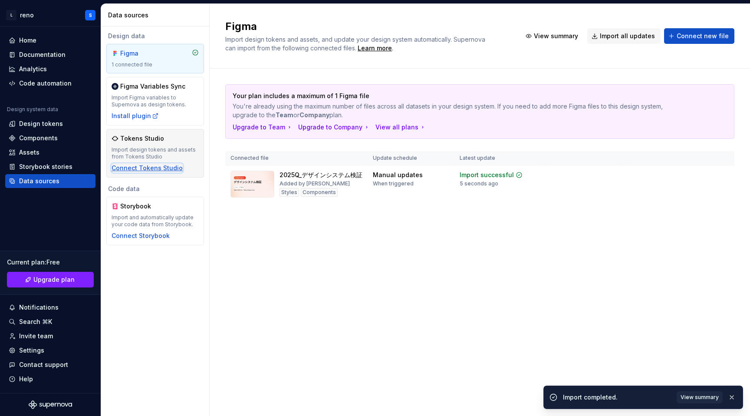
click at [153, 166] on div "Connect Tokens Studio" at bounding box center [147, 168] width 71 height 9
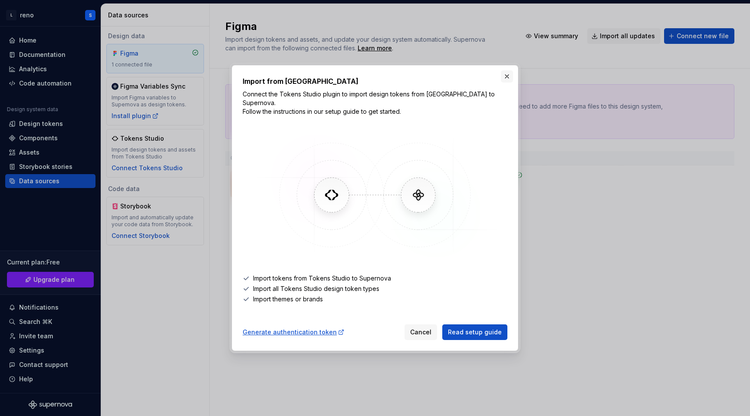
click at [509, 80] on button "button" at bounding box center [507, 76] width 12 height 12
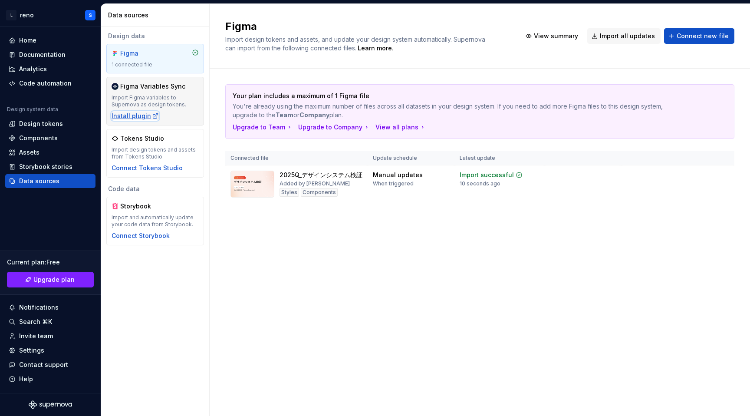
click at [152, 112] on icon "button" at bounding box center [155, 115] width 7 height 7
click at [54, 118] on div "Design tokens" at bounding box center [50, 124] width 90 height 14
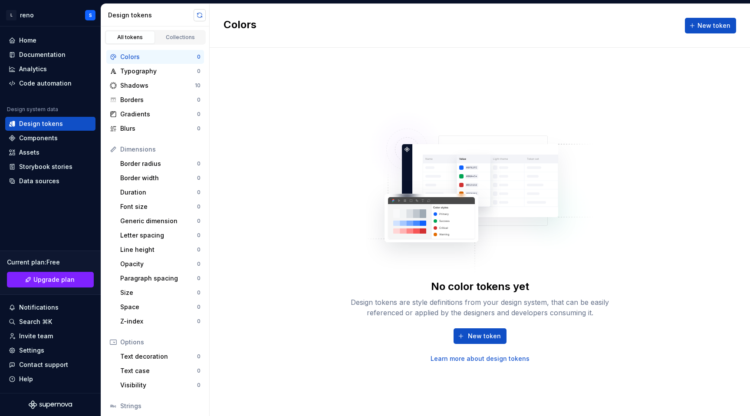
click at [202, 13] on button "button" at bounding box center [200, 15] width 12 height 12
click at [202, 13] on span at bounding box center [200, 15] width 12 height 12
click at [158, 77] on div "Typography 0" at bounding box center [155, 71] width 98 height 14
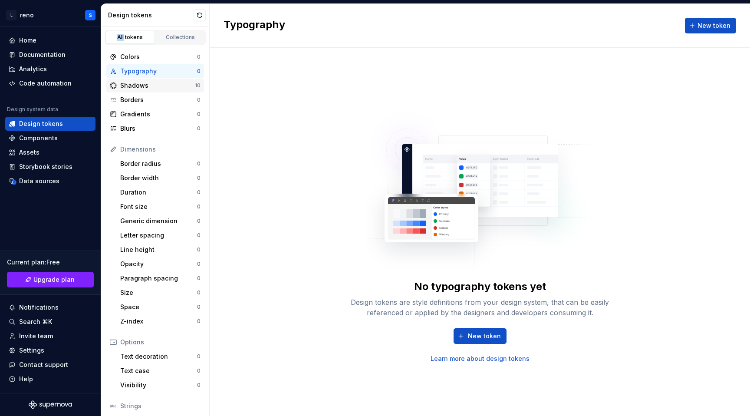
click at [155, 86] on div "Shadows" at bounding box center [157, 85] width 75 height 9
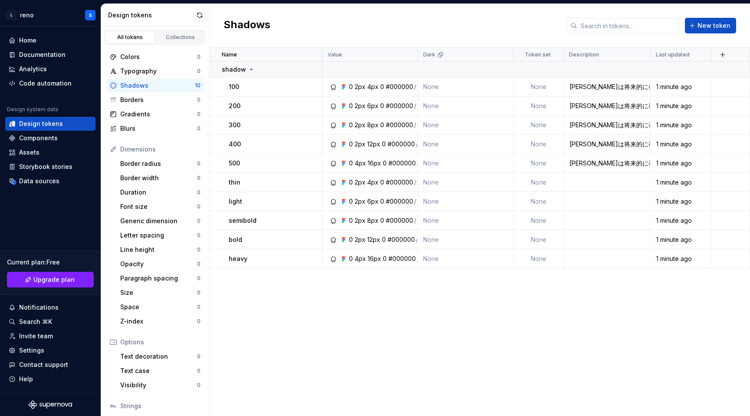
click at [200, 21] on div "Design tokens" at bounding box center [155, 15] width 109 height 23
click at [201, 13] on button "button" at bounding box center [200, 15] width 12 height 12
click at [35, 82] on div "Code automation" at bounding box center [45, 83] width 53 height 9
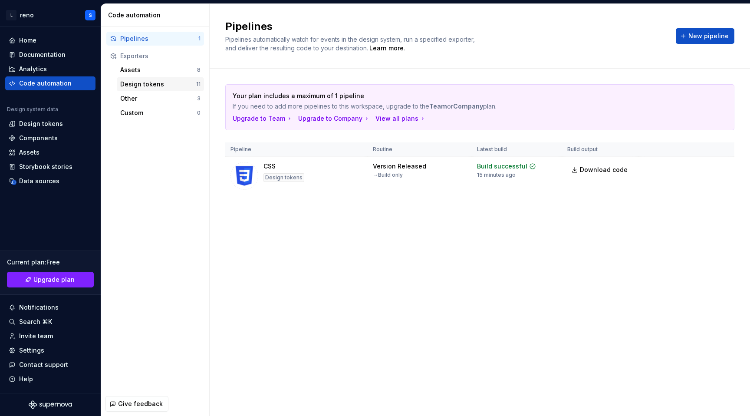
click at [128, 83] on div "Design tokens" at bounding box center [158, 84] width 76 height 9
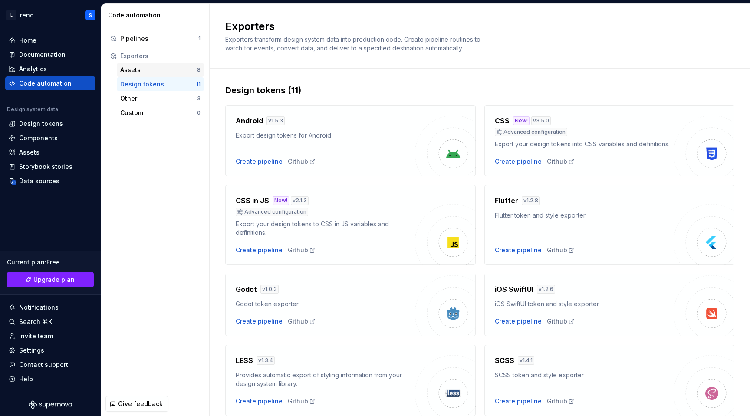
click at [143, 69] on div "Assets" at bounding box center [158, 70] width 77 height 9
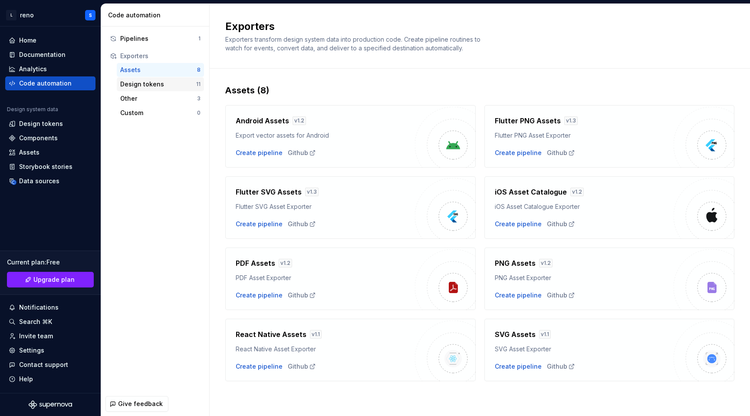
click at [147, 83] on div "Design tokens" at bounding box center [158, 84] width 76 height 9
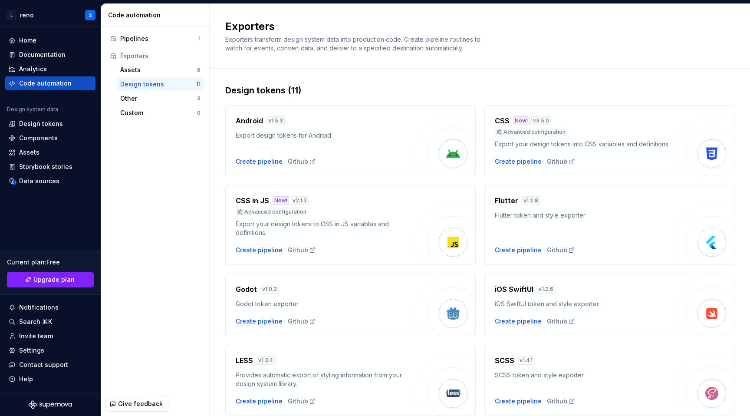
click at [559, 124] on div "CSS New! v 3.5.0" at bounding box center [584, 121] width 179 height 10
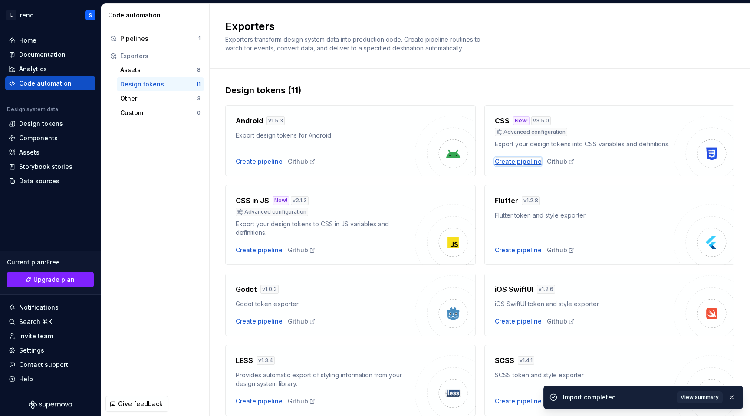
click at [528, 160] on div "Create pipeline" at bounding box center [518, 161] width 47 height 9
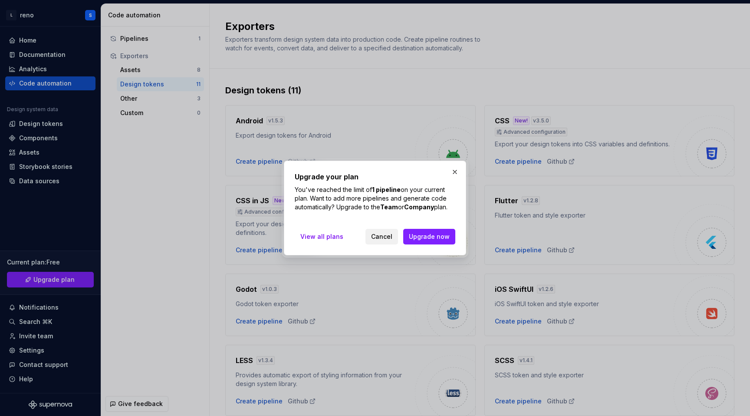
click at [386, 241] on button "Cancel" at bounding box center [382, 237] width 33 height 16
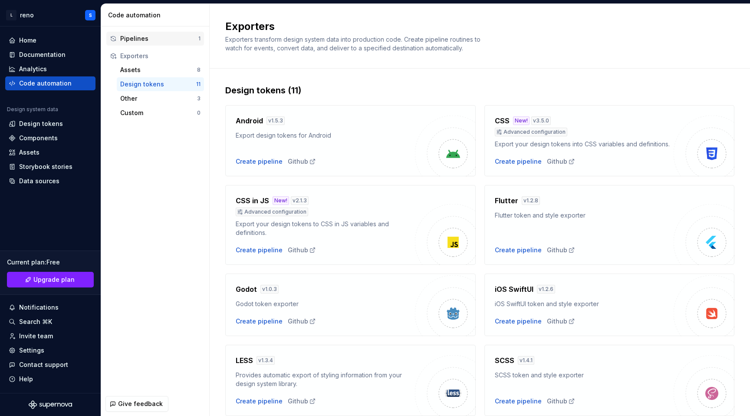
click at [172, 36] on div "Pipelines" at bounding box center [159, 38] width 78 height 9
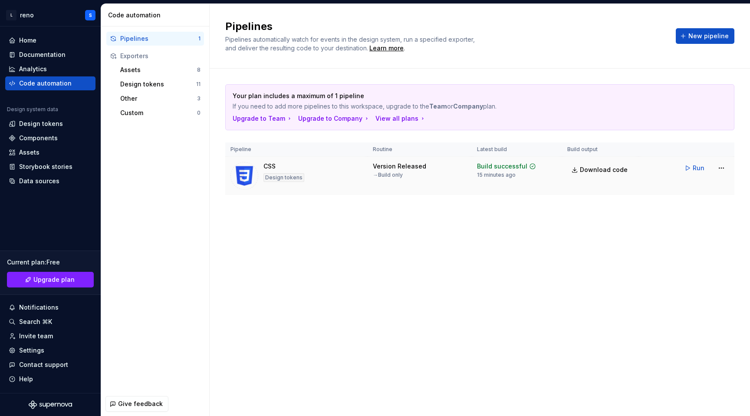
click at [338, 162] on td "CSS Design tokens" at bounding box center [296, 176] width 142 height 39
click at [696, 166] on span "Run" at bounding box center [699, 168] width 12 height 9
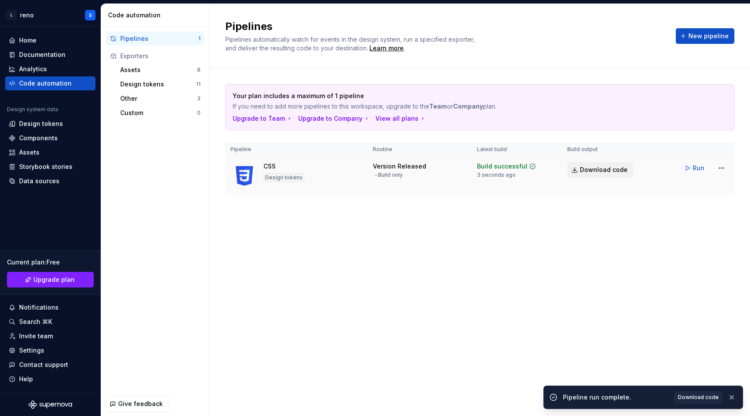
click at [611, 173] on span "Download code" at bounding box center [604, 169] width 48 height 9
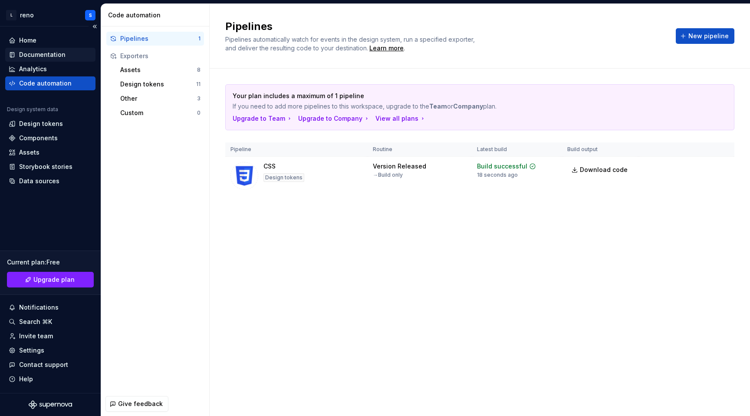
click at [61, 57] on div "Documentation" at bounding box center [42, 54] width 46 height 9
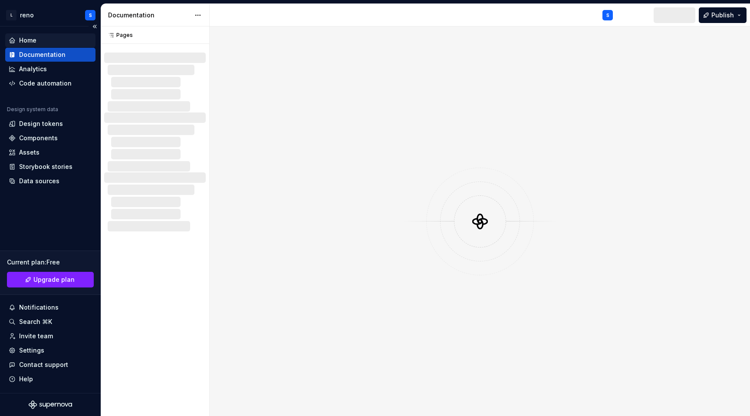
click at [55, 40] on div "Home" at bounding box center [50, 40] width 83 height 9
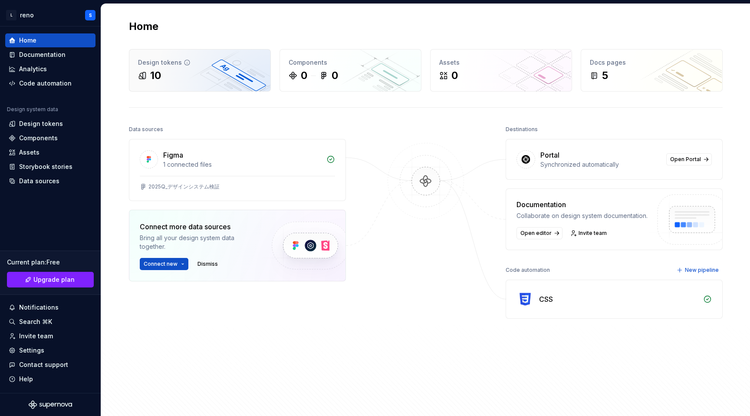
click at [177, 54] on div "Design tokens 10" at bounding box center [199, 71] width 141 height 42
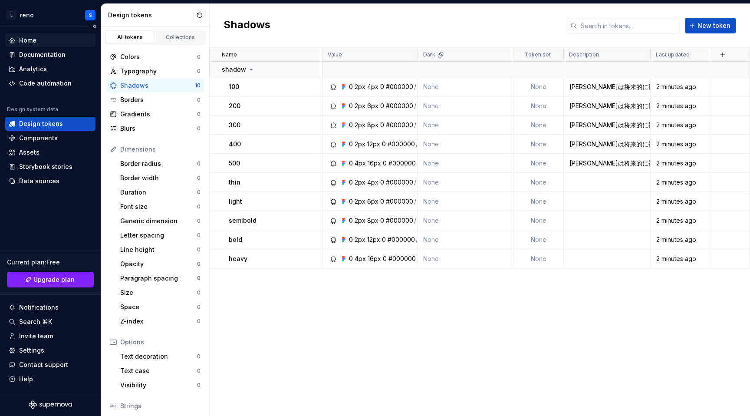
click at [39, 40] on div "Home" at bounding box center [50, 40] width 83 height 9
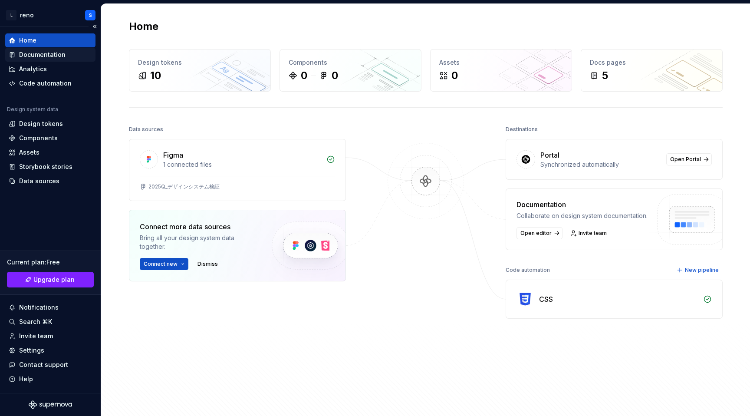
click at [40, 53] on div "Documentation" at bounding box center [42, 54] width 46 height 9
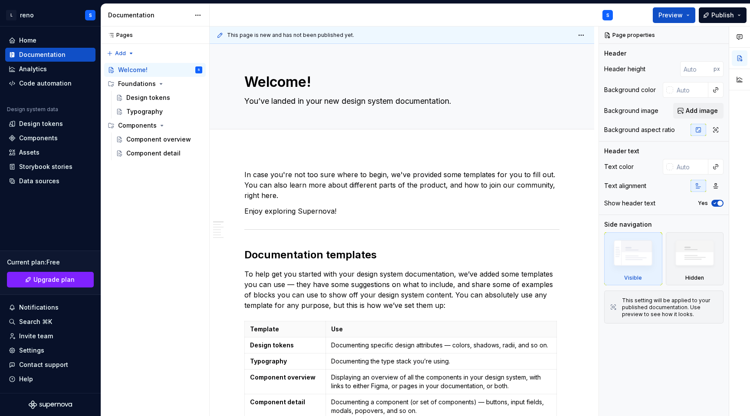
type textarea "*"
